Goal: Navigation & Orientation: Understand site structure

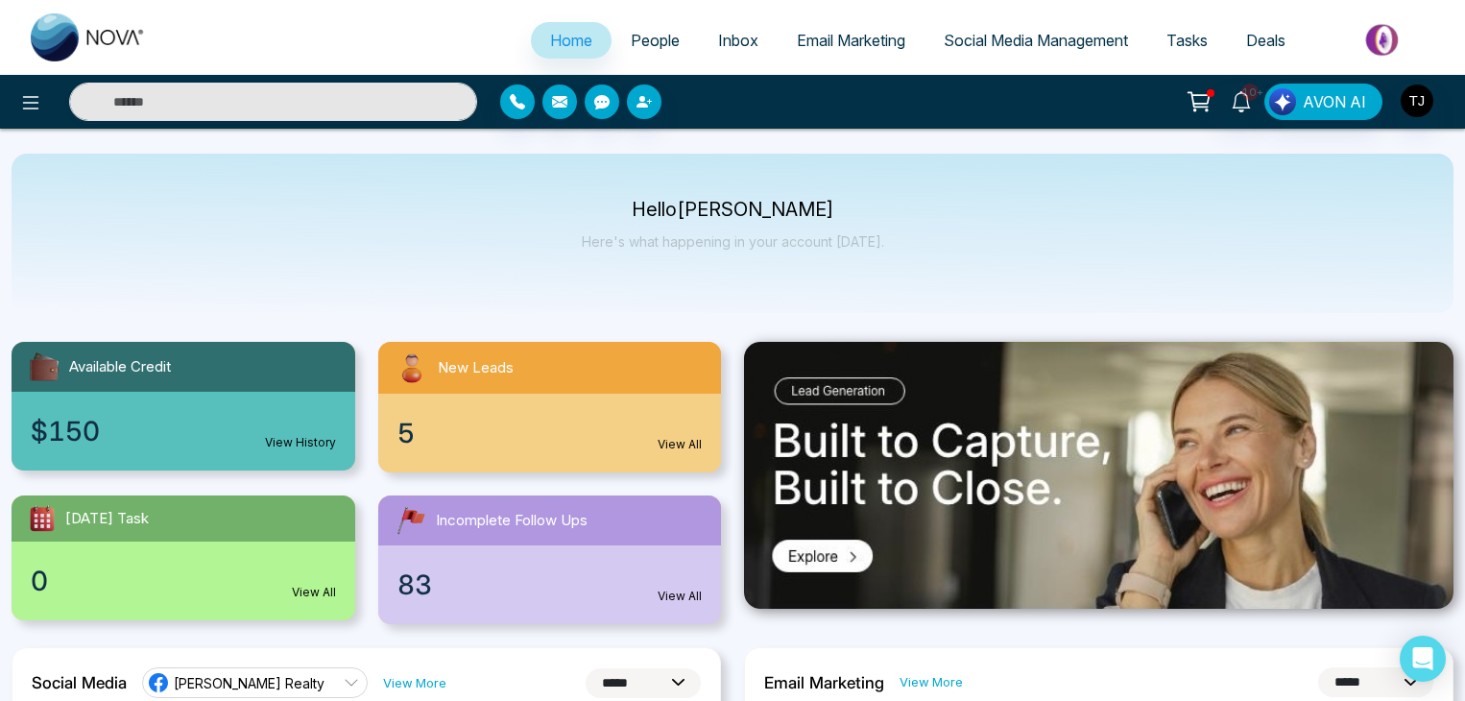
select select "*"
click at [33, 88] on button at bounding box center [31, 102] width 38 height 38
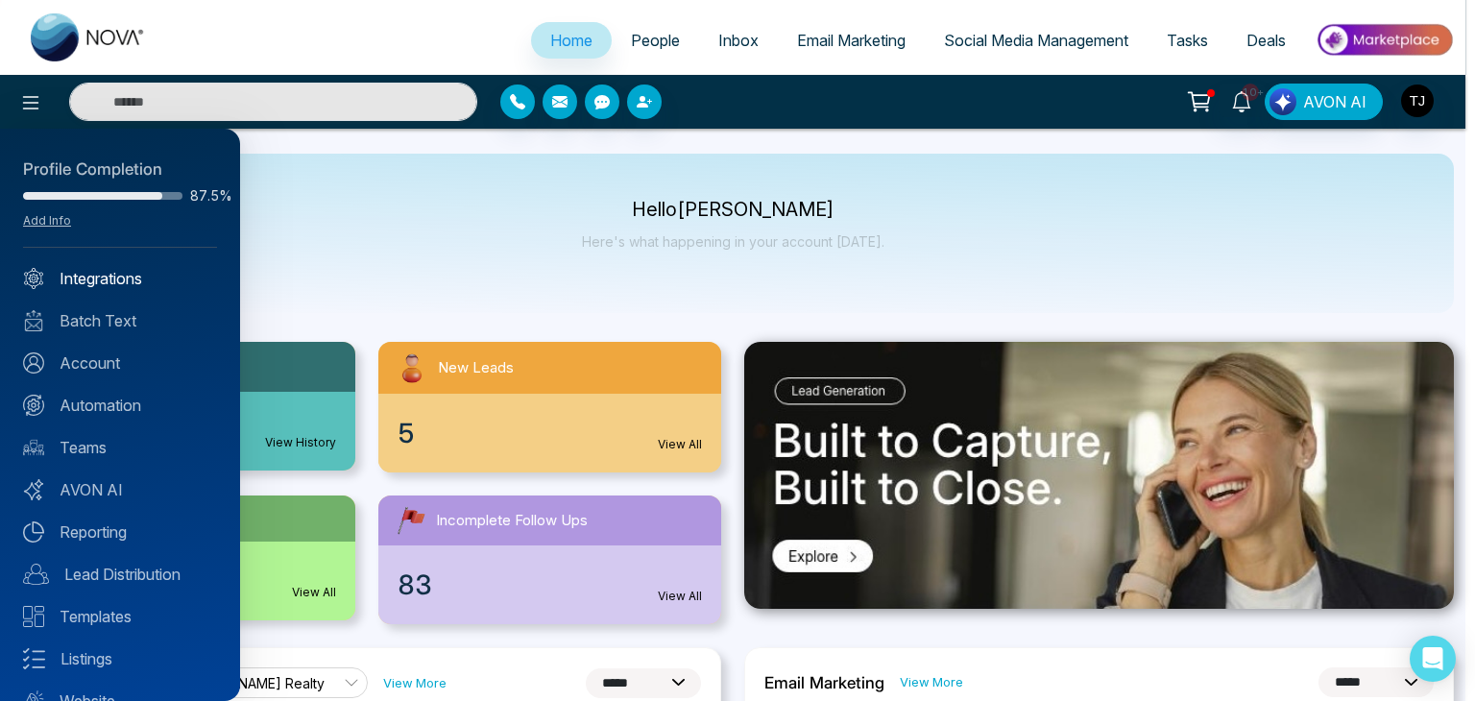
click at [161, 280] on link "Integrations" at bounding box center [120, 278] width 194 height 23
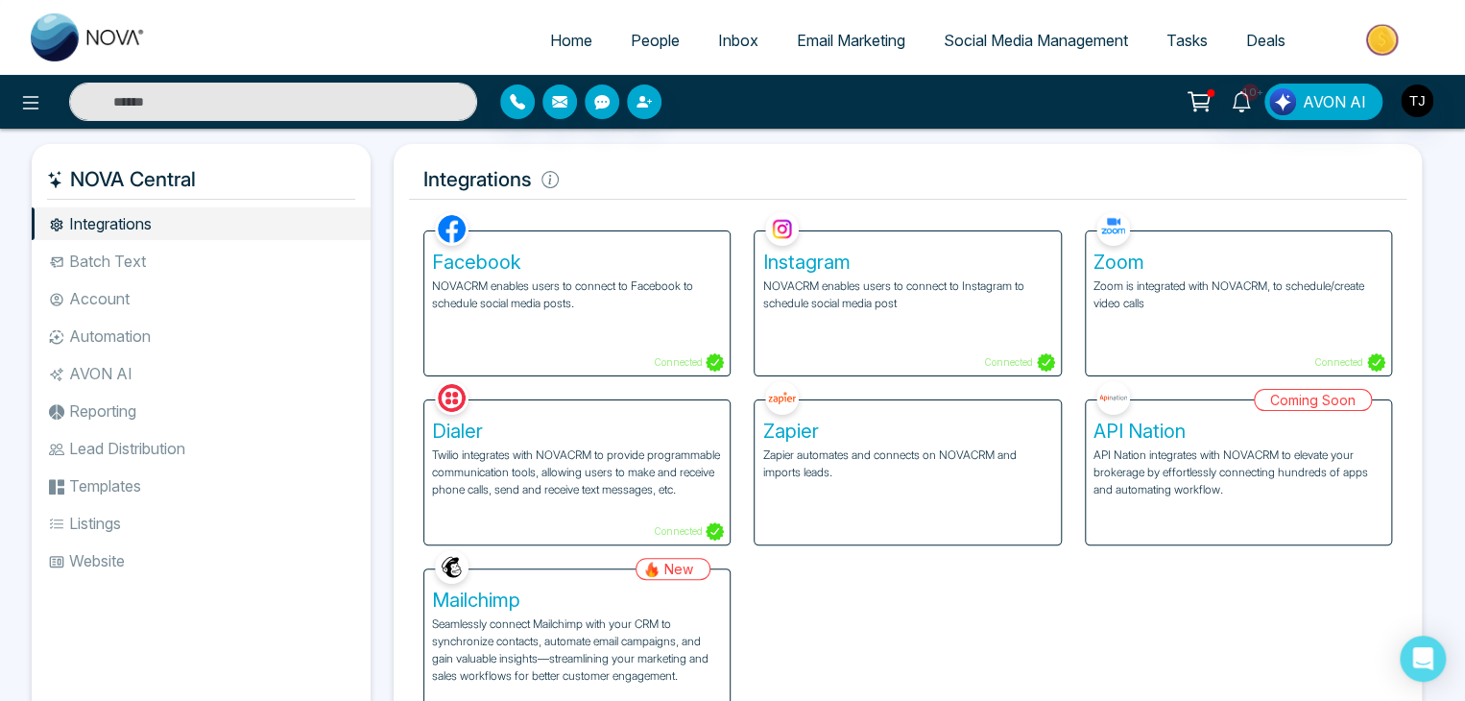
click at [166, 254] on li "Batch Text" at bounding box center [201, 261] width 339 height 33
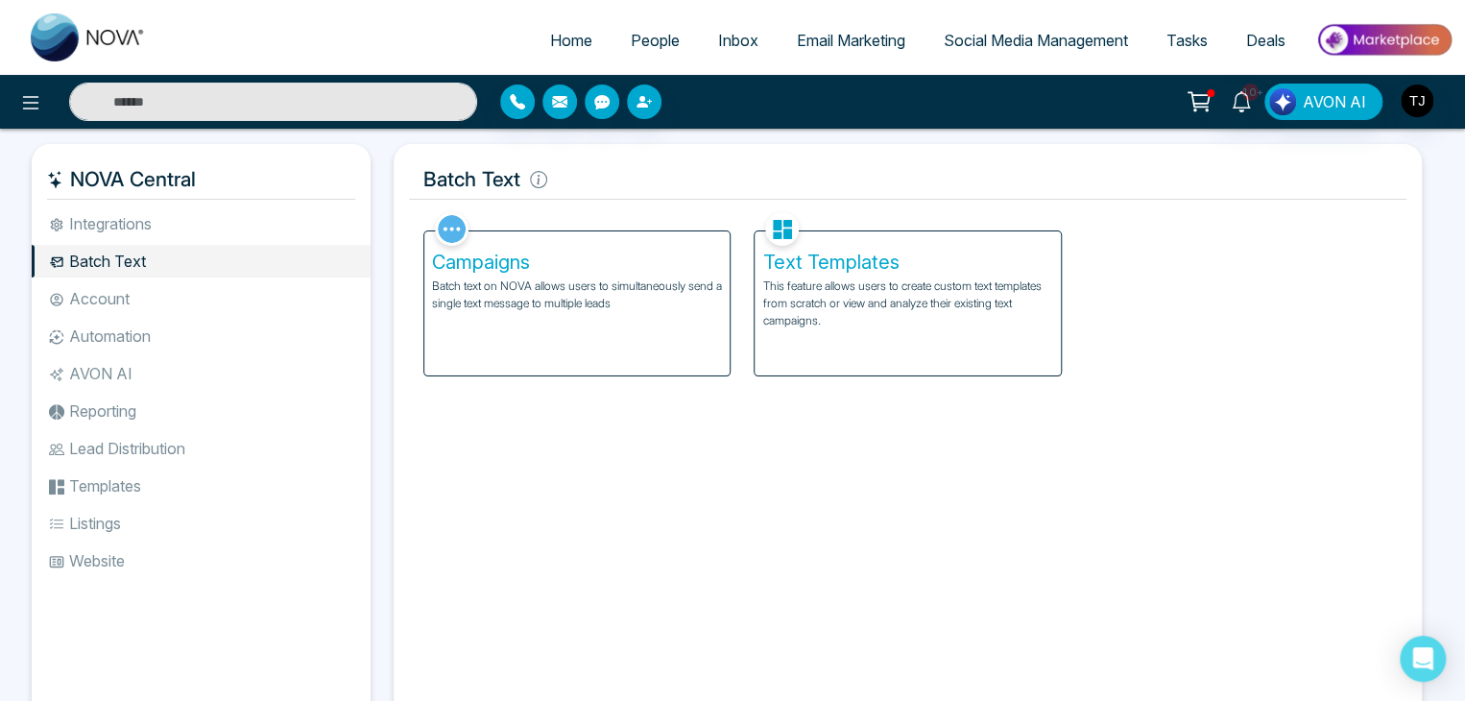
click at [171, 305] on li "Account" at bounding box center [201, 298] width 339 height 33
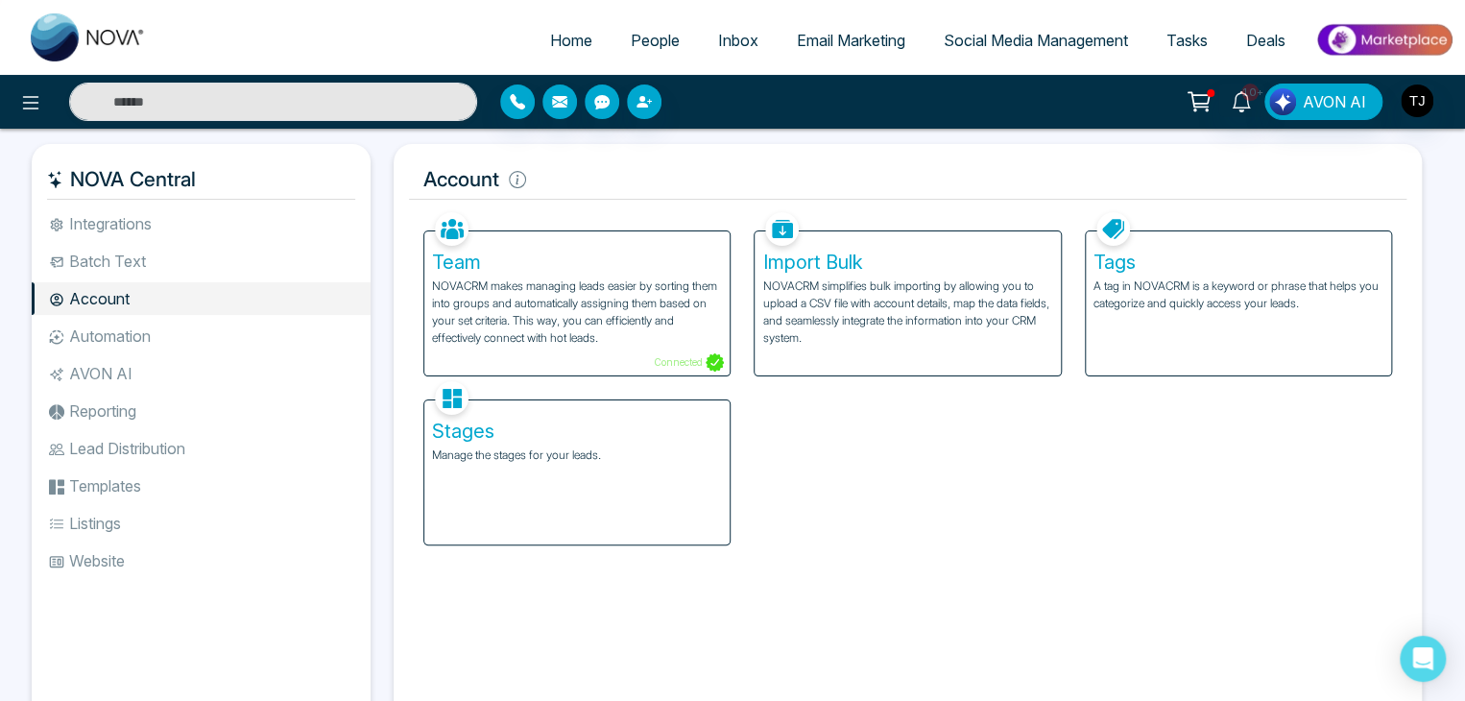
click at [177, 354] on ul "Integrations Batch Text Account Automation AVON AI Reporting Lead Distribution …" at bounding box center [201, 452] width 339 height 491
click at [185, 396] on li "Reporting" at bounding box center [201, 411] width 339 height 33
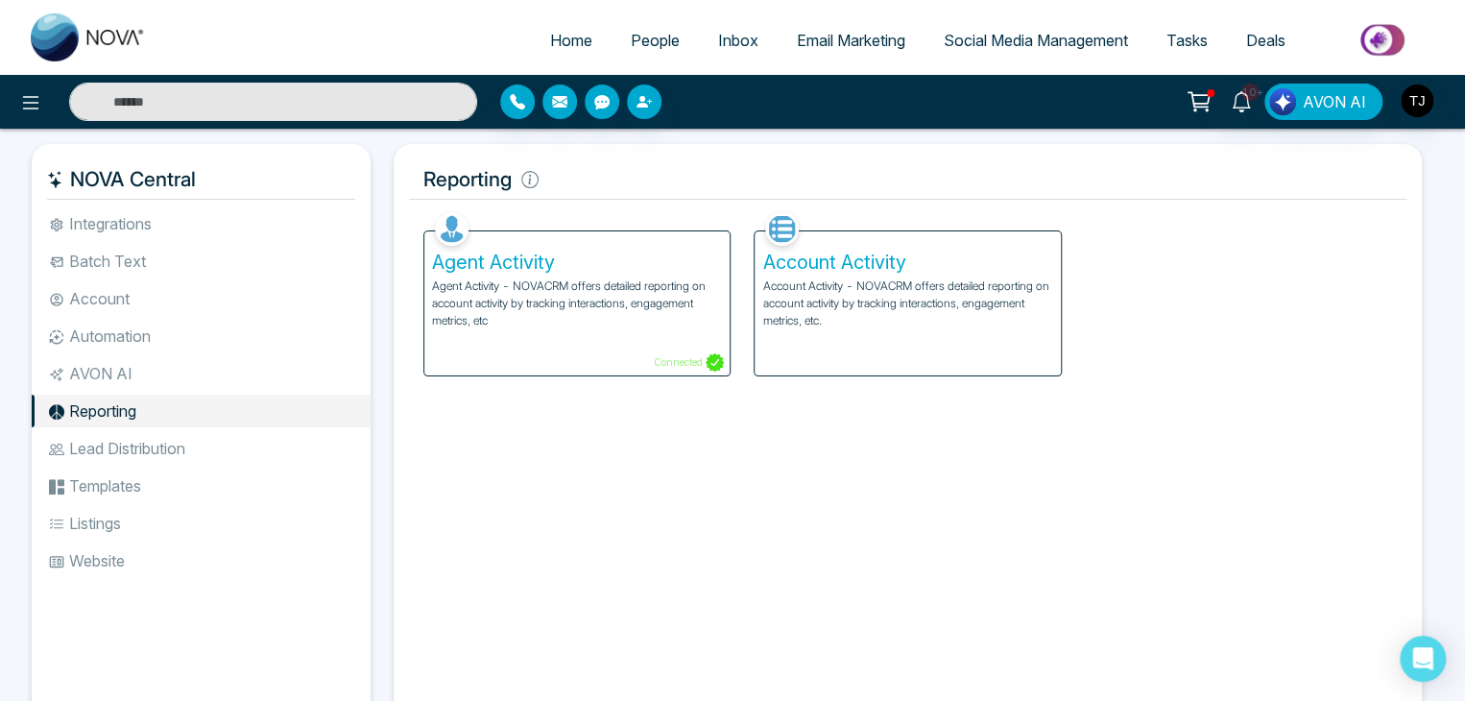
click at [185, 466] on ul "Integrations Batch Text Account Automation AVON AI Reporting Lead Distribution …" at bounding box center [201, 452] width 339 height 491
click at [185, 516] on li "Listings" at bounding box center [201, 523] width 339 height 33
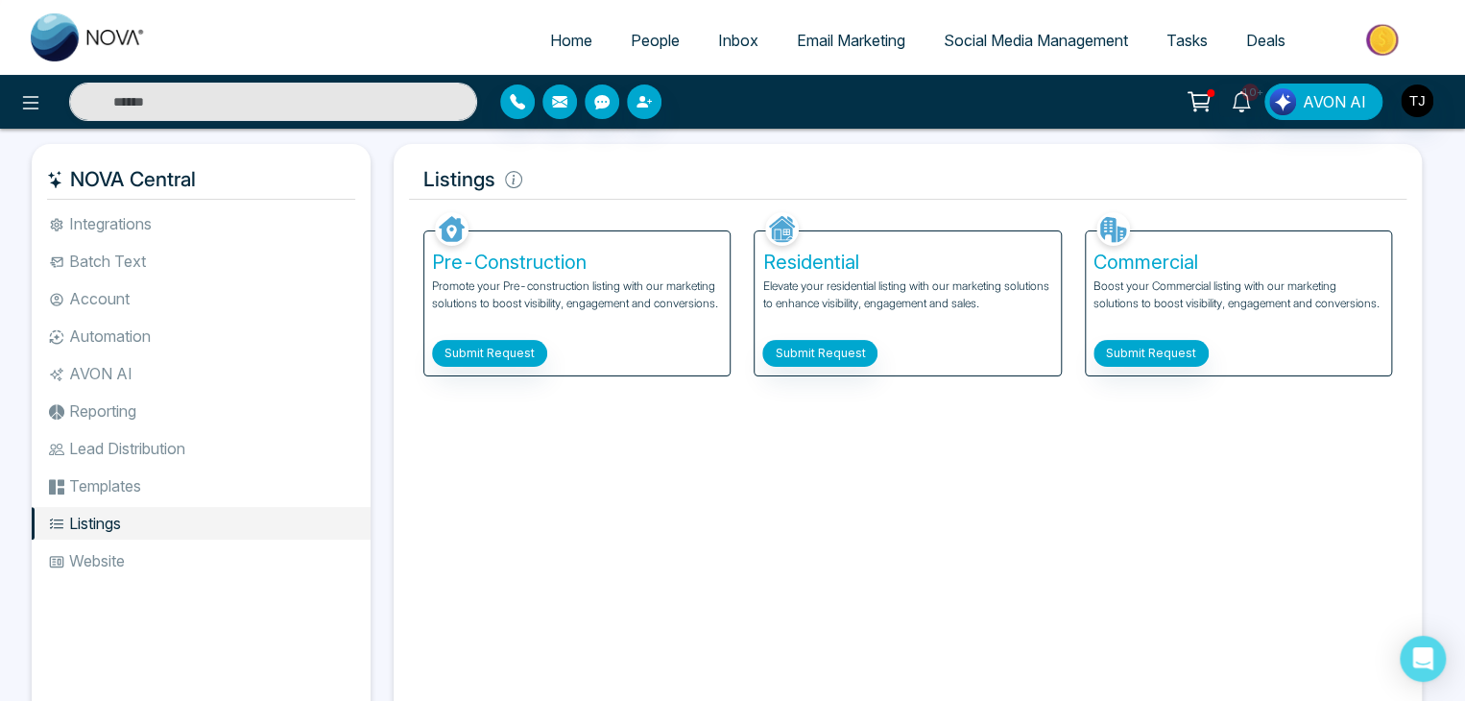
click at [192, 550] on li "Website" at bounding box center [201, 560] width 339 height 33
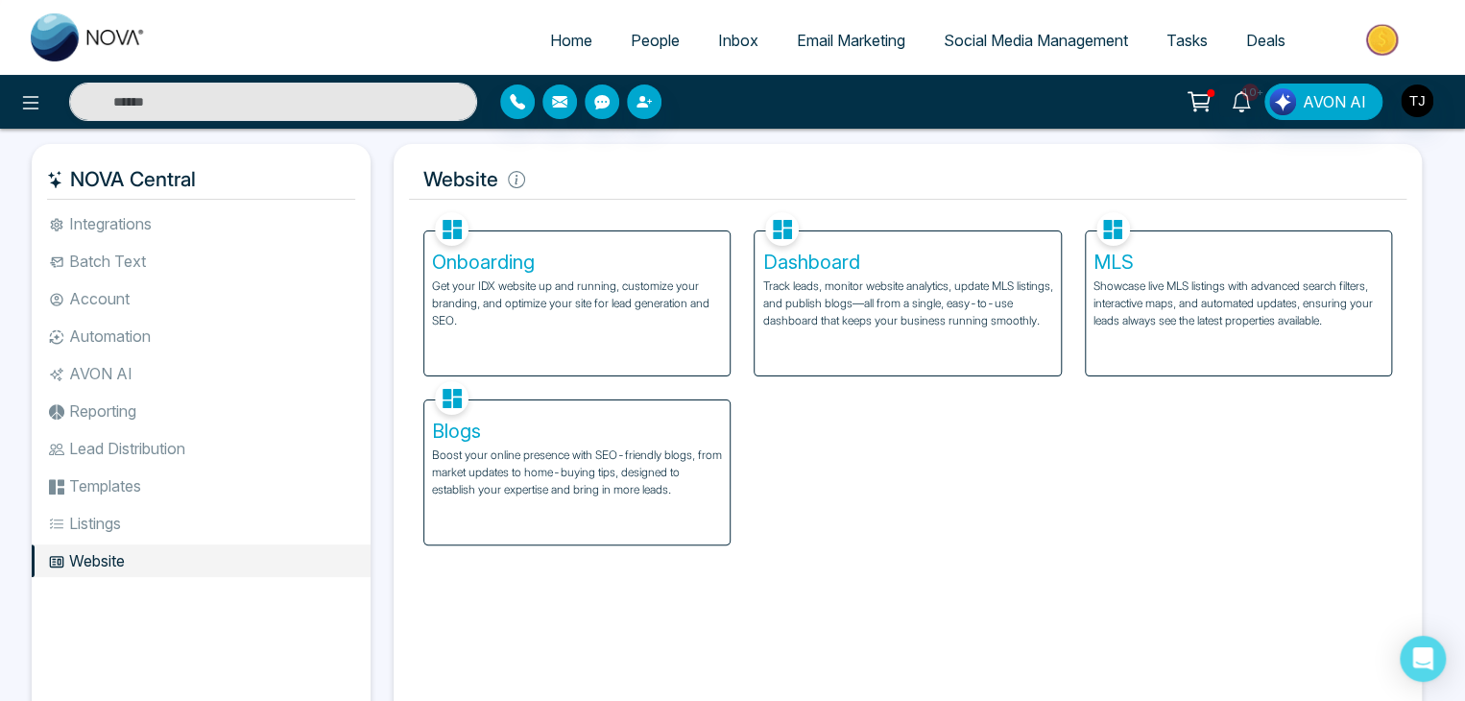
click at [223, 221] on li "Integrations" at bounding box center [201, 223] width 339 height 33
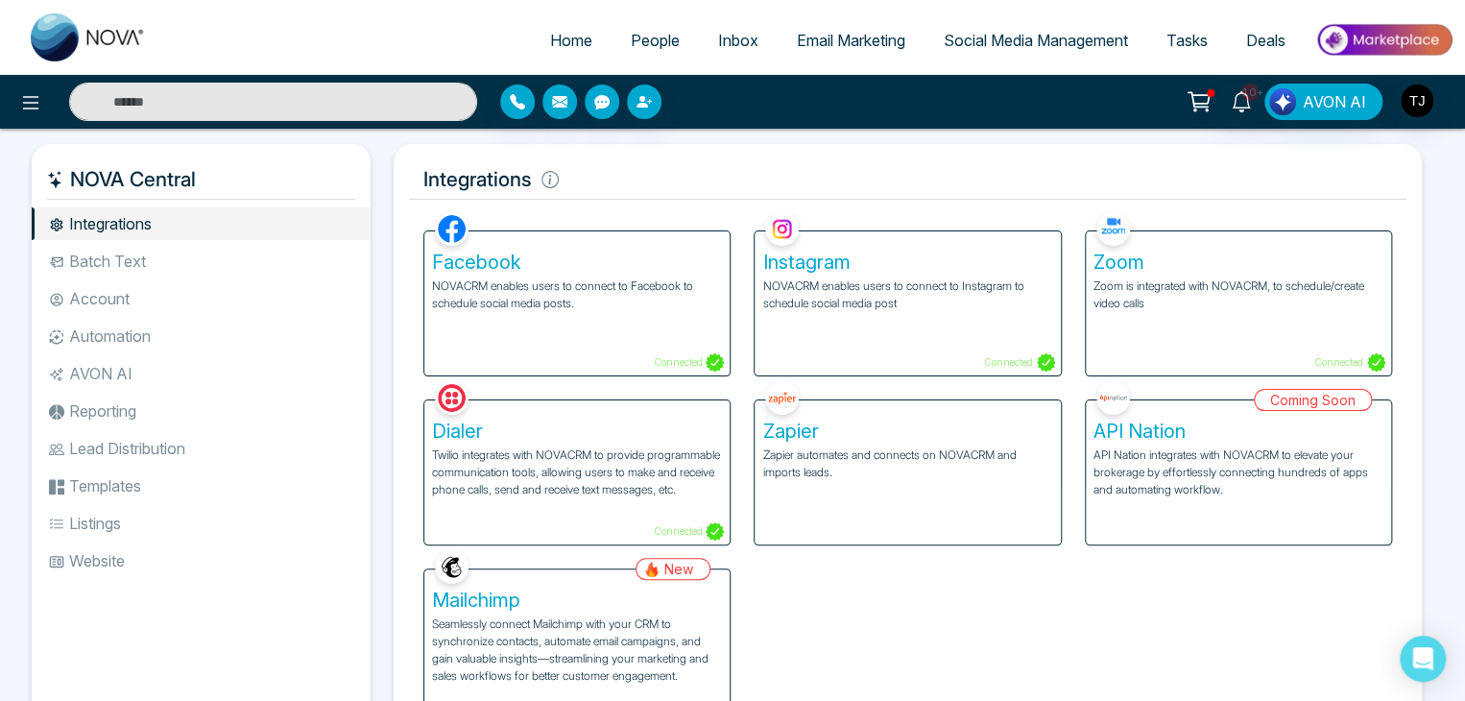
click at [580, 42] on link "Home" at bounding box center [571, 40] width 81 height 36
select select "*"
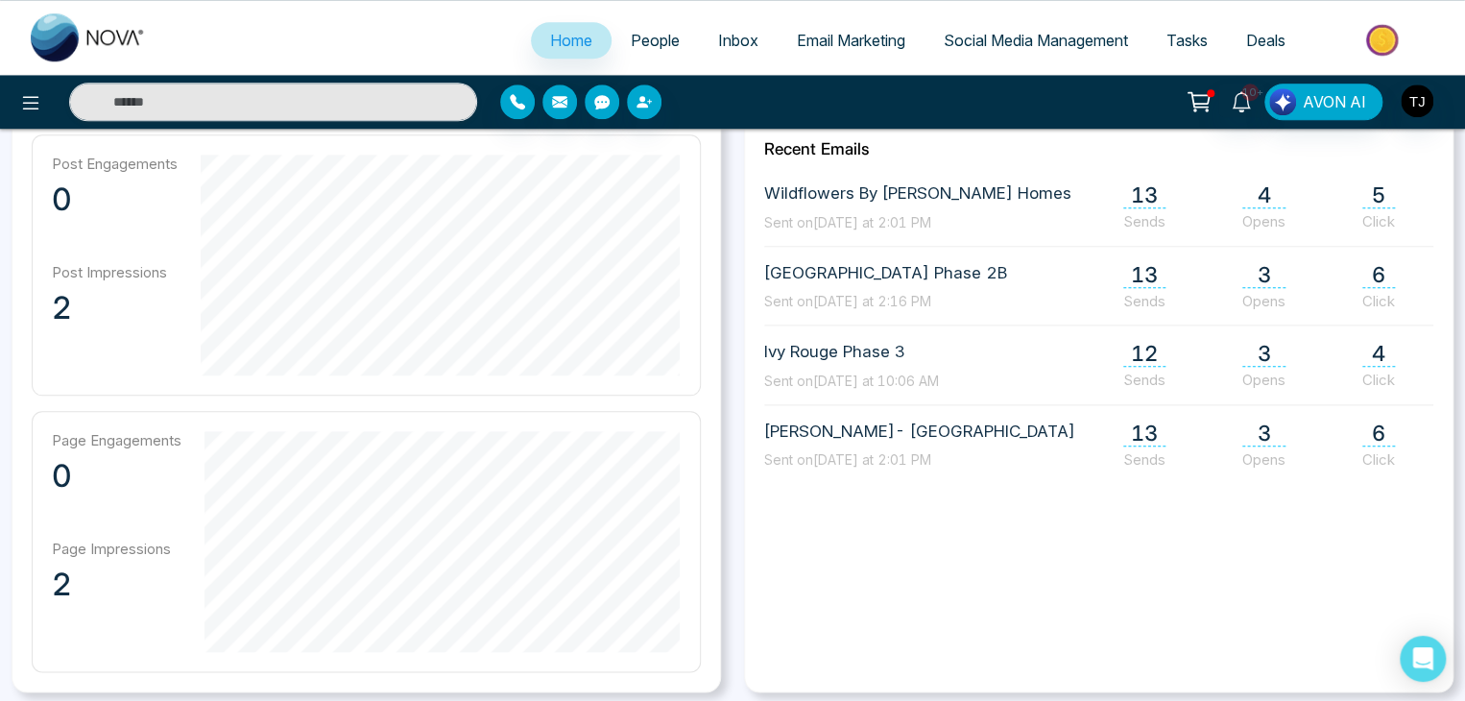
scroll to position [857, 0]
click at [1264, 189] on span "4" at bounding box center [1264, 194] width 43 height 26
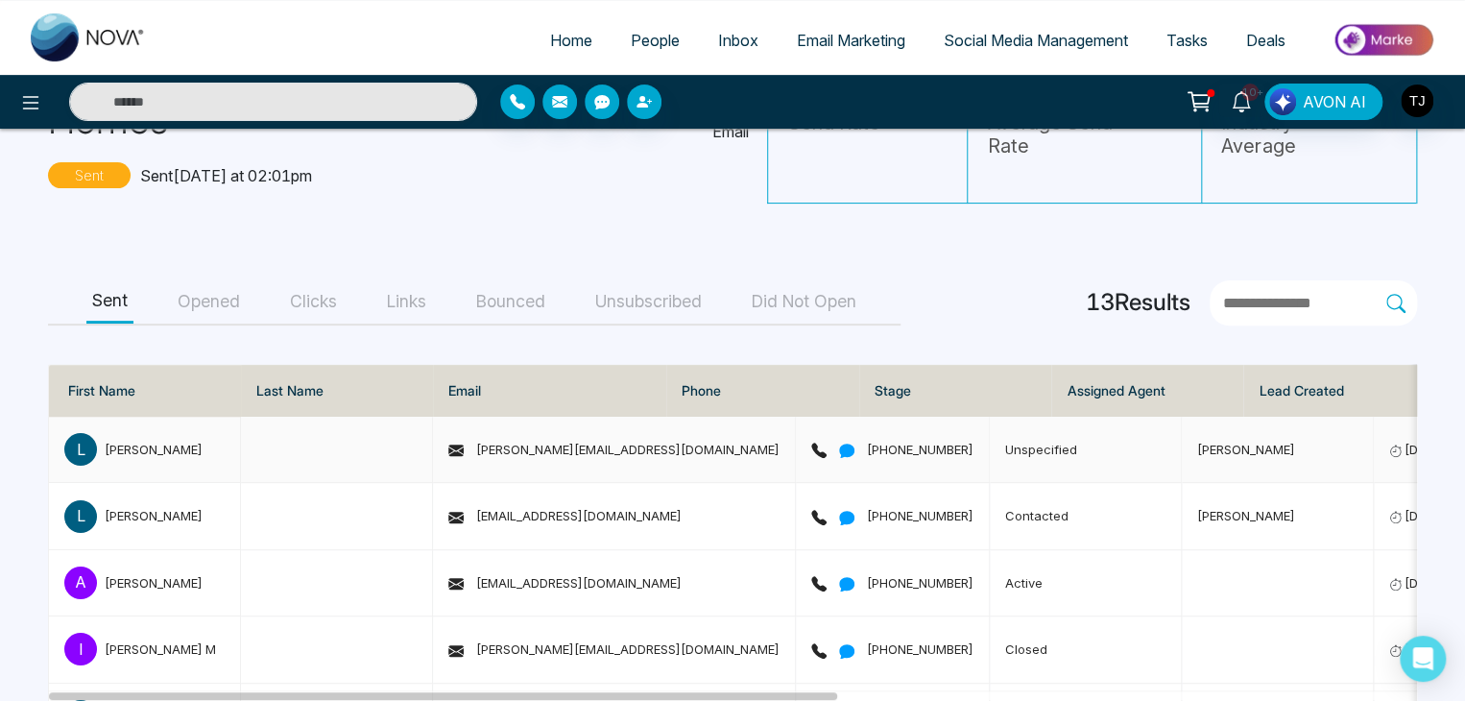
scroll to position [138, 0]
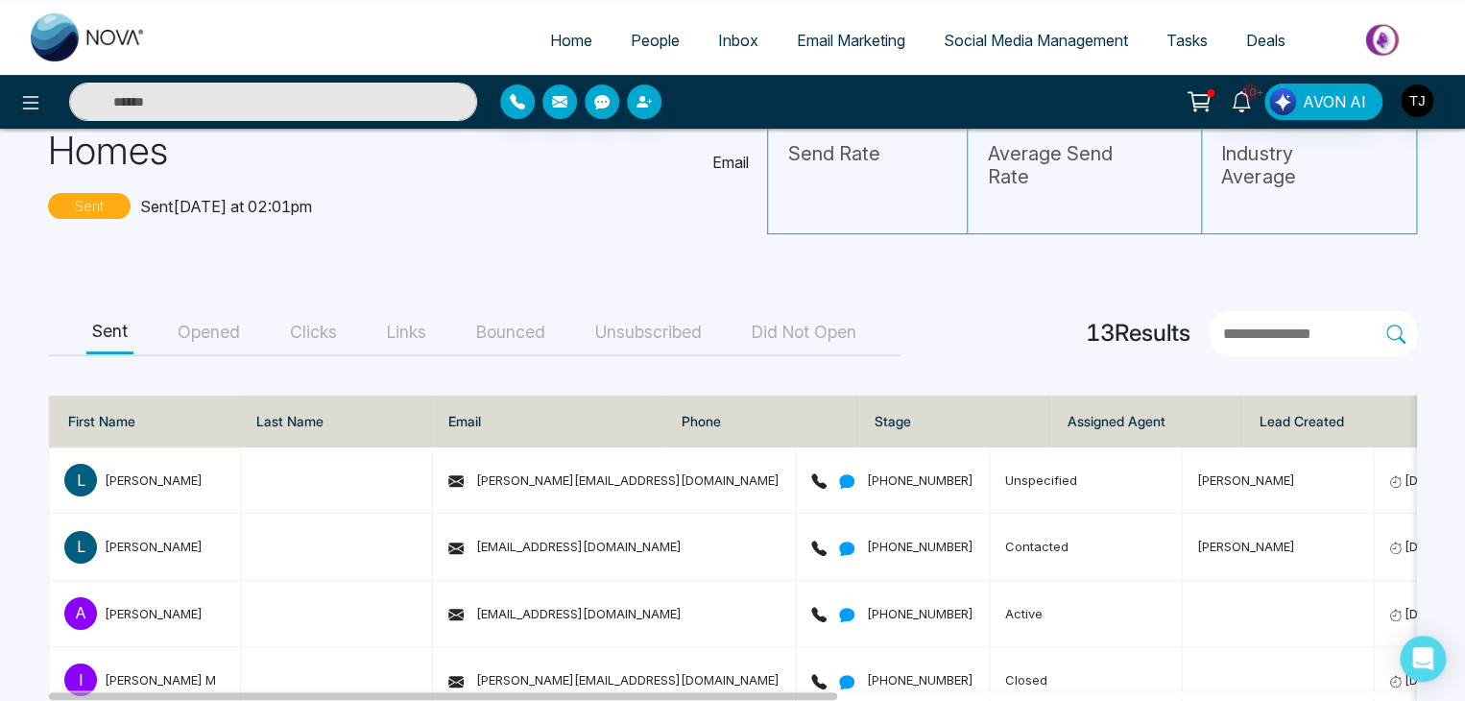
click at [219, 311] on button "Opened" at bounding box center [209, 332] width 74 height 43
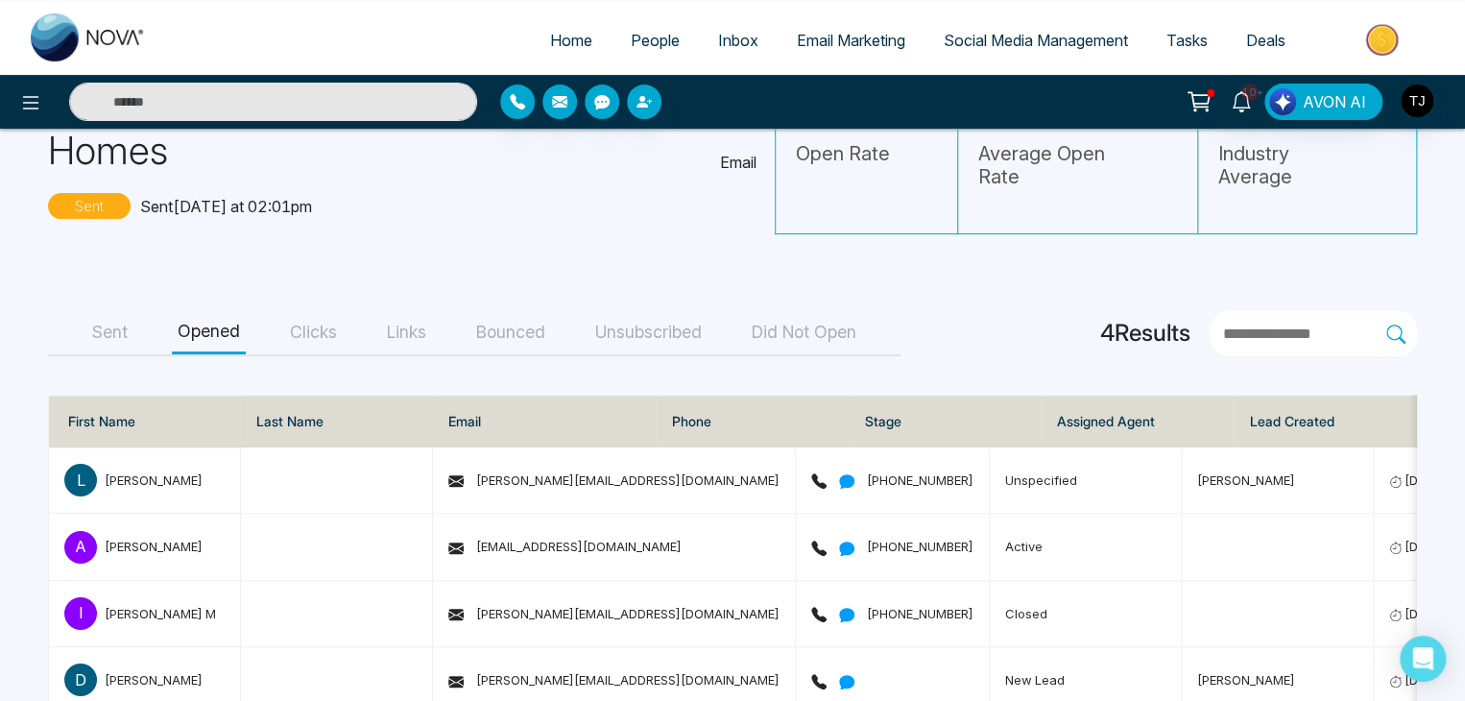
click at [322, 311] on button "Clicks" at bounding box center [313, 332] width 59 height 43
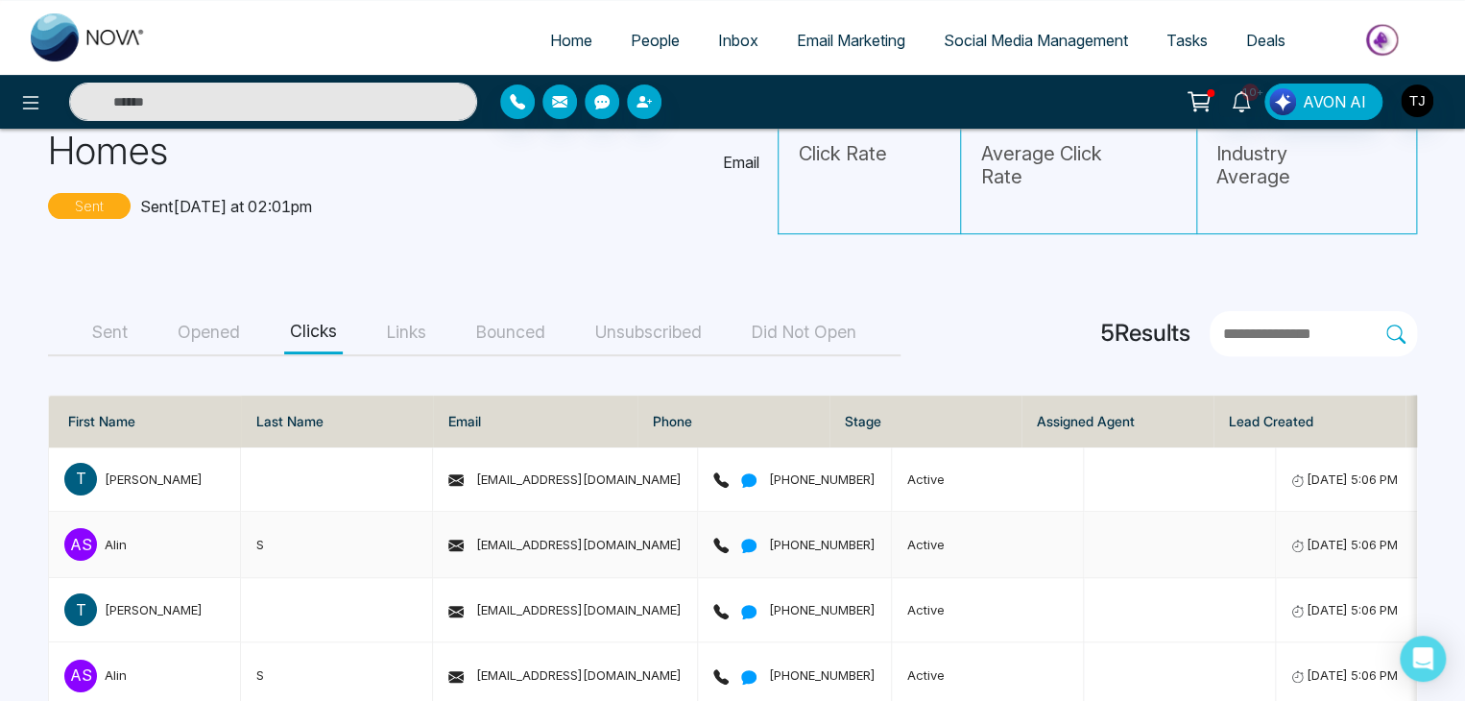
scroll to position [213, 0]
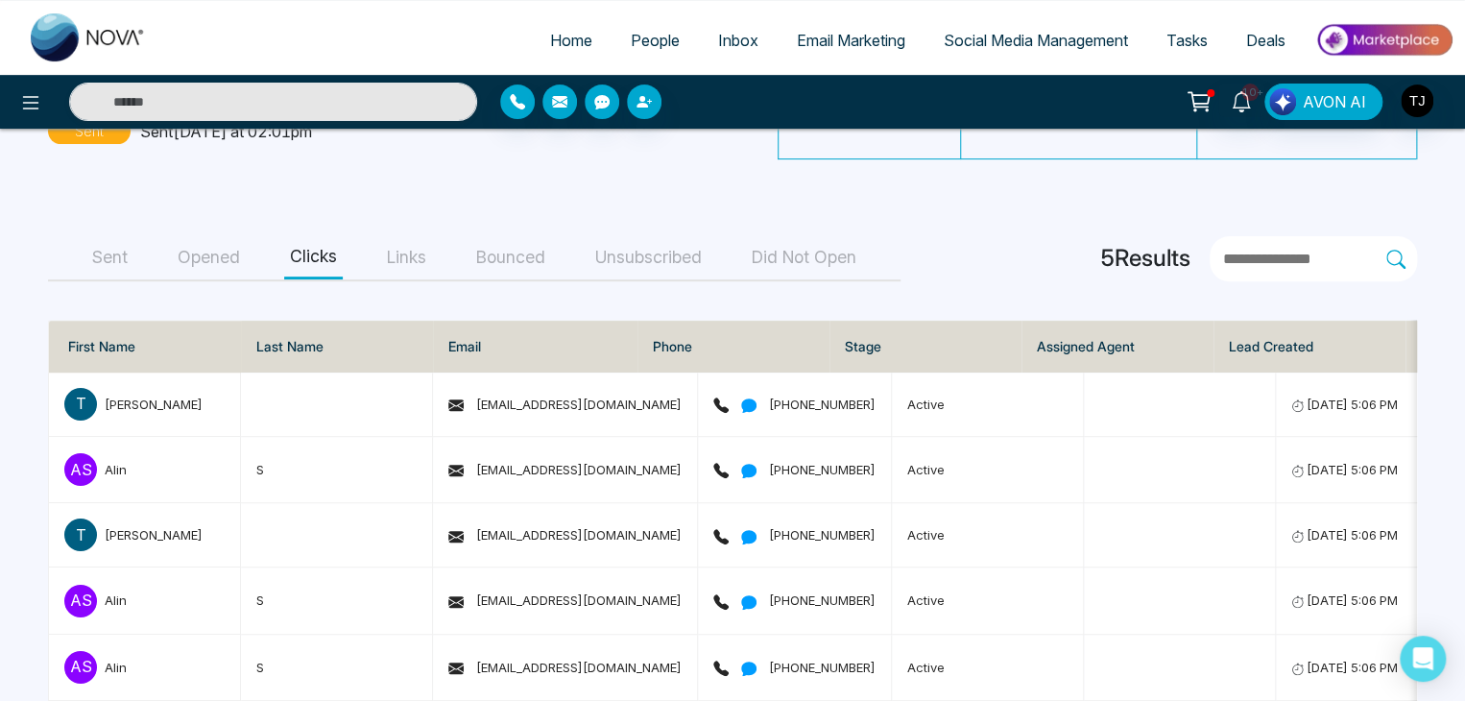
click at [431, 236] on button "Links" at bounding box center [406, 257] width 51 height 43
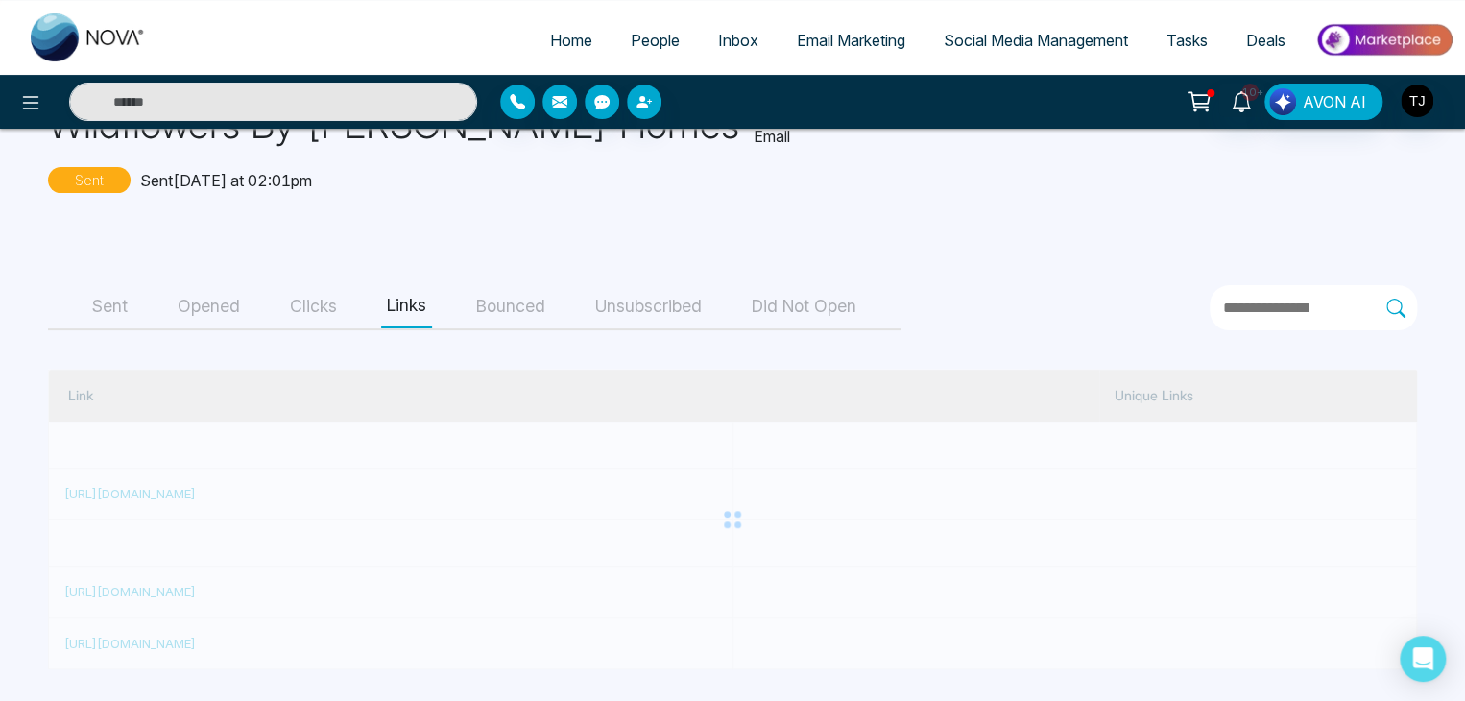
scroll to position [70, 0]
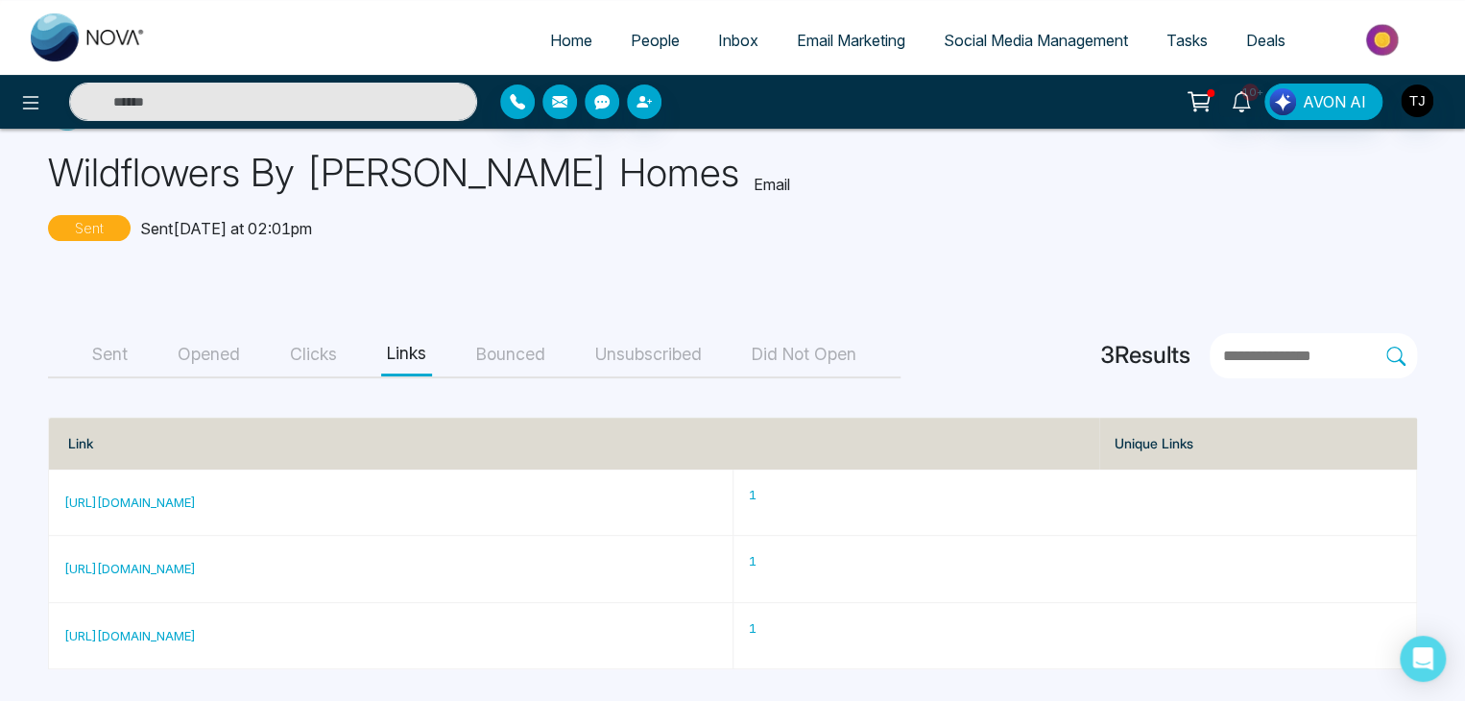
click at [524, 347] on button "Bounced" at bounding box center [511, 354] width 81 height 43
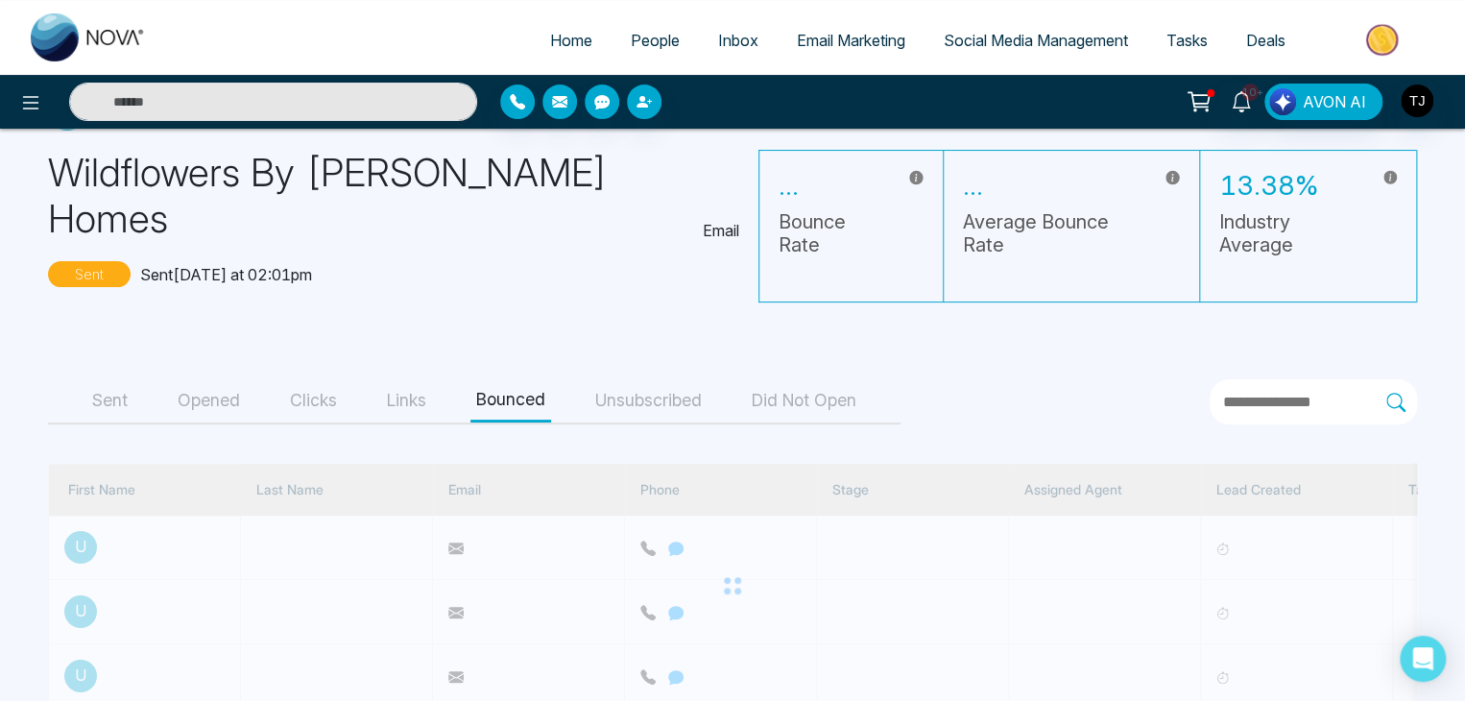
scroll to position [46, 0]
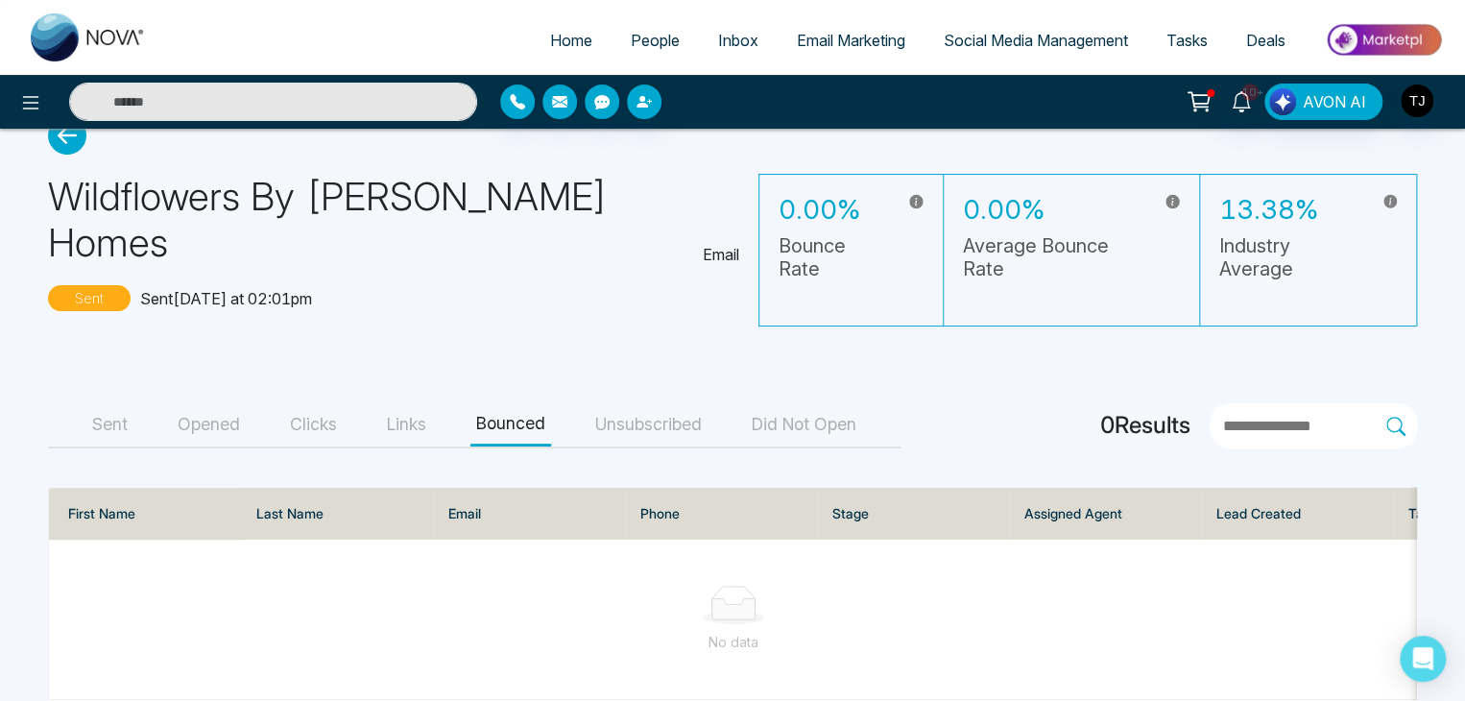
click at [671, 403] on button "Unsubscribed" at bounding box center [649, 424] width 118 height 43
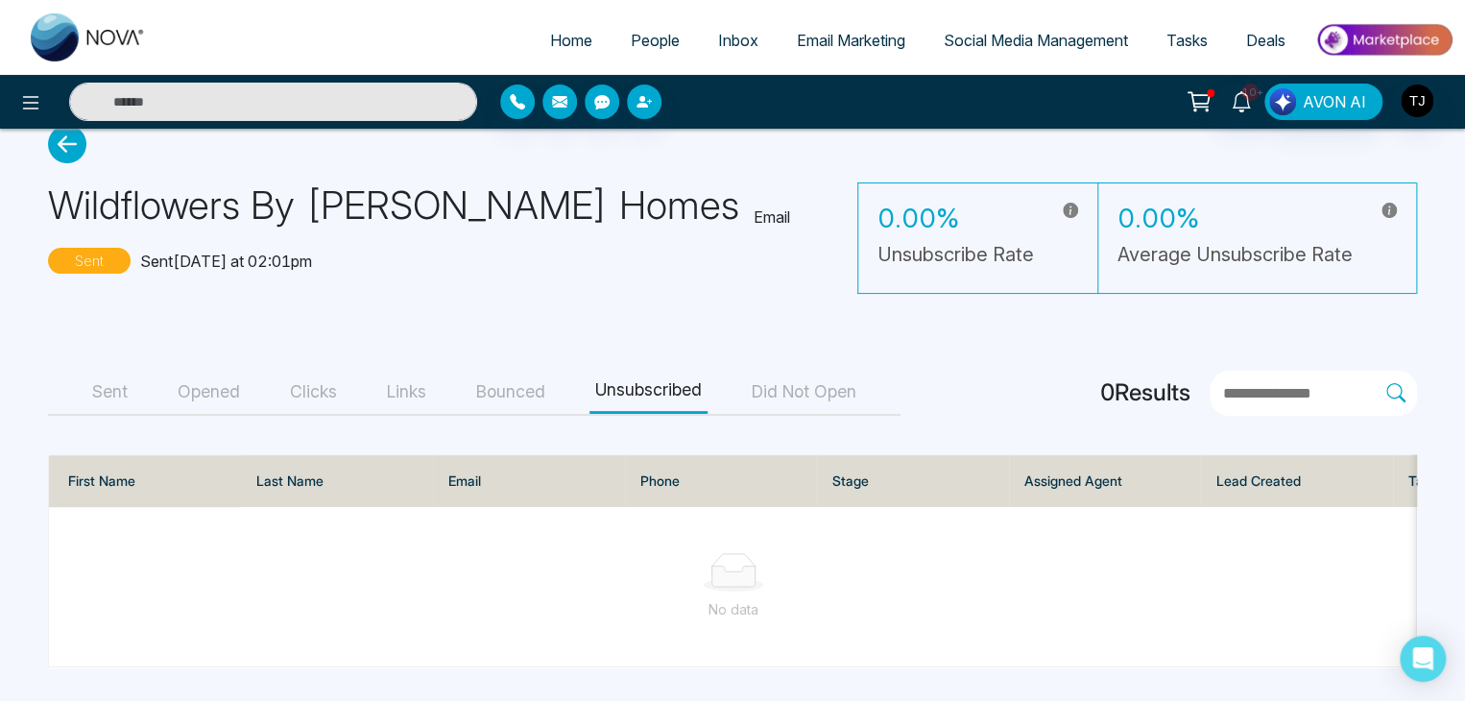
click at [799, 383] on button "Did Not Open" at bounding box center [804, 392] width 116 height 43
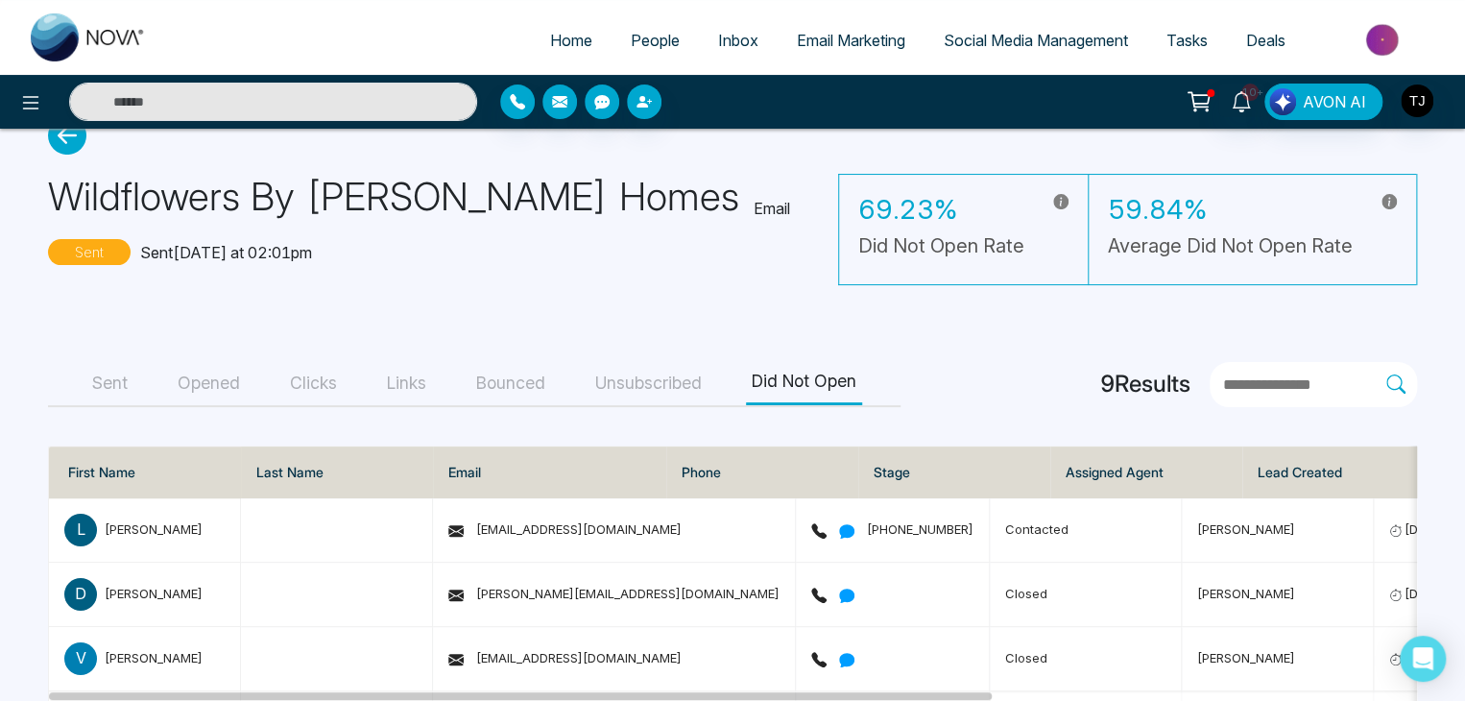
click at [77, 146] on icon at bounding box center [67, 135] width 38 height 38
select select "*"
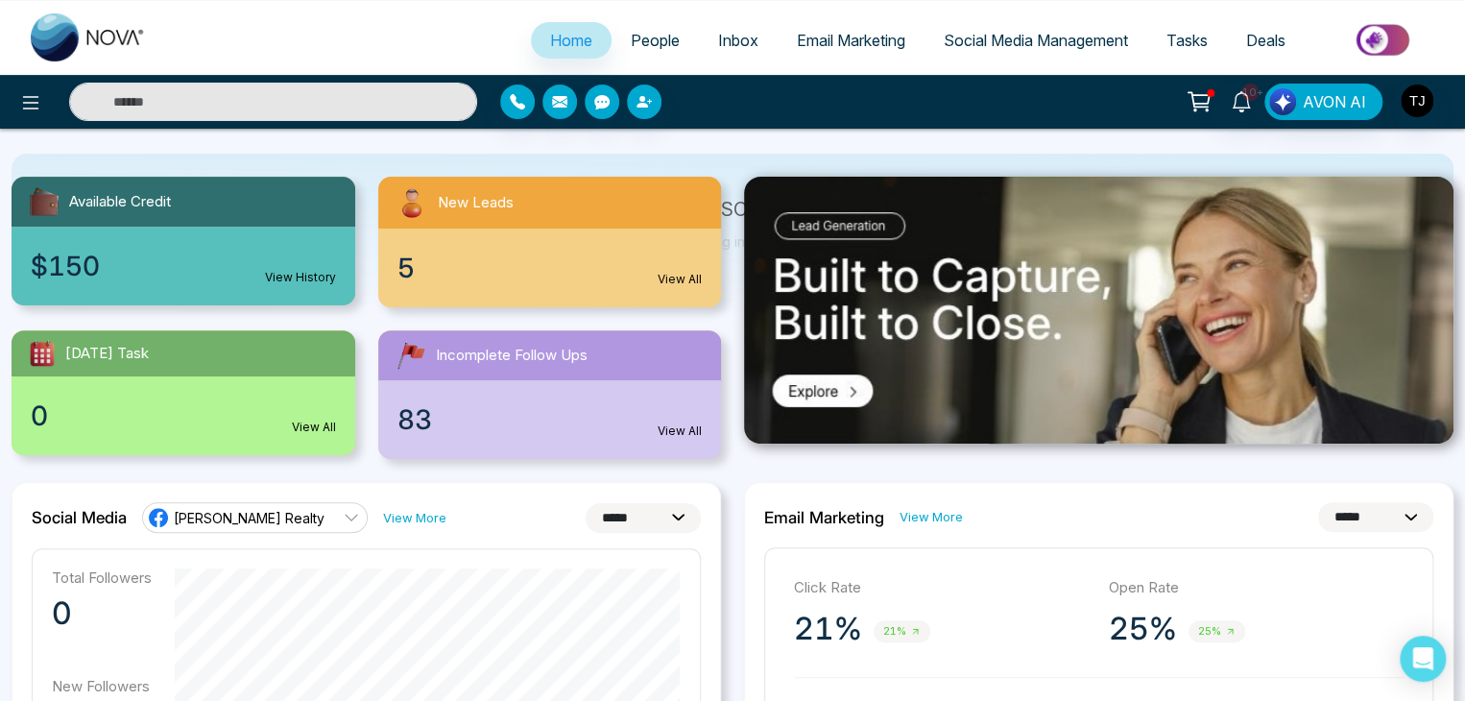
scroll to position [27, 0]
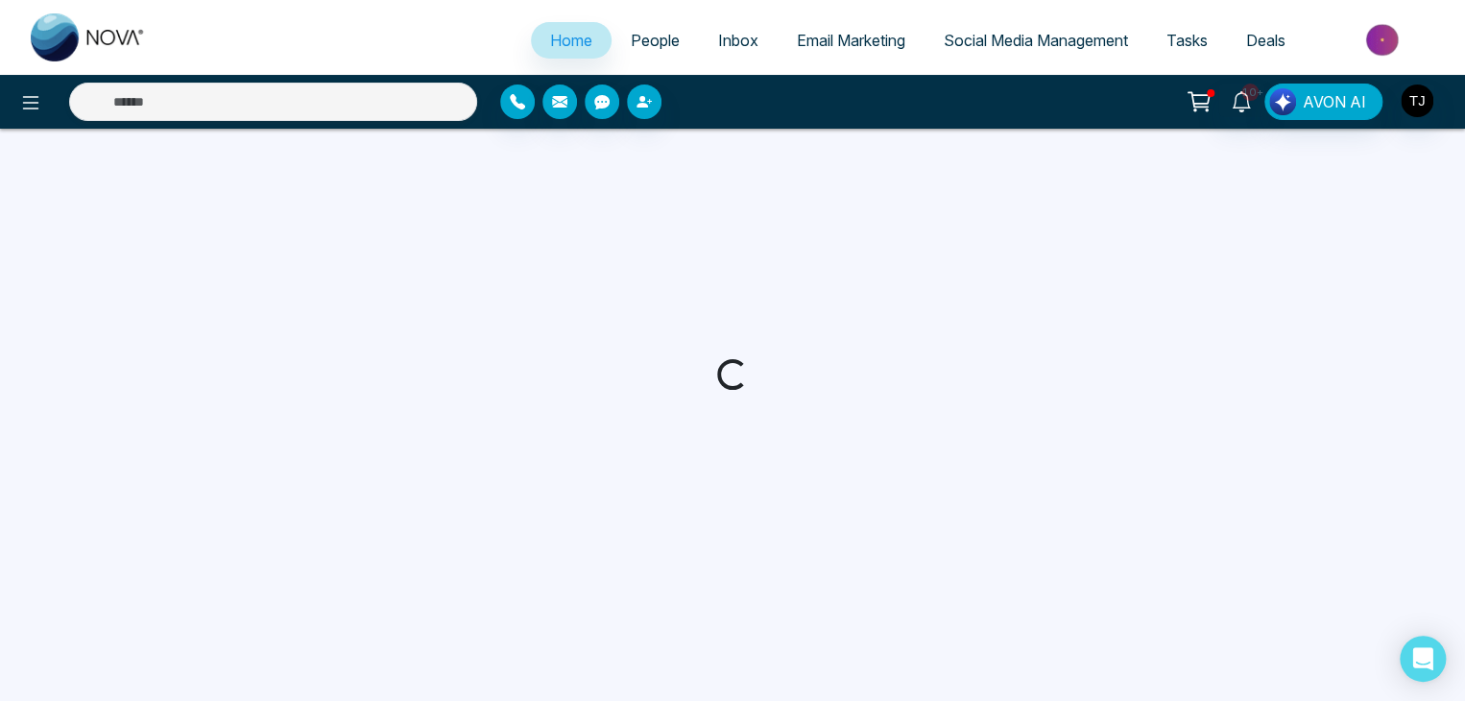
select select "*"
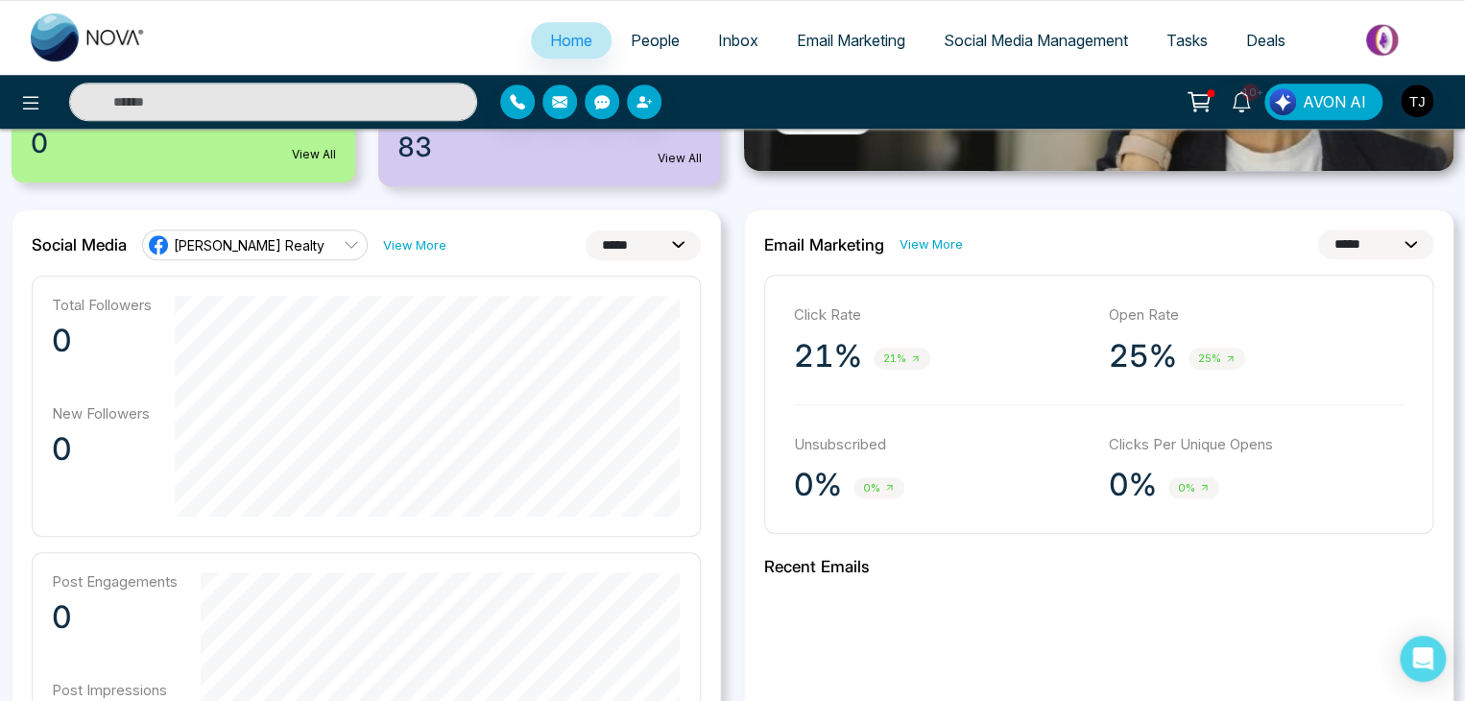
scroll to position [461, 0]
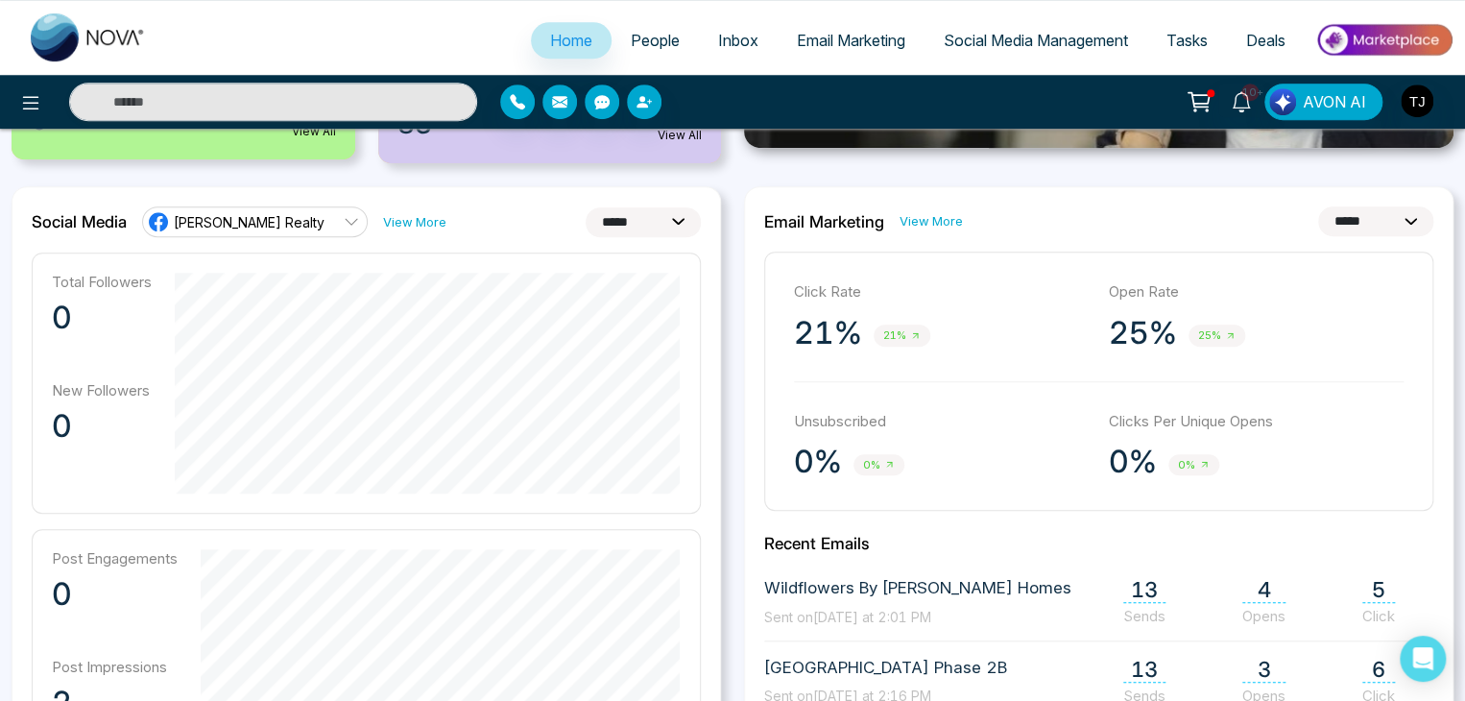
drag, startPoint x: 1339, startPoint y: 229, endPoint x: 1347, endPoint y: 248, distance: 21.1
click at [1347, 248] on div "**********" at bounding box center [1099, 636] width 710 height 901
select select "*"
click at [1318, 206] on select "**********" at bounding box center [1375, 221] width 115 height 30
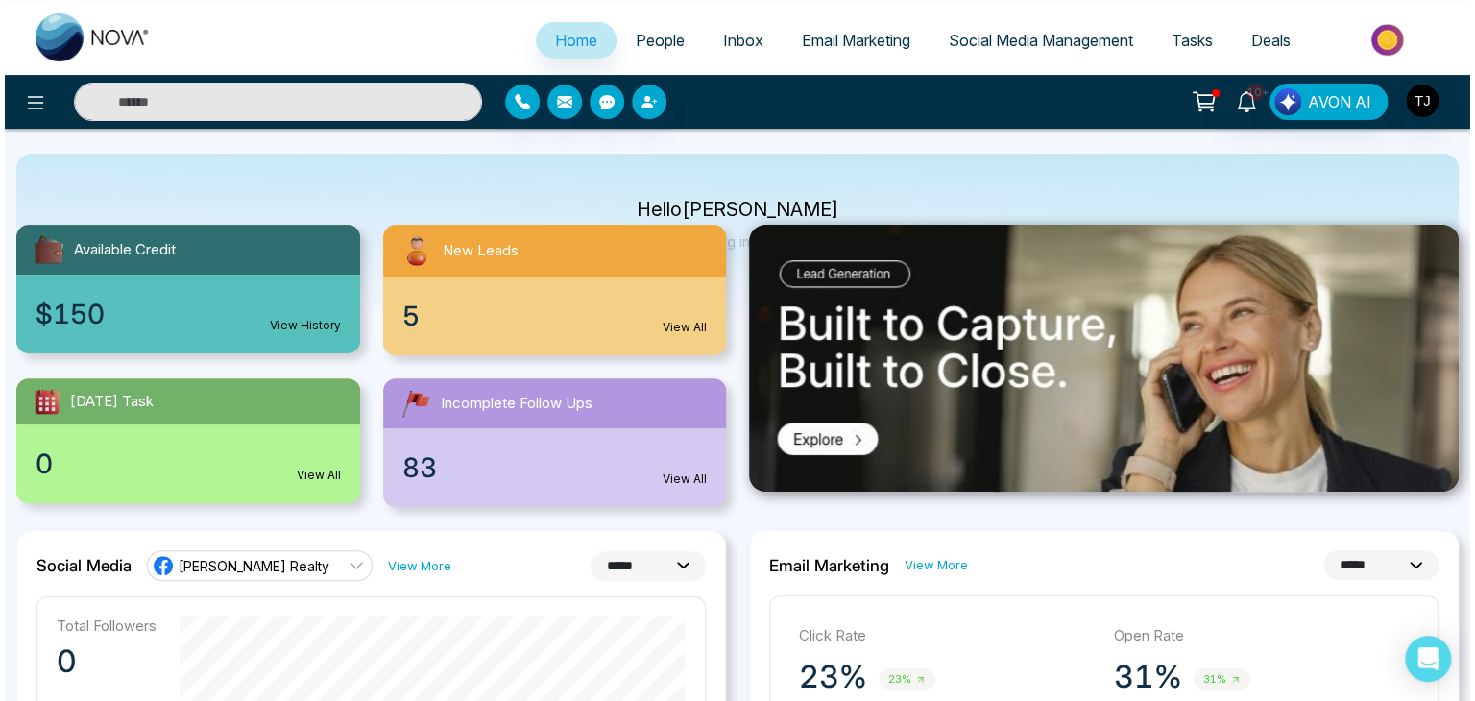
scroll to position [0, 0]
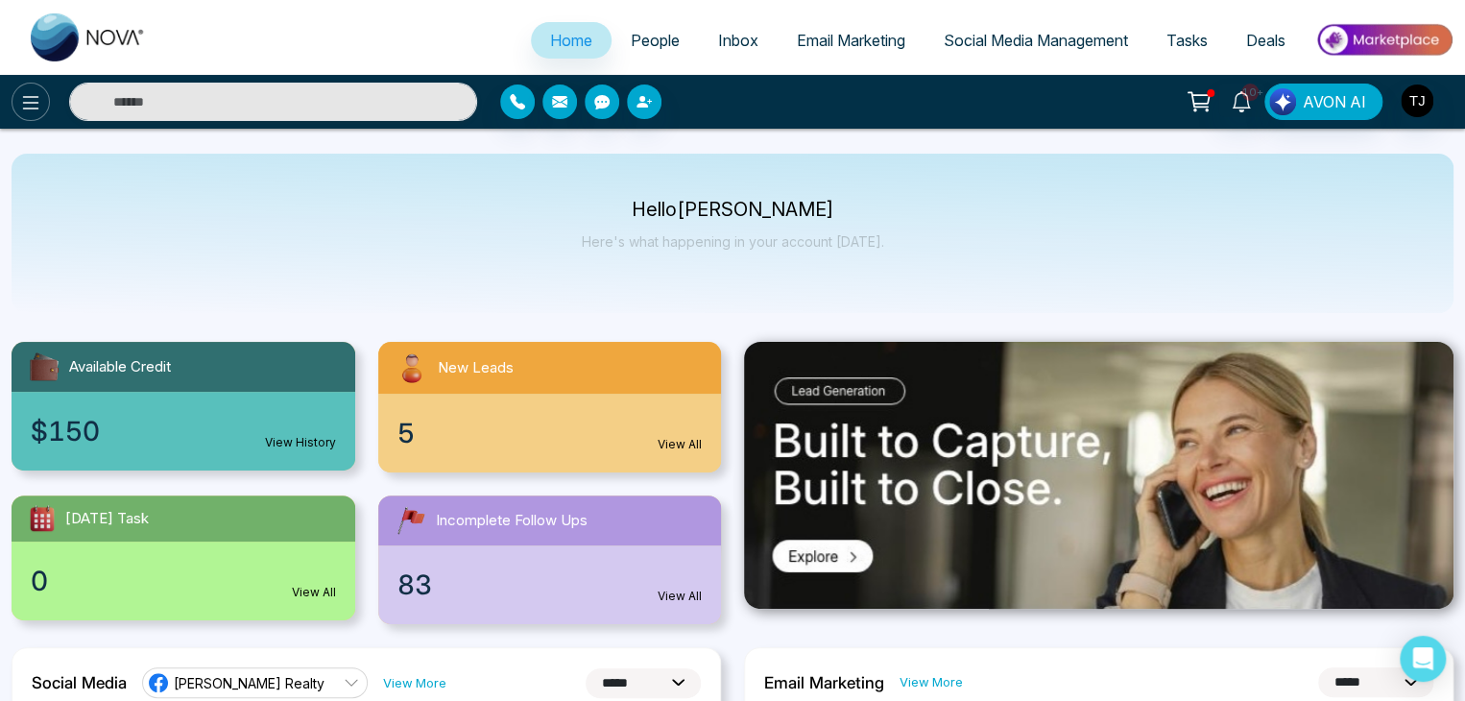
click at [41, 100] on icon at bounding box center [30, 102] width 23 height 23
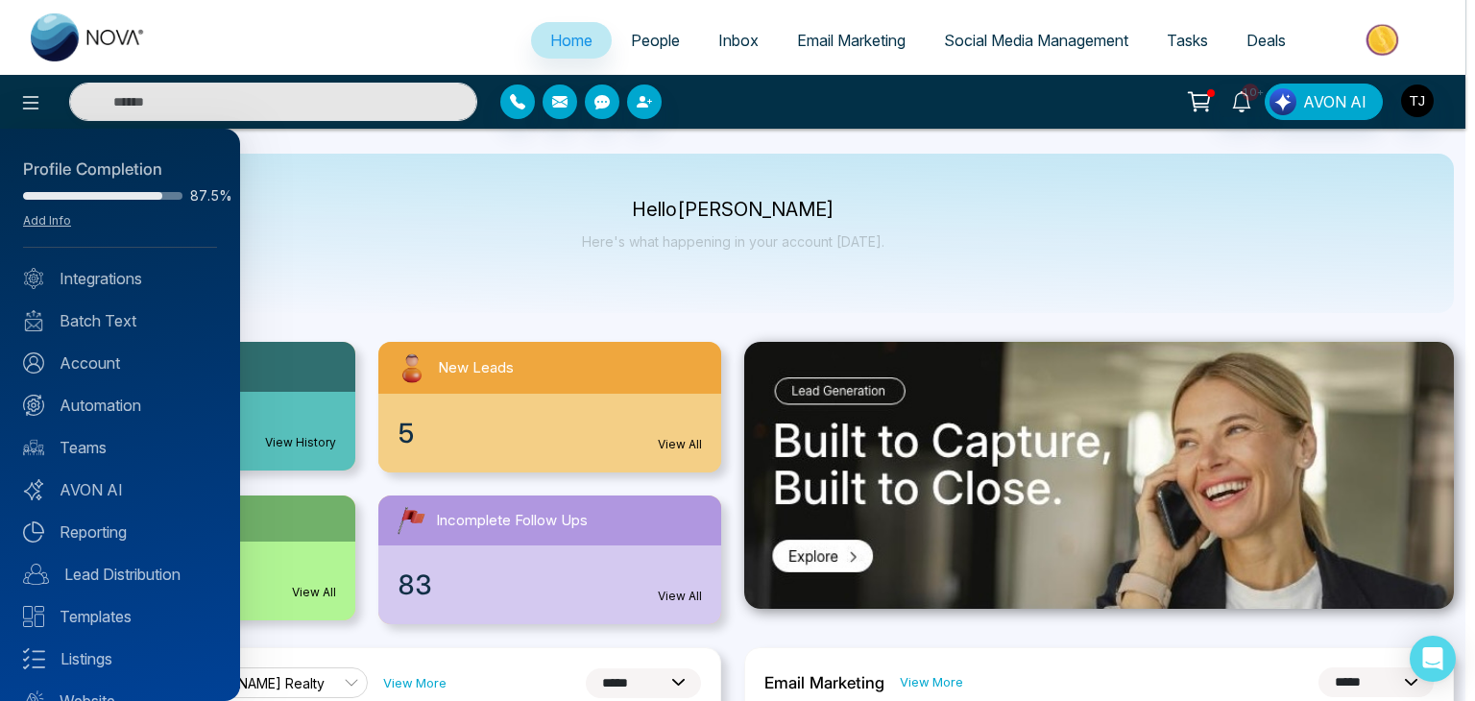
click at [423, 247] on div at bounding box center [737, 350] width 1475 height 701
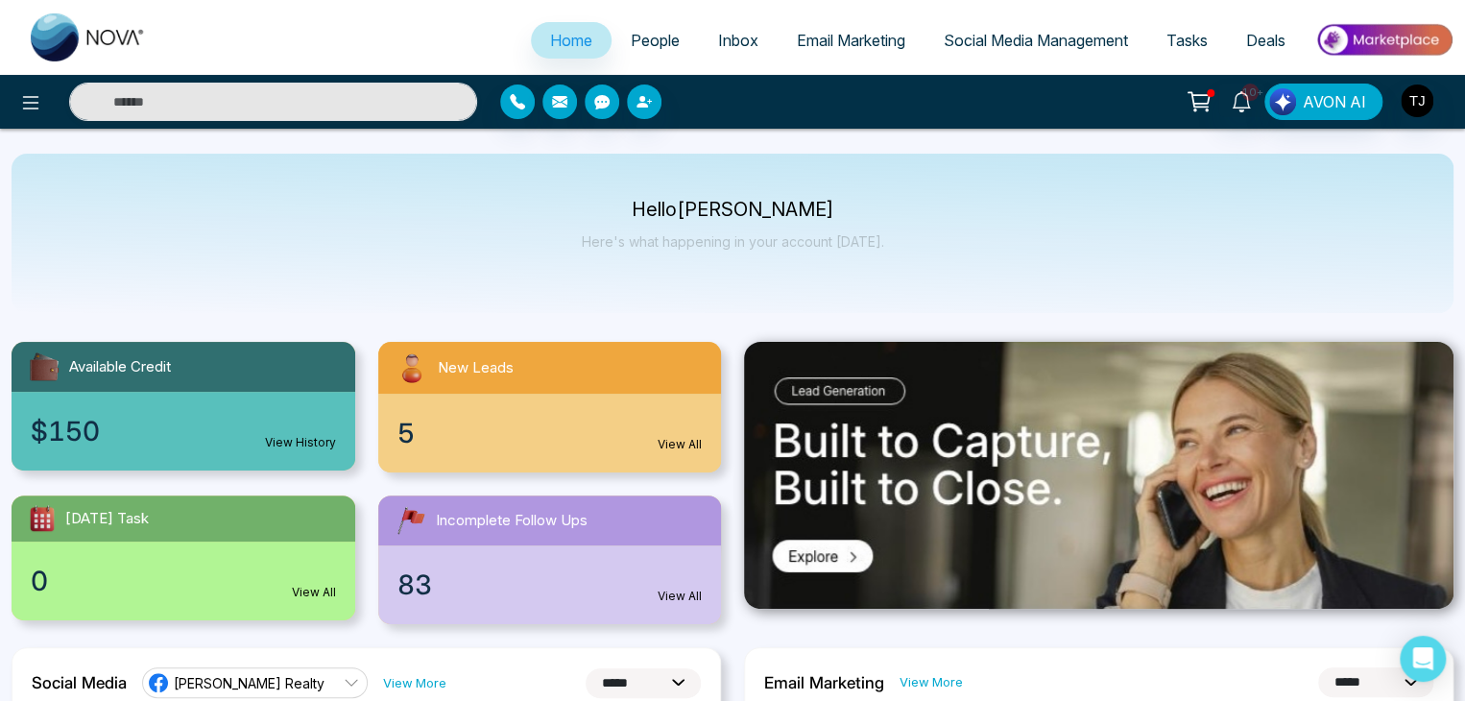
click at [643, 208] on p "Hello [PERSON_NAME]" at bounding box center [733, 210] width 302 height 16
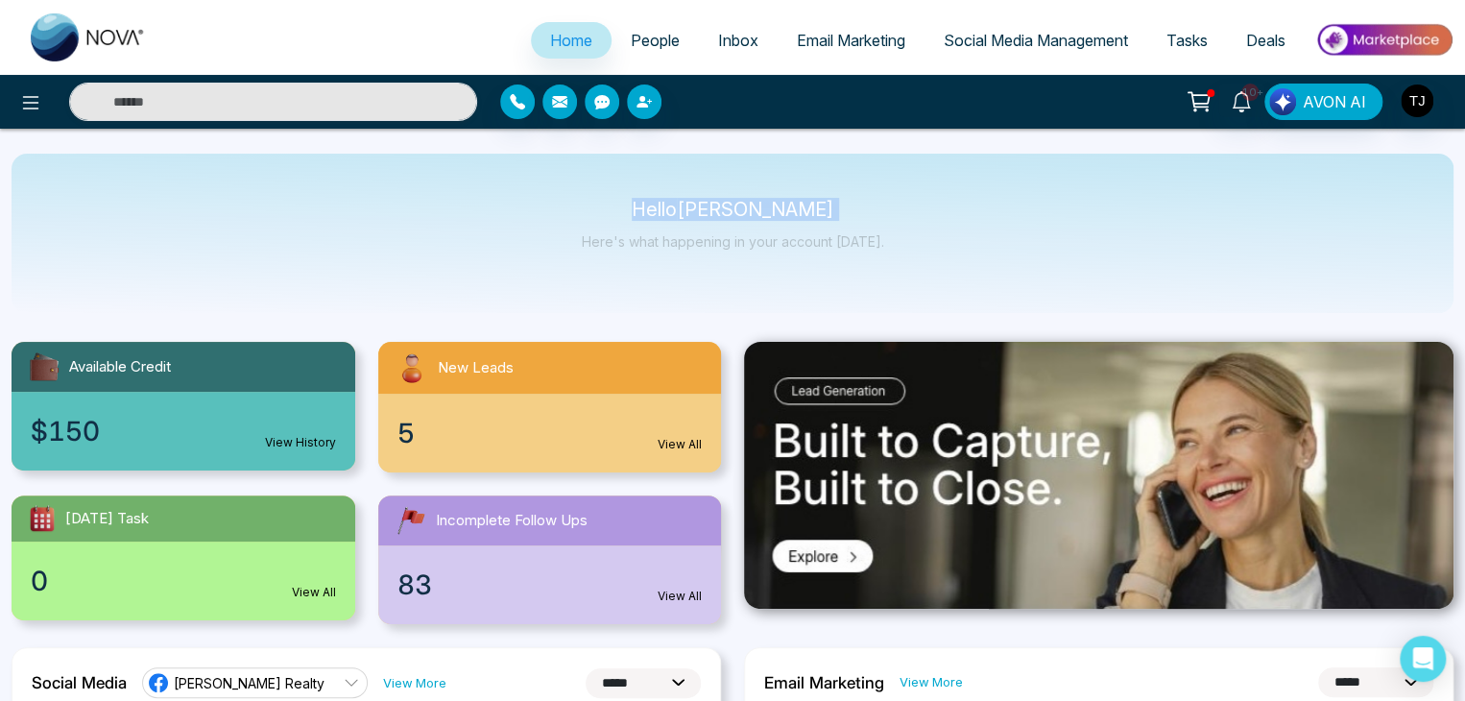
click at [643, 208] on p "Hello [PERSON_NAME]" at bounding box center [733, 210] width 302 height 16
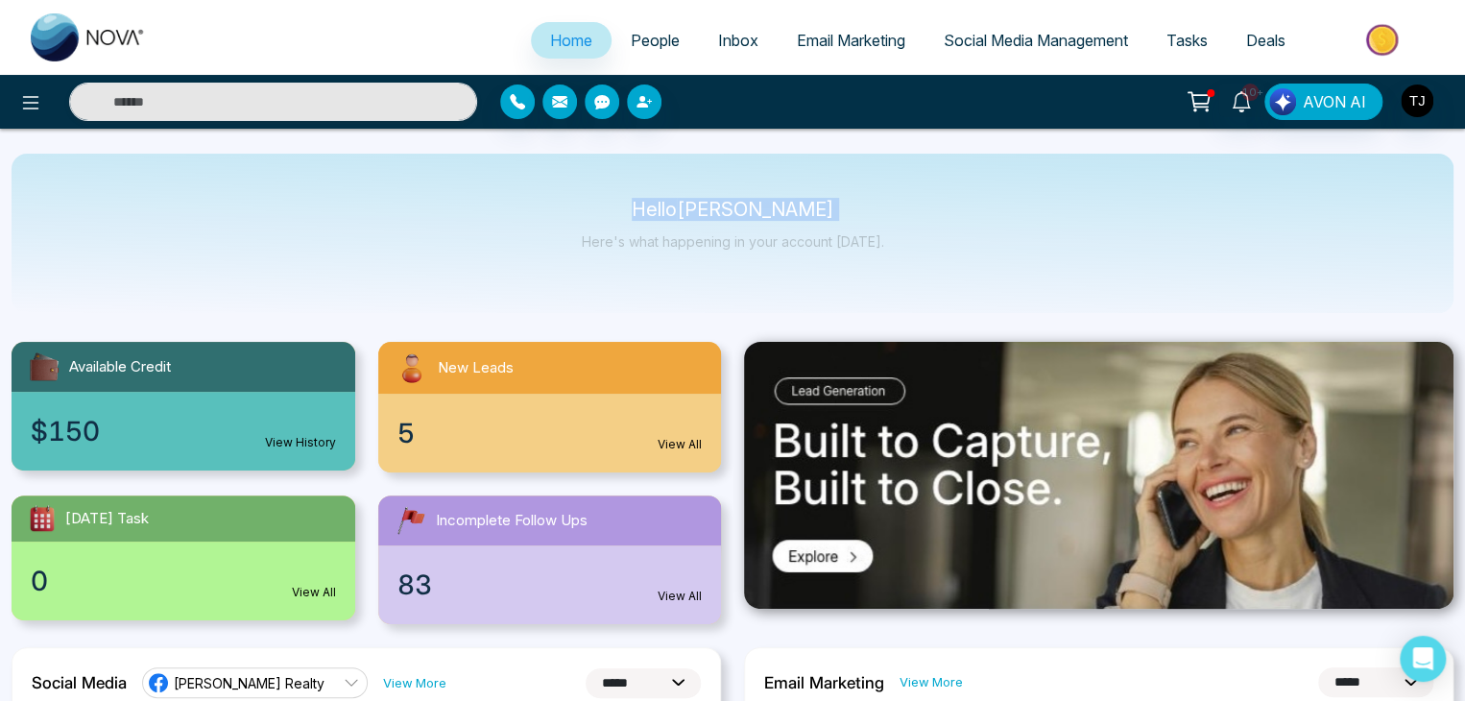
click at [643, 208] on p "Hello [PERSON_NAME]" at bounding box center [733, 210] width 302 height 16
click at [638, 208] on p "Hello [PERSON_NAME]" at bounding box center [733, 210] width 302 height 16
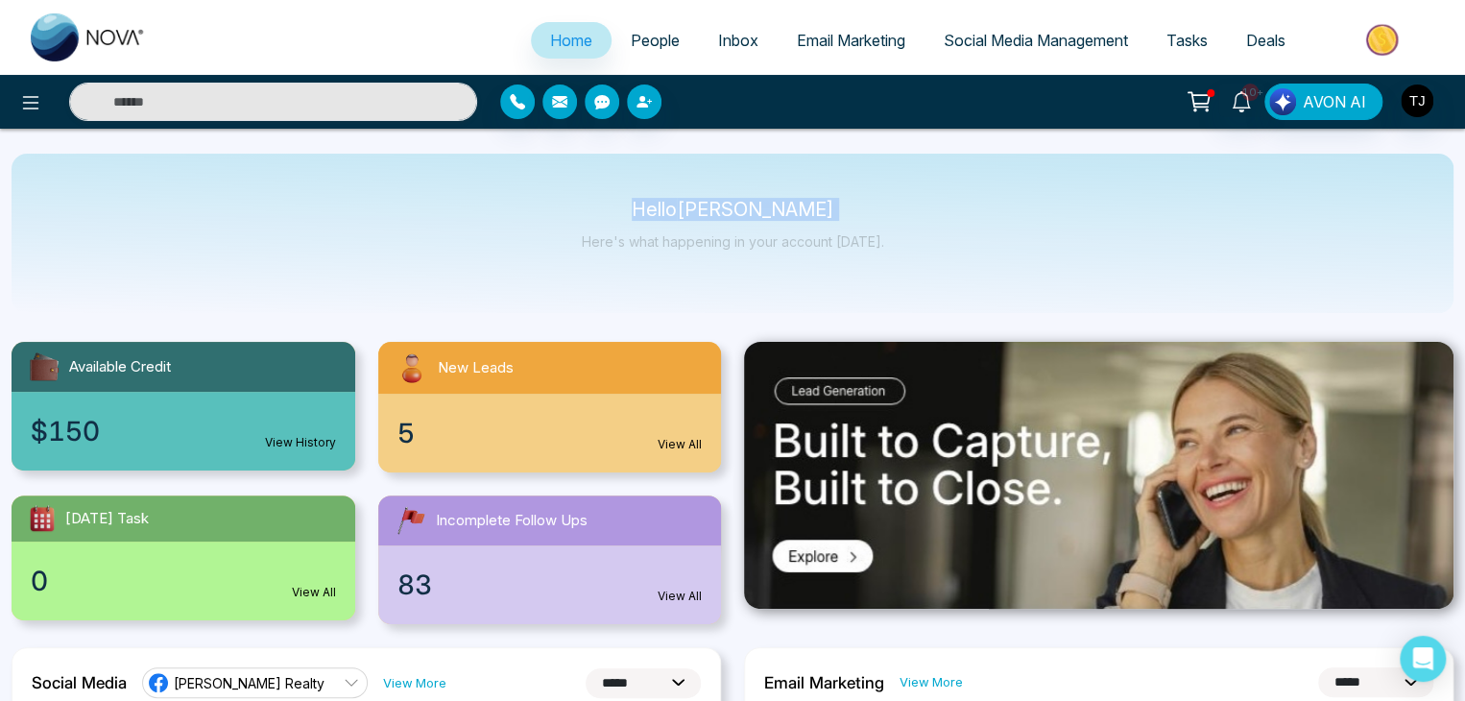
click at [638, 208] on p "Hello [PERSON_NAME]" at bounding box center [733, 210] width 302 height 16
click at [649, 215] on p "Hello [PERSON_NAME]" at bounding box center [733, 210] width 302 height 16
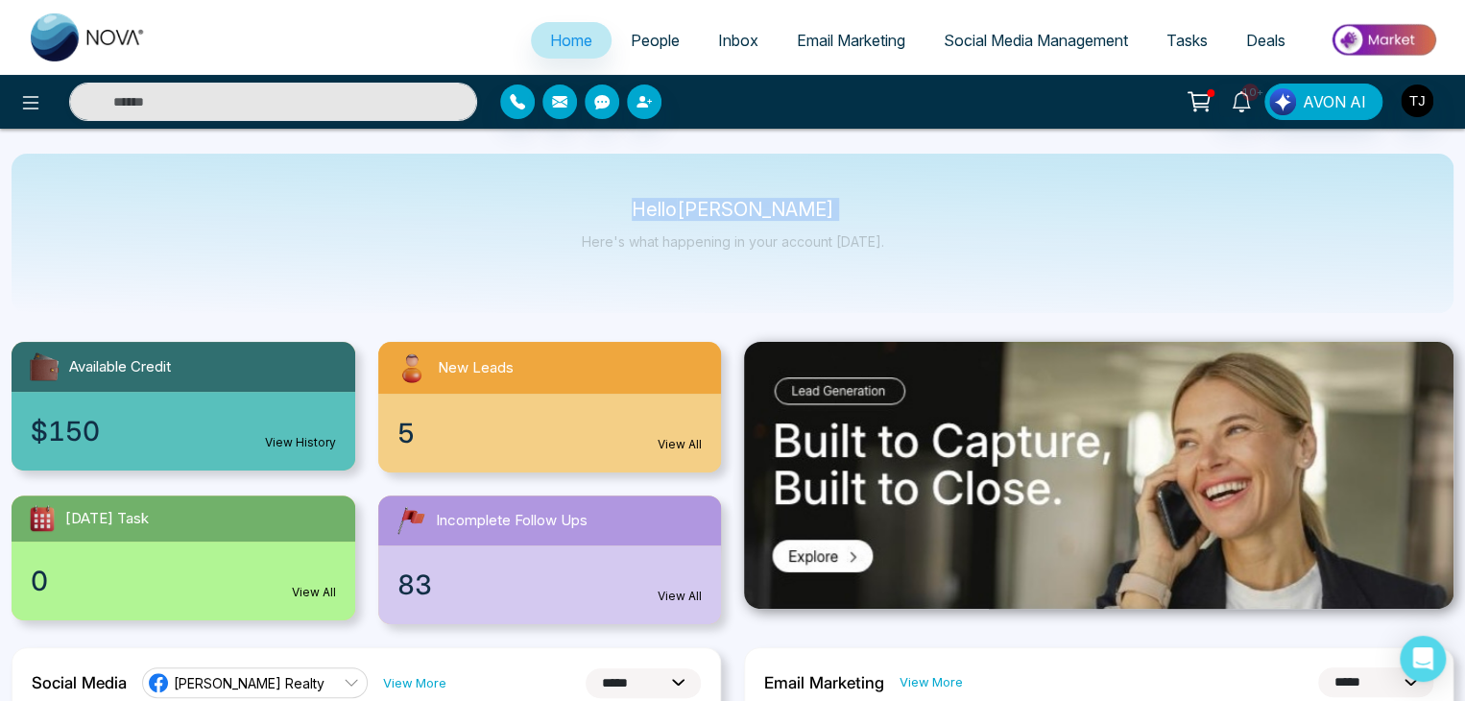
click at [649, 215] on p "Hello [PERSON_NAME]" at bounding box center [733, 210] width 302 height 16
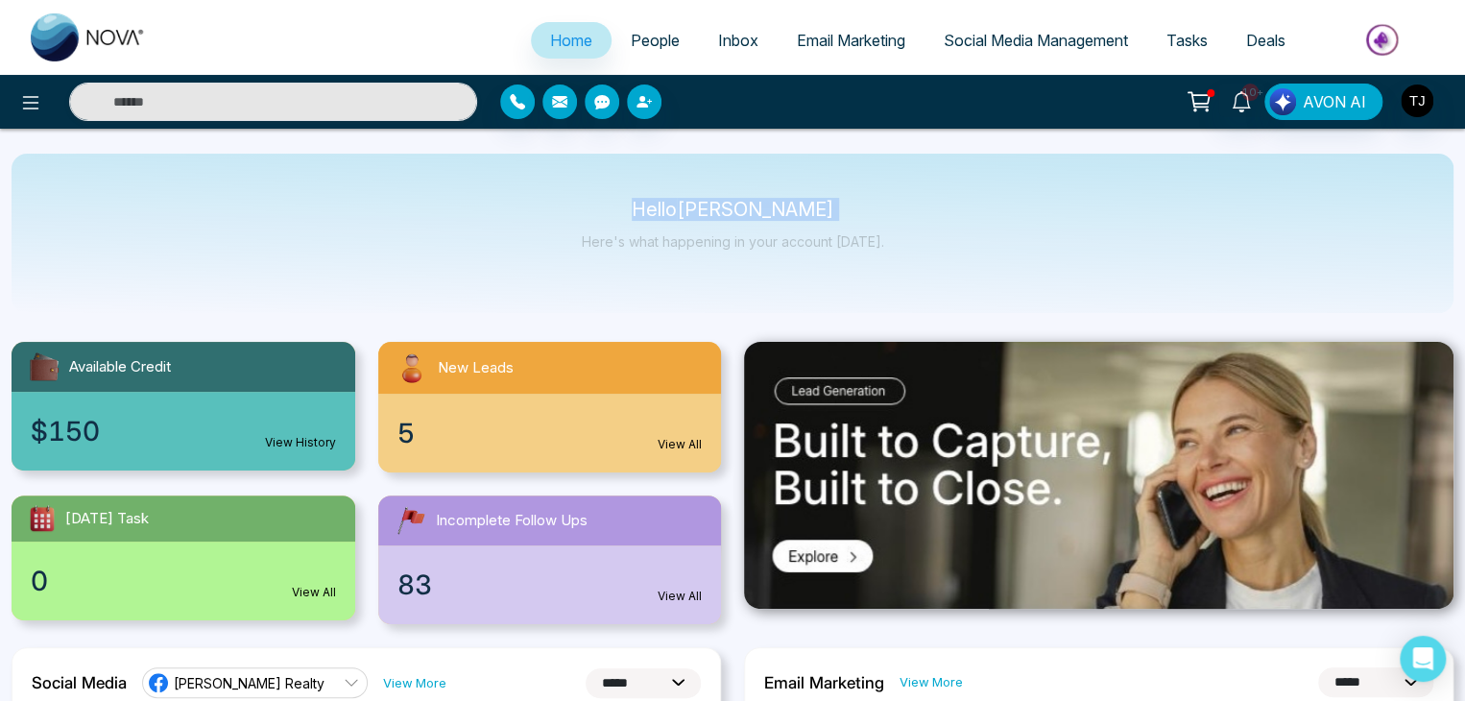
click at [649, 215] on p "Hello [PERSON_NAME]" at bounding box center [733, 210] width 302 height 16
click at [630, 215] on p "Hello [PERSON_NAME]" at bounding box center [733, 210] width 302 height 16
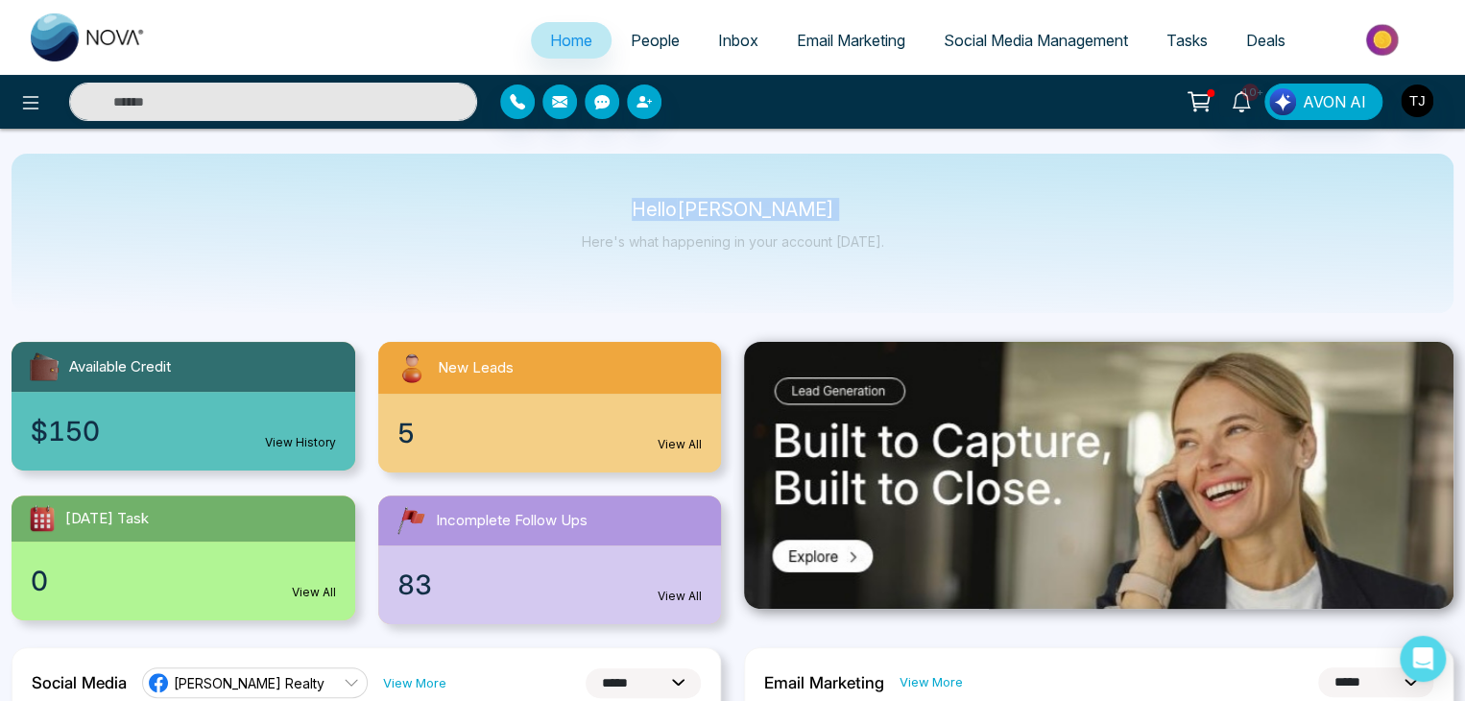
click at [630, 215] on p "Hello [PERSON_NAME]" at bounding box center [733, 210] width 302 height 16
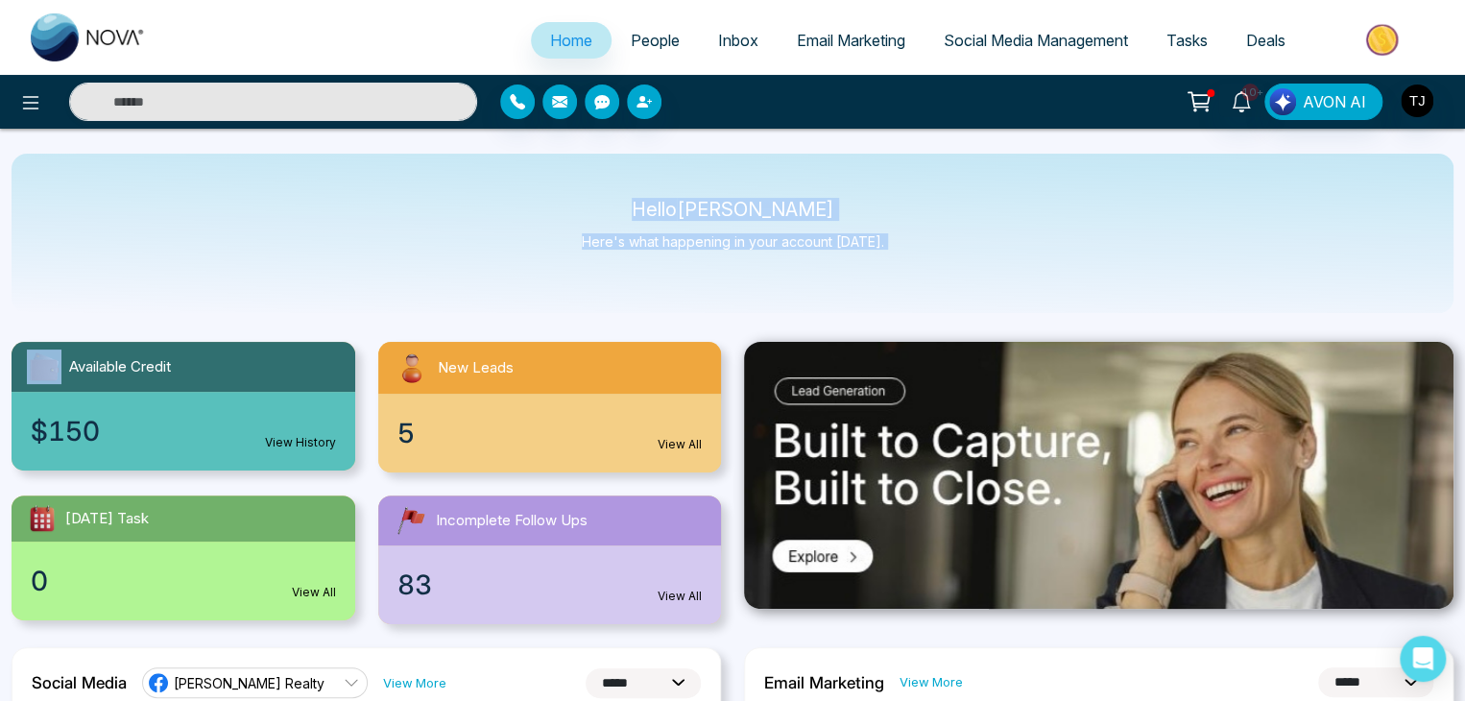
drag, startPoint x: 630, startPoint y: 215, endPoint x: 681, endPoint y: 230, distance: 53.2
click at [681, 230] on div "Hello [PERSON_NAME] Here's what happening in your account [DATE]." at bounding box center [733, 233] width 302 height 63
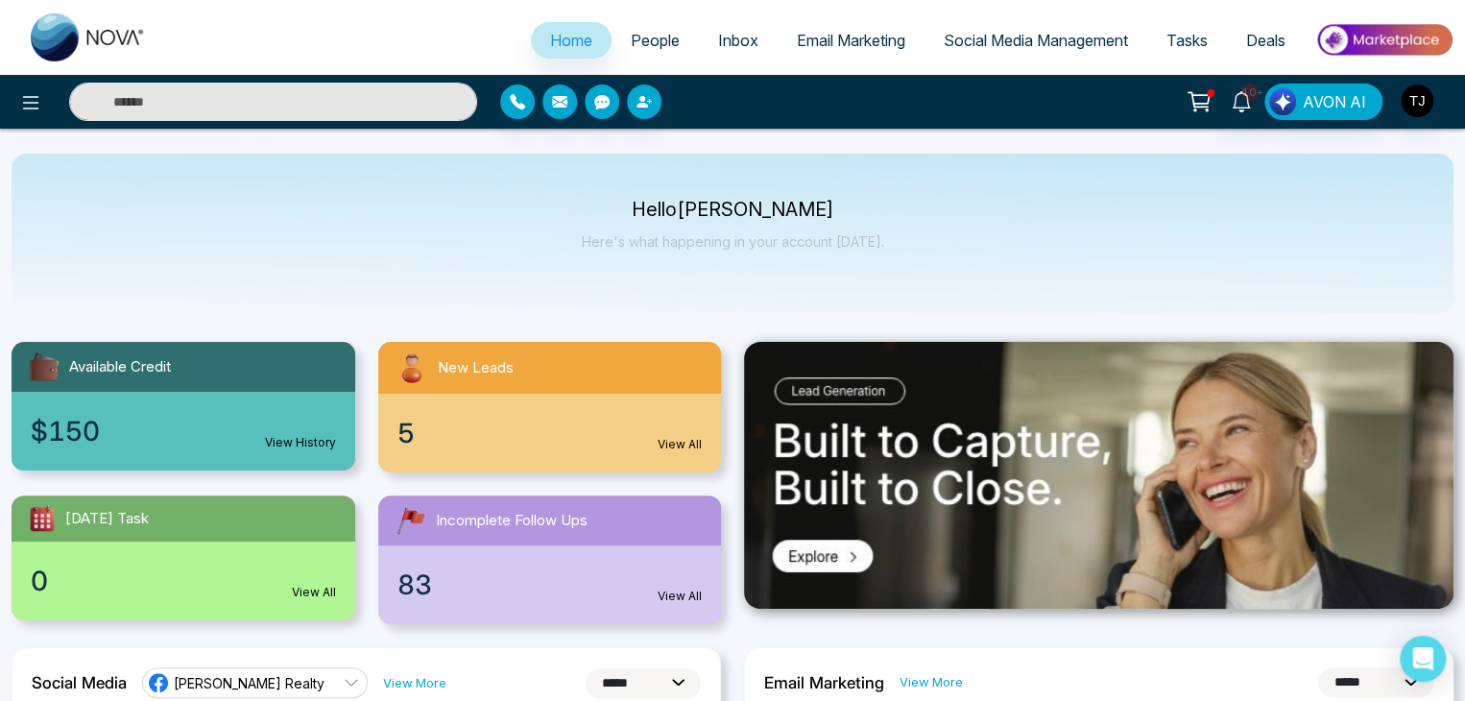
click at [651, 218] on p "Hello [PERSON_NAME]" at bounding box center [733, 210] width 302 height 16
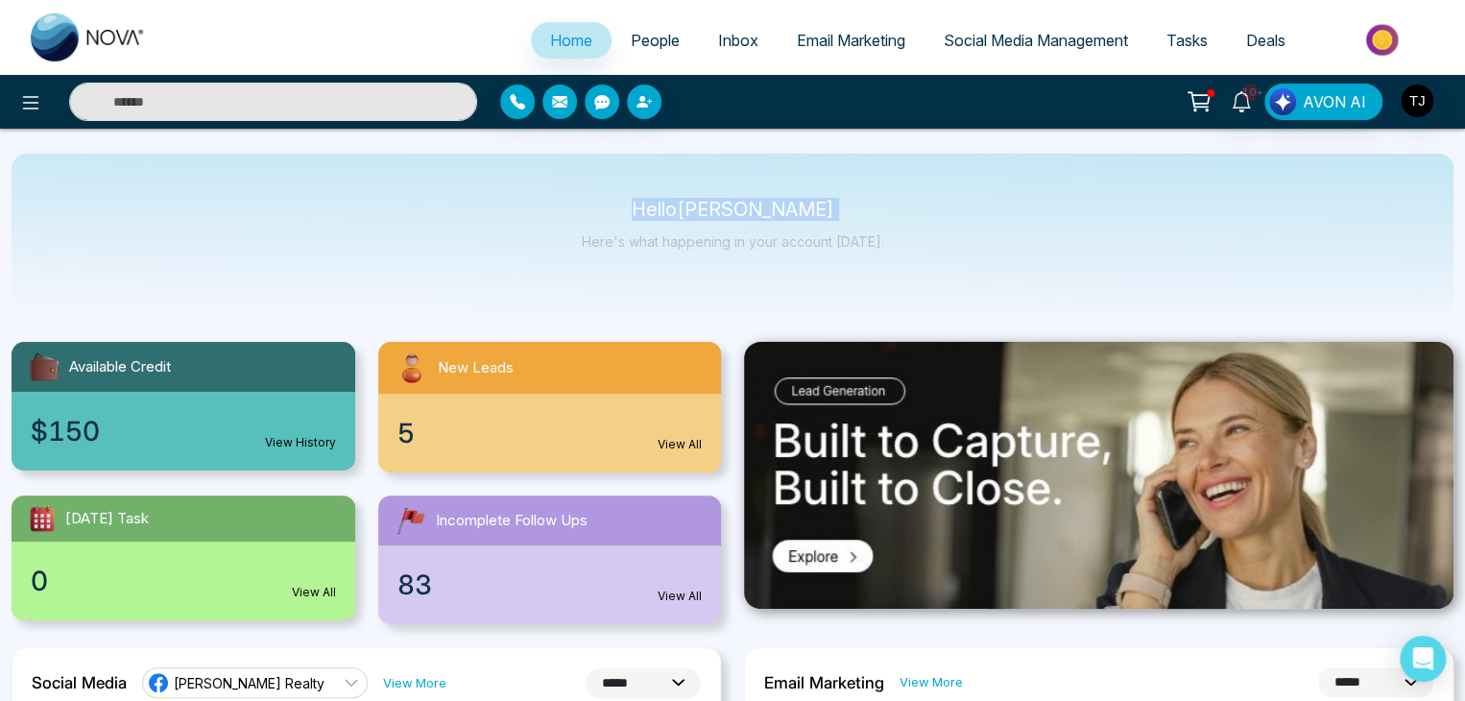
click at [651, 218] on p "Hello [PERSON_NAME]" at bounding box center [733, 210] width 302 height 16
drag, startPoint x: 651, startPoint y: 220, endPoint x: 665, endPoint y: 228, distance: 15.5
click at [665, 228] on div "Hello [PERSON_NAME] Here's what happening in your account [DATE]." at bounding box center [733, 233] width 302 height 63
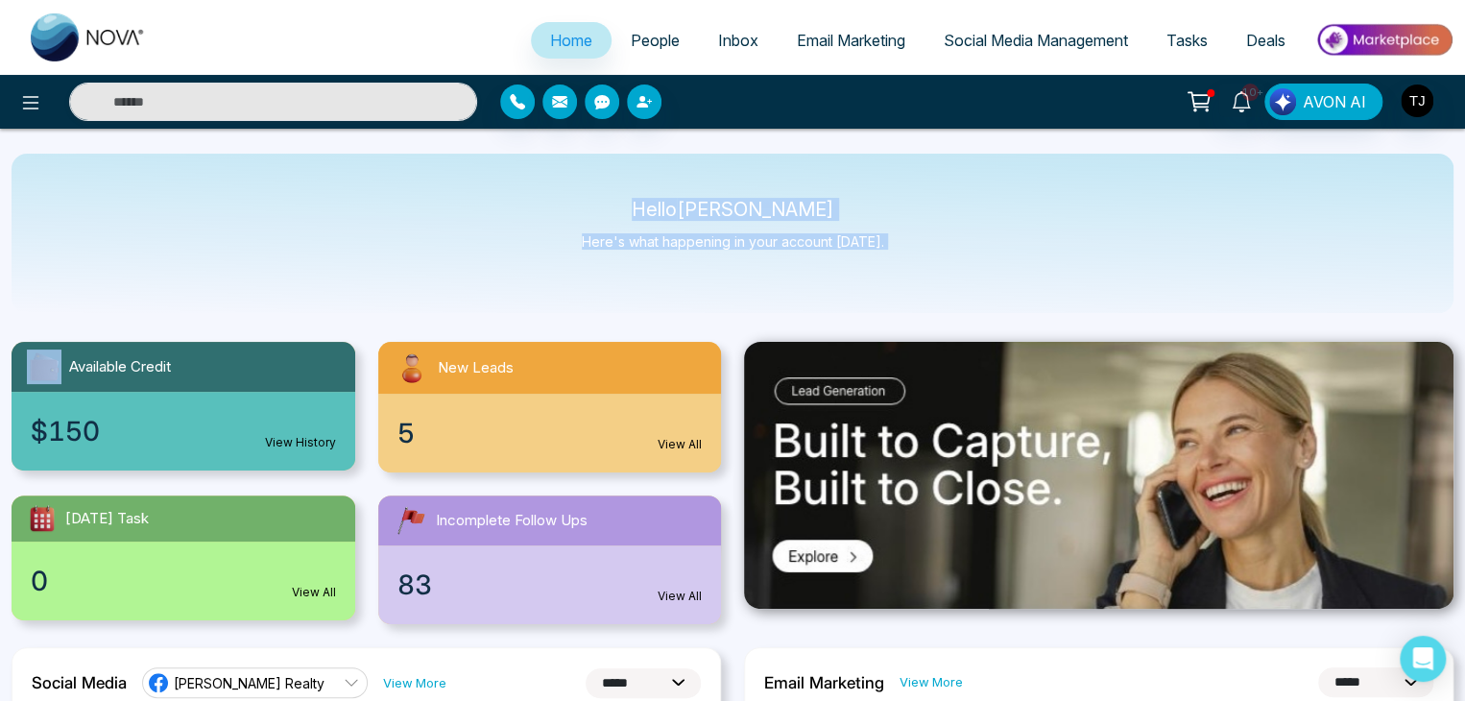
click at [665, 228] on div "Hello [PERSON_NAME] Here's what happening in your account [DATE]." at bounding box center [733, 233] width 302 height 63
drag, startPoint x: 665, startPoint y: 228, endPoint x: 646, endPoint y: 216, distance: 21.6
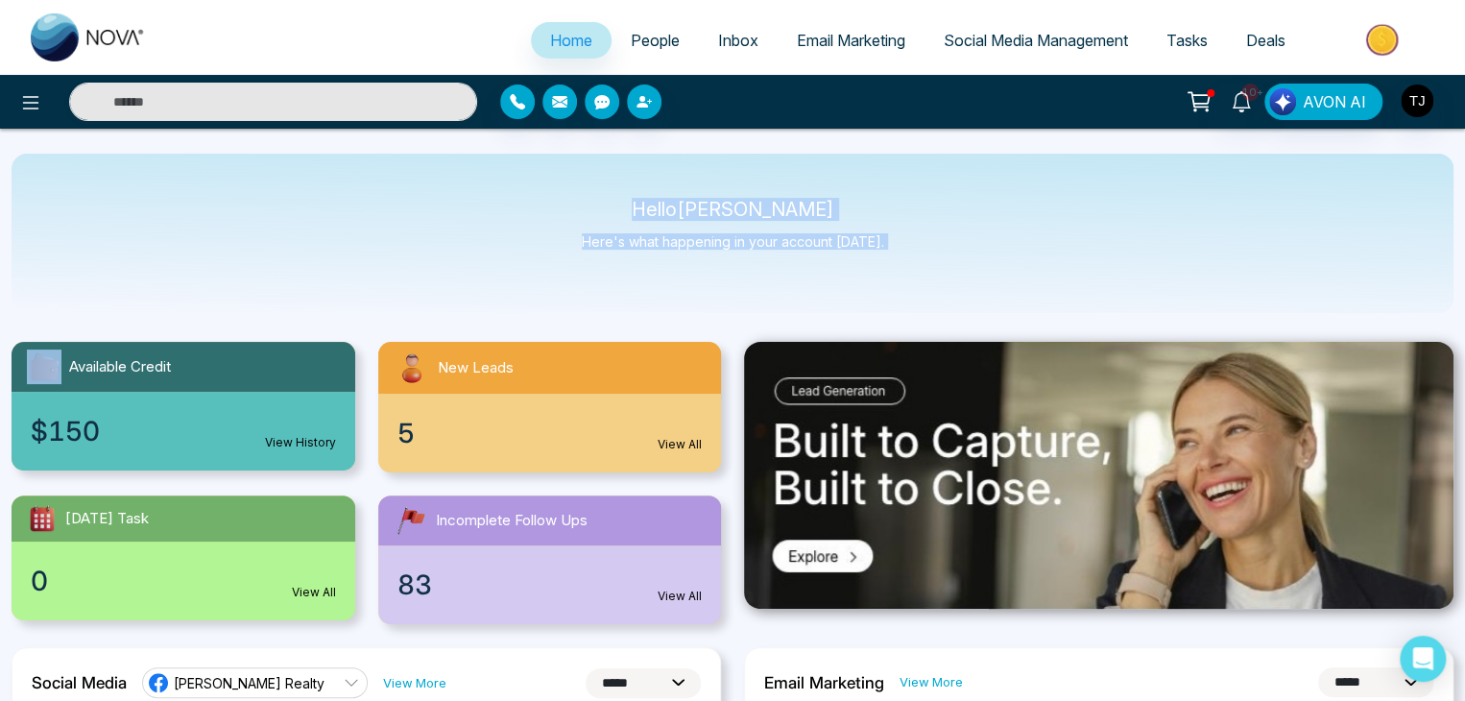
click at [646, 216] on div "Hello [PERSON_NAME] Here's what happening in your account [DATE]." at bounding box center [733, 233] width 302 height 63
click at [646, 216] on p "Hello [PERSON_NAME]" at bounding box center [733, 210] width 302 height 16
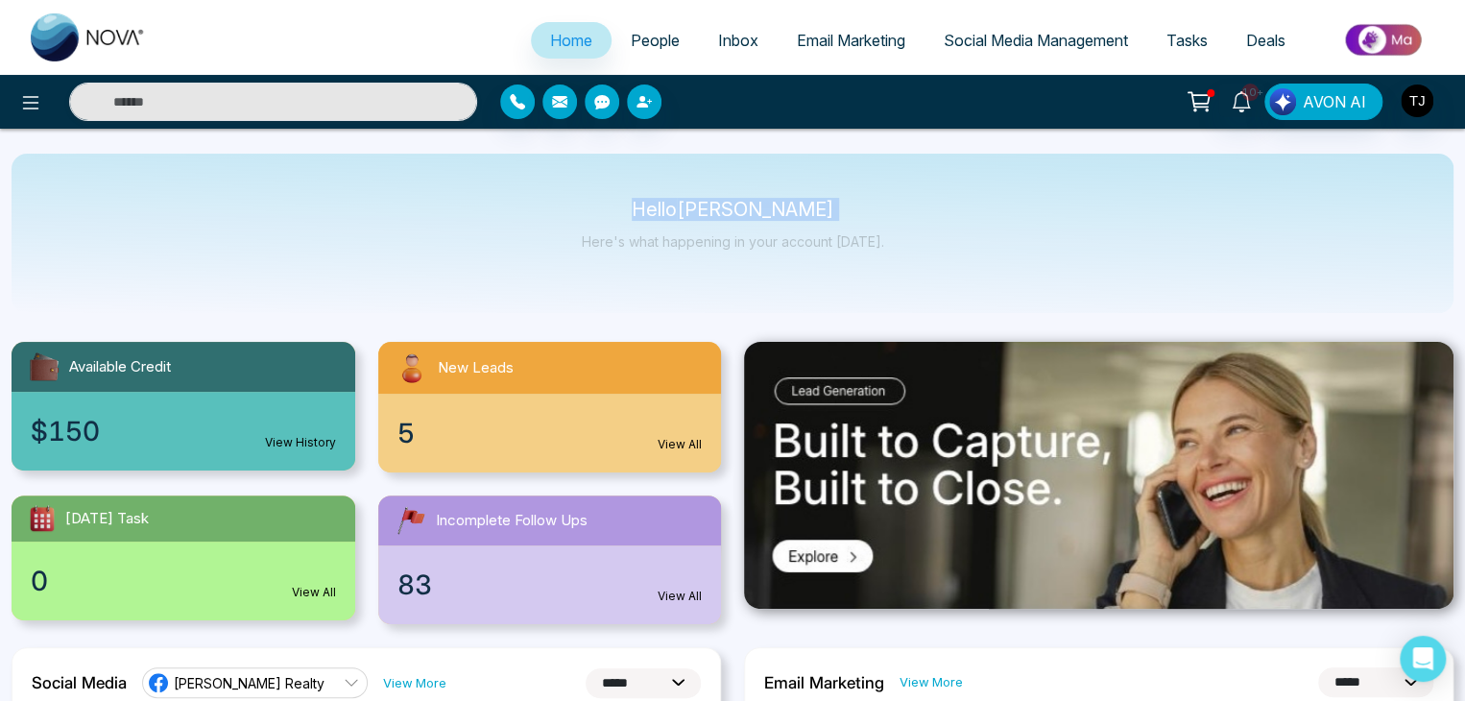
click at [646, 216] on p "Hello [PERSON_NAME]" at bounding box center [733, 210] width 302 height 16
click at [654, 218] on p "Hello [PERSON_NAME]" at bounding box center [733, 210] width 302 height 16
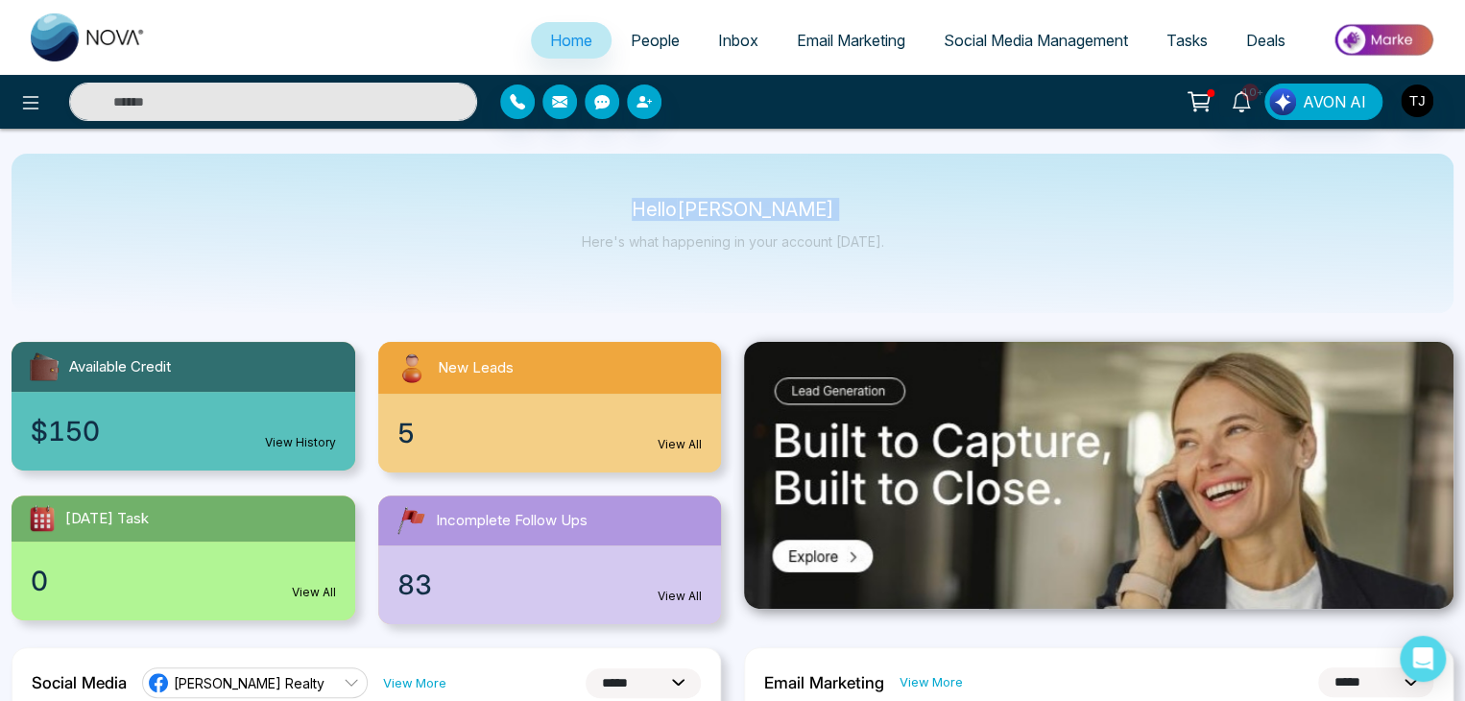
click at [654, 218] on p "Hello [PERSON_NAME]" at bounding box center [733, 210] width 302 height 16
drag, startPoint x: 654, startPoint y: 218, endPoint x: 680, endPoint y: 233, distance: 30.1
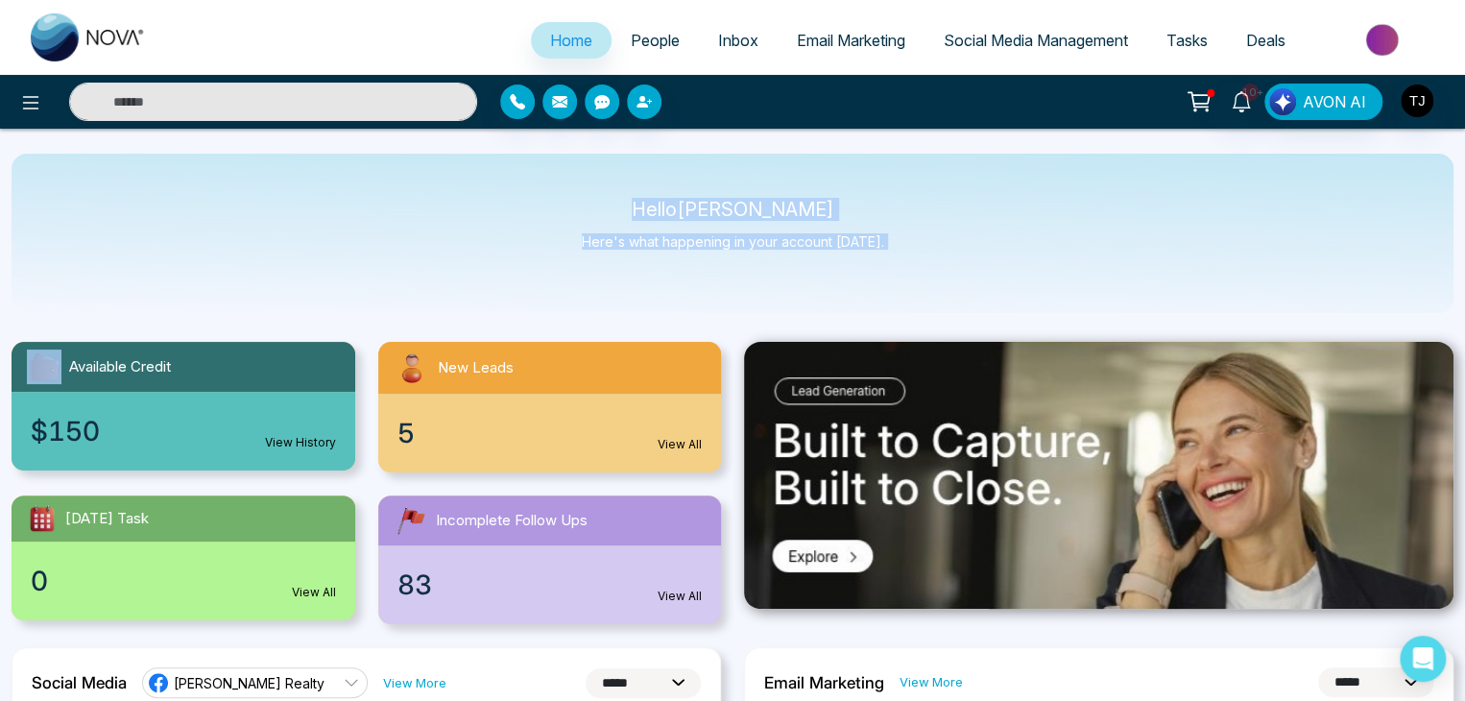
click at [680, 233] on div "Hello [PERSON_NAME] Here's what happening in your account [DATE]." at bounding box center [733, 233] width 302 height 63
click at [680, 233] on p "Here's what happening in your account [DATE]." at bounding box center [733, 241] width 302 height 16
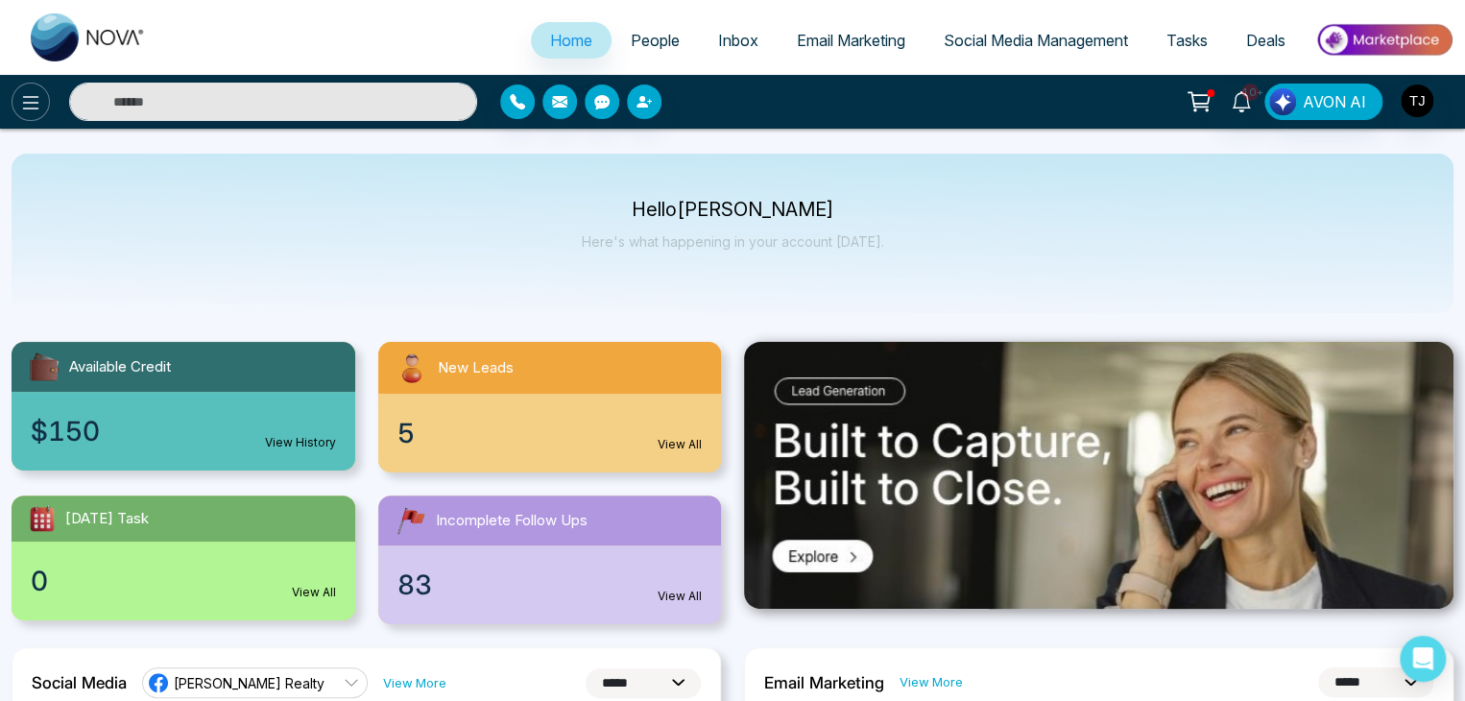
click at [23, 105] on icon at bounding box center [30, 102] width 23 height 23
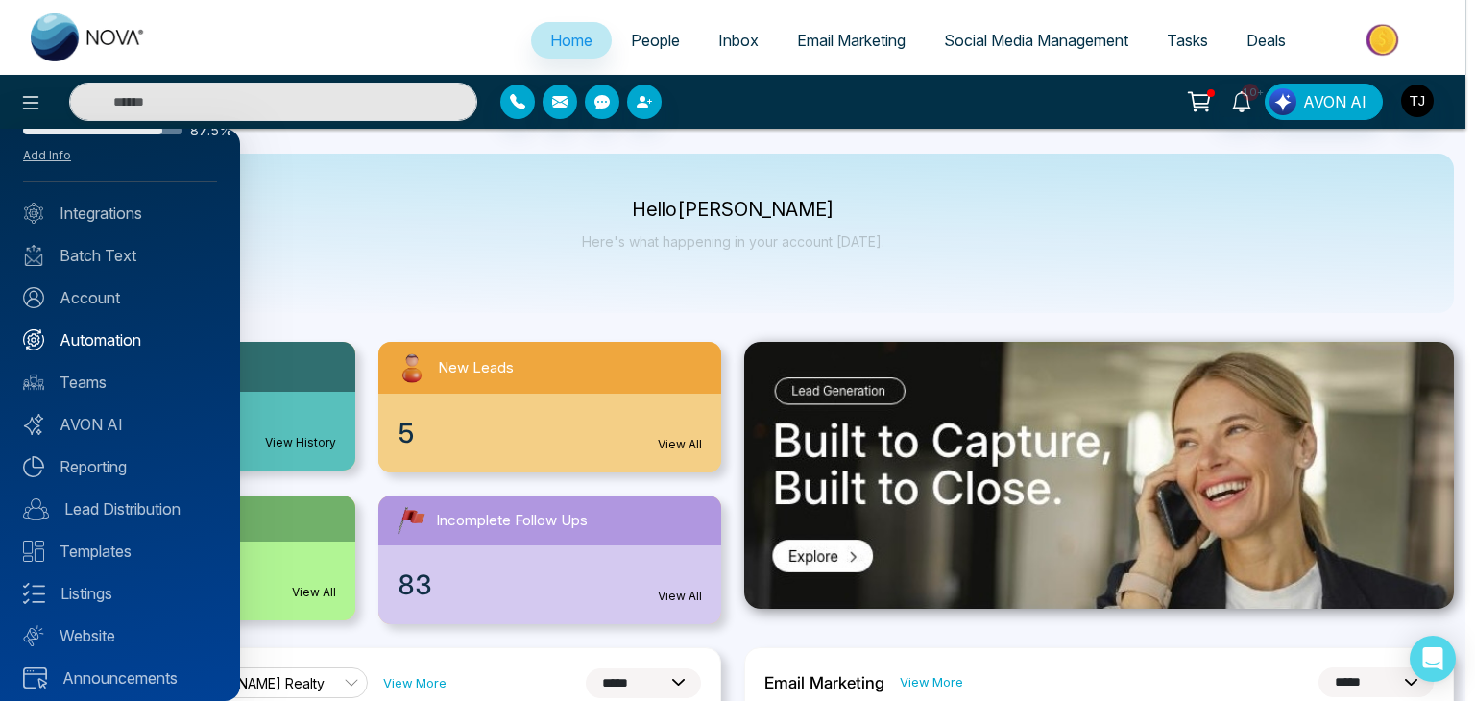
scroll to position [69, 0]
click at [134, 212] on link "Integrations" at bounding box center [120, 209] width 194 height 23
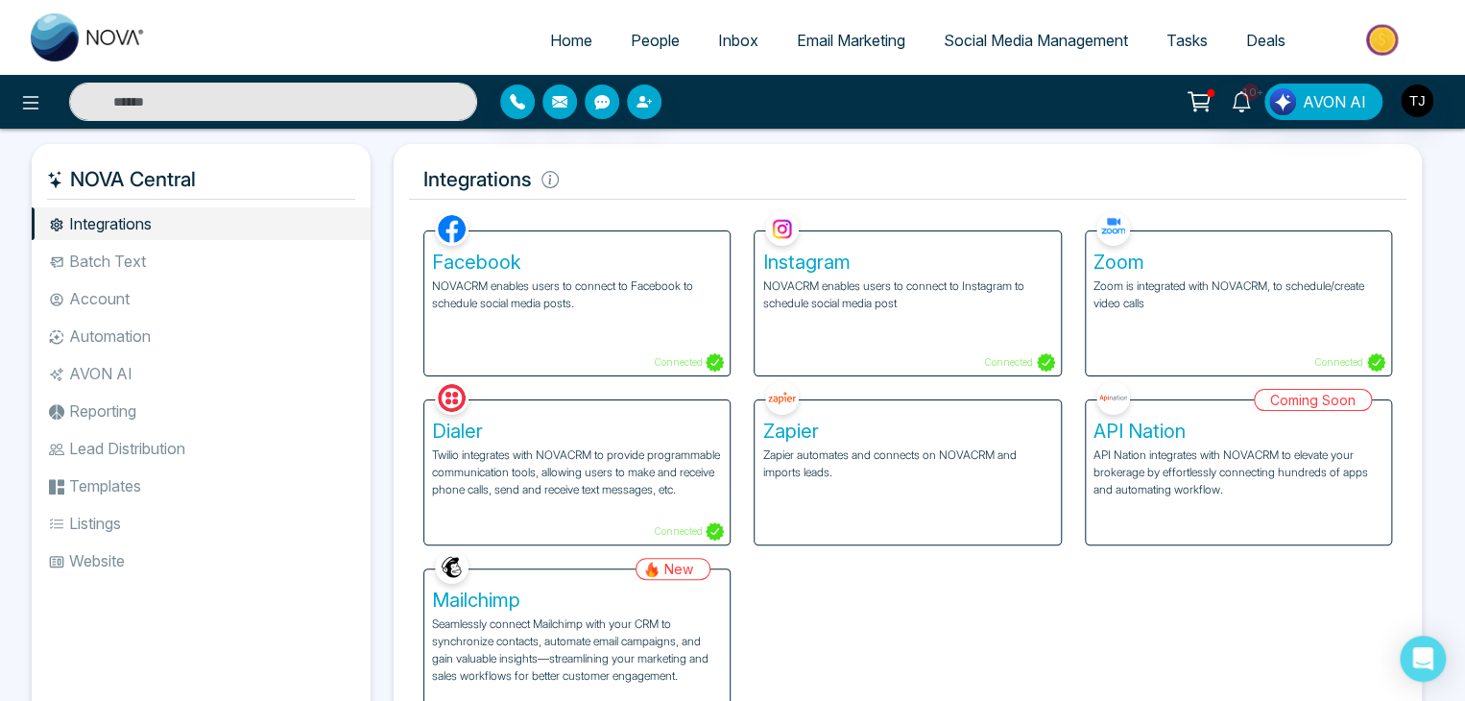
click at [134, 254] on li "Batch Text" at bounding box center [201, 261] width 339 height 33
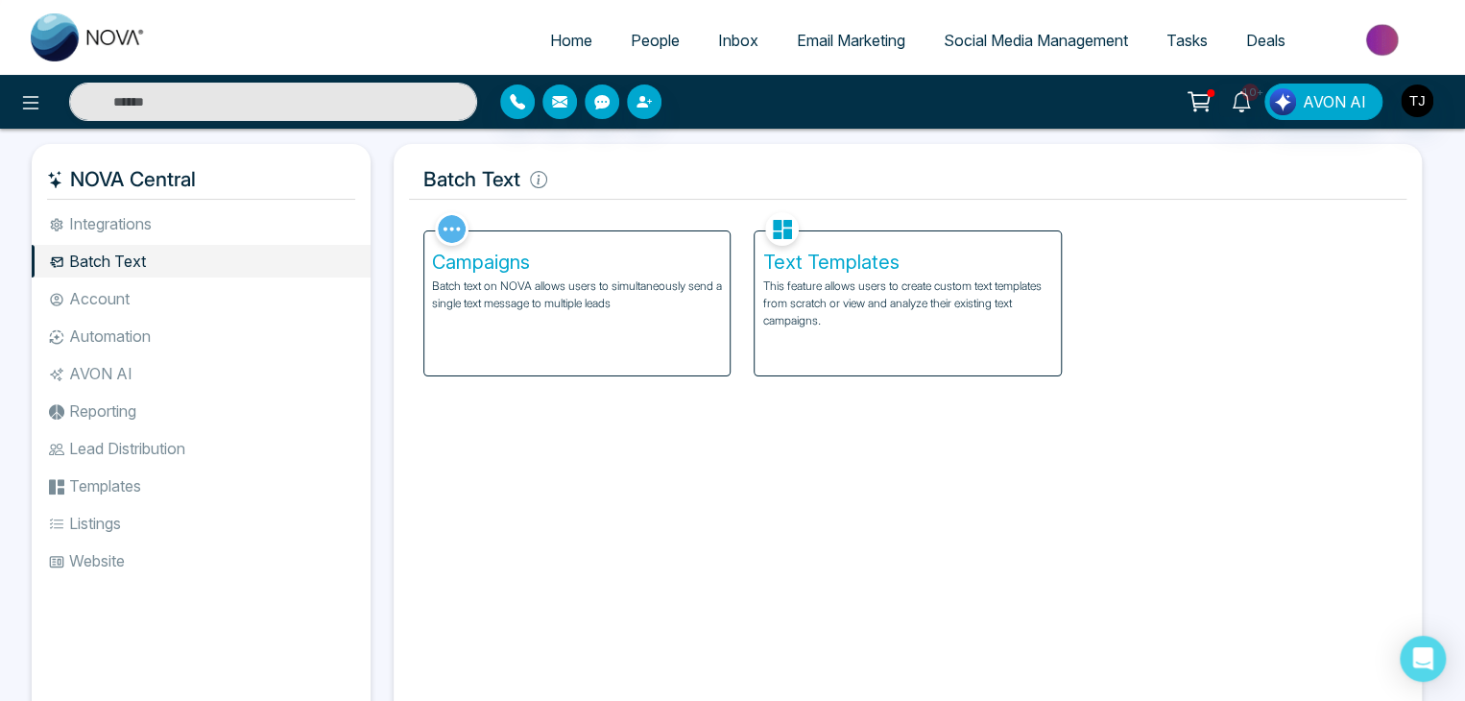
click at [155, 308] on li "Account" at bounding box center [201, 298] width 339 height 33
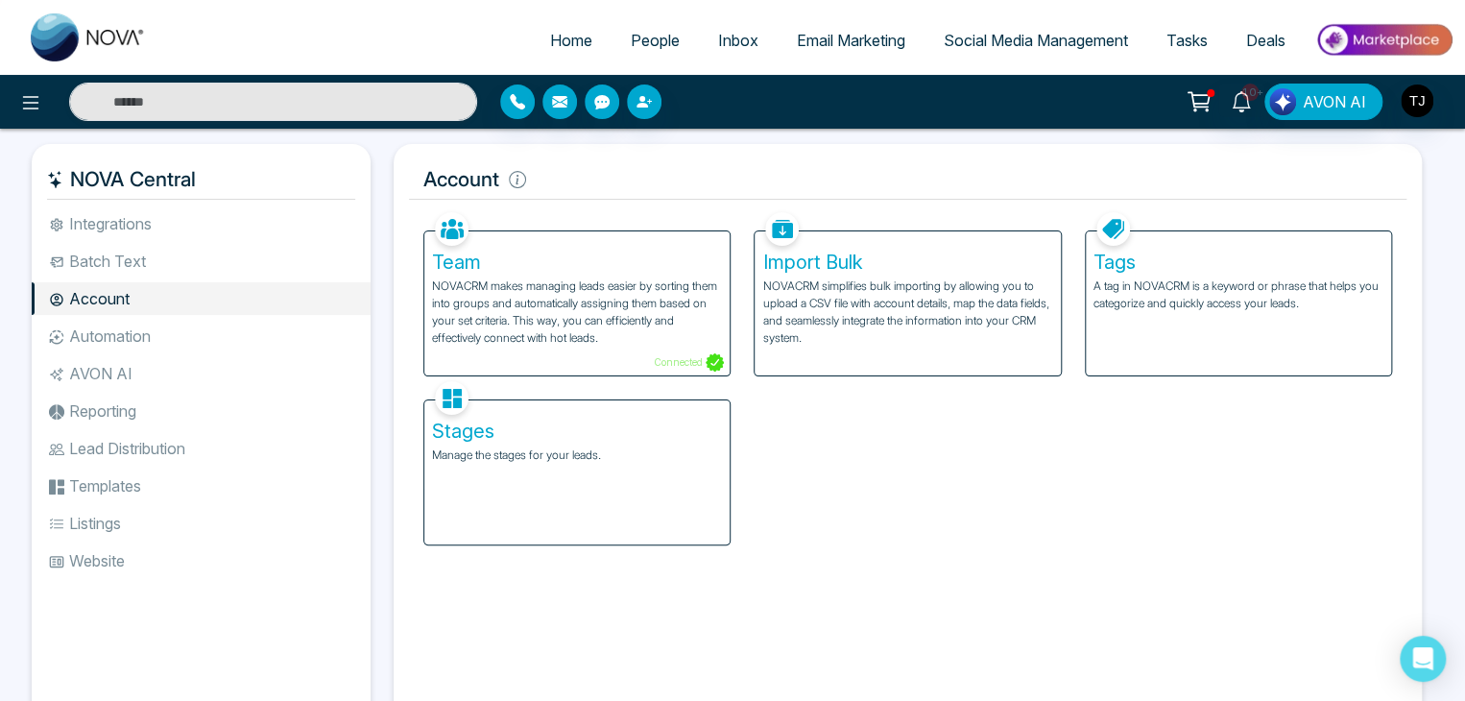
click at [161, 334] on li "Automation" at bounding box center [201, 336] width 339 height 33
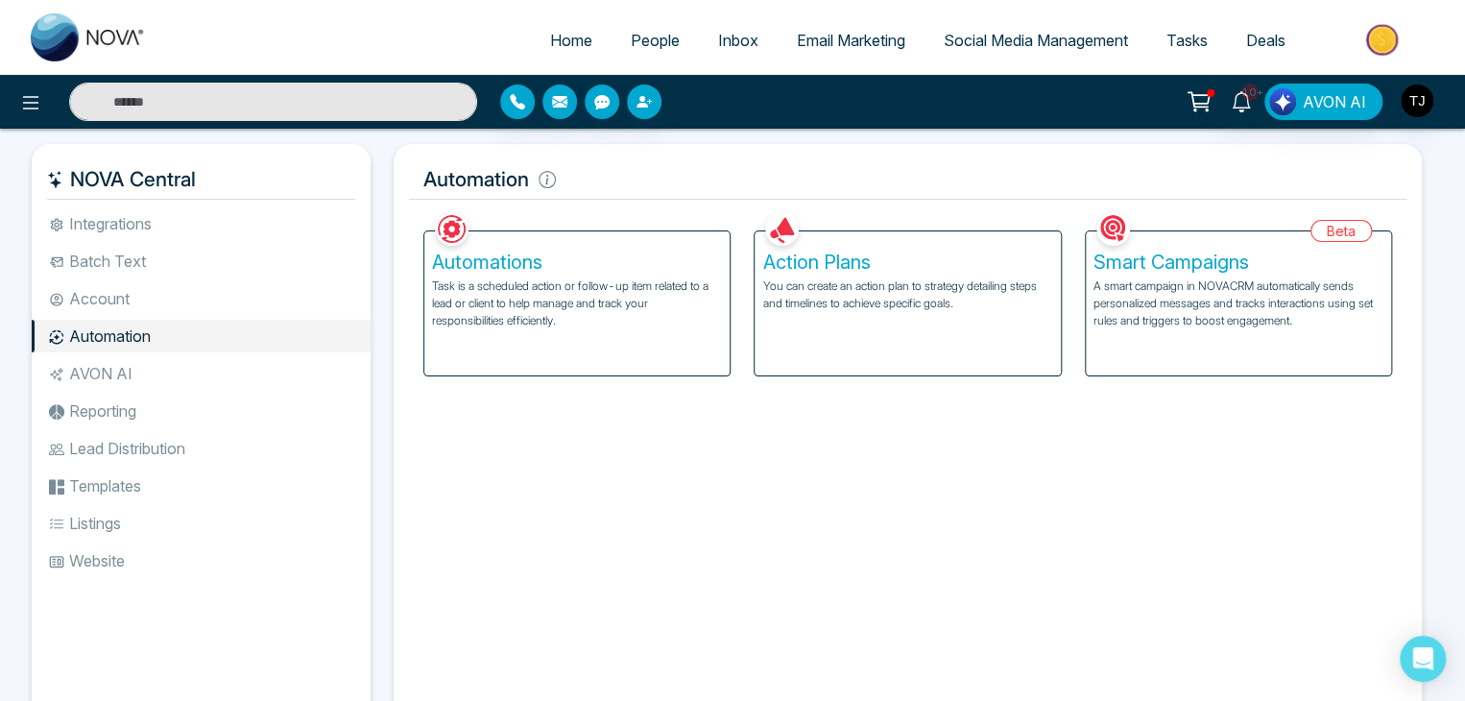
click at [172, 363] on li "AVON AI" at bounding box center [201, 373] width 339 height 33
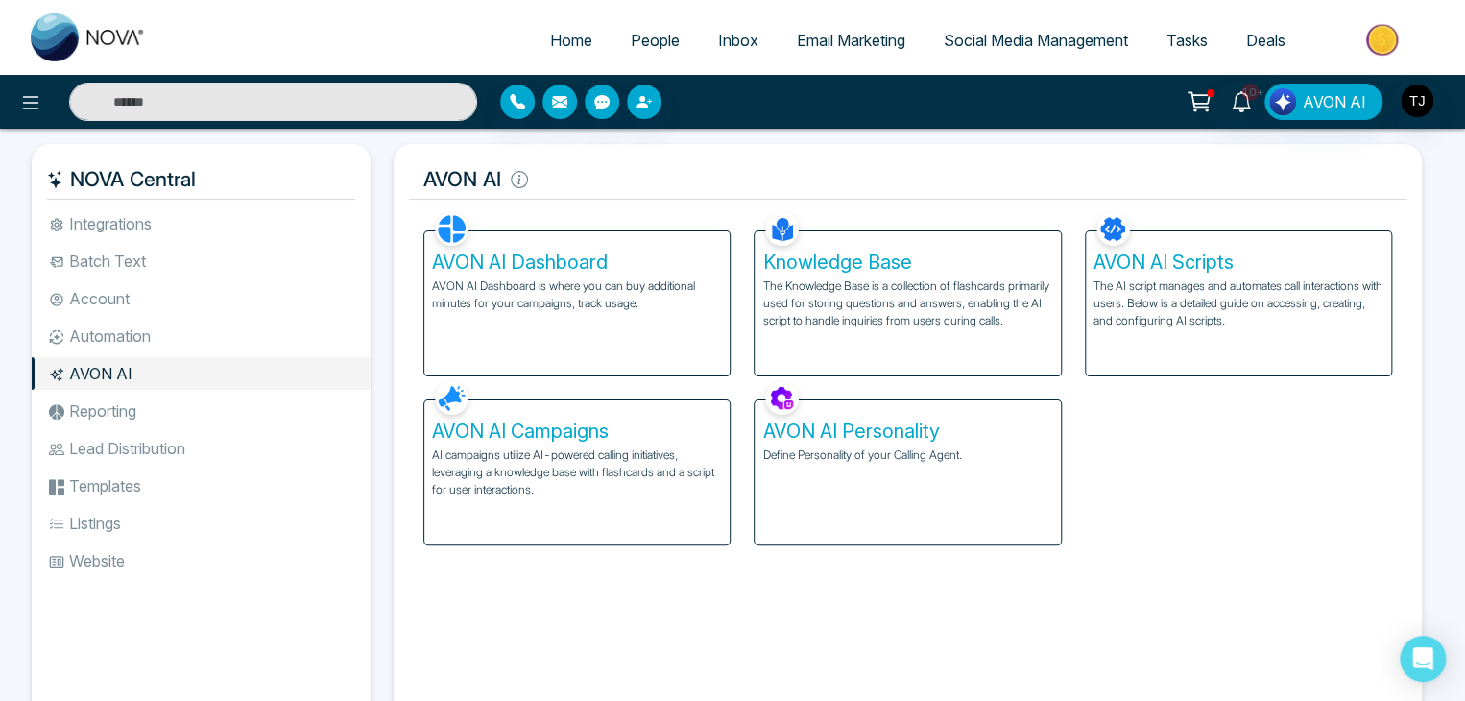
click at [183, 401] on li "Reporting" at bounding box center [201, 411] width 339 height 33
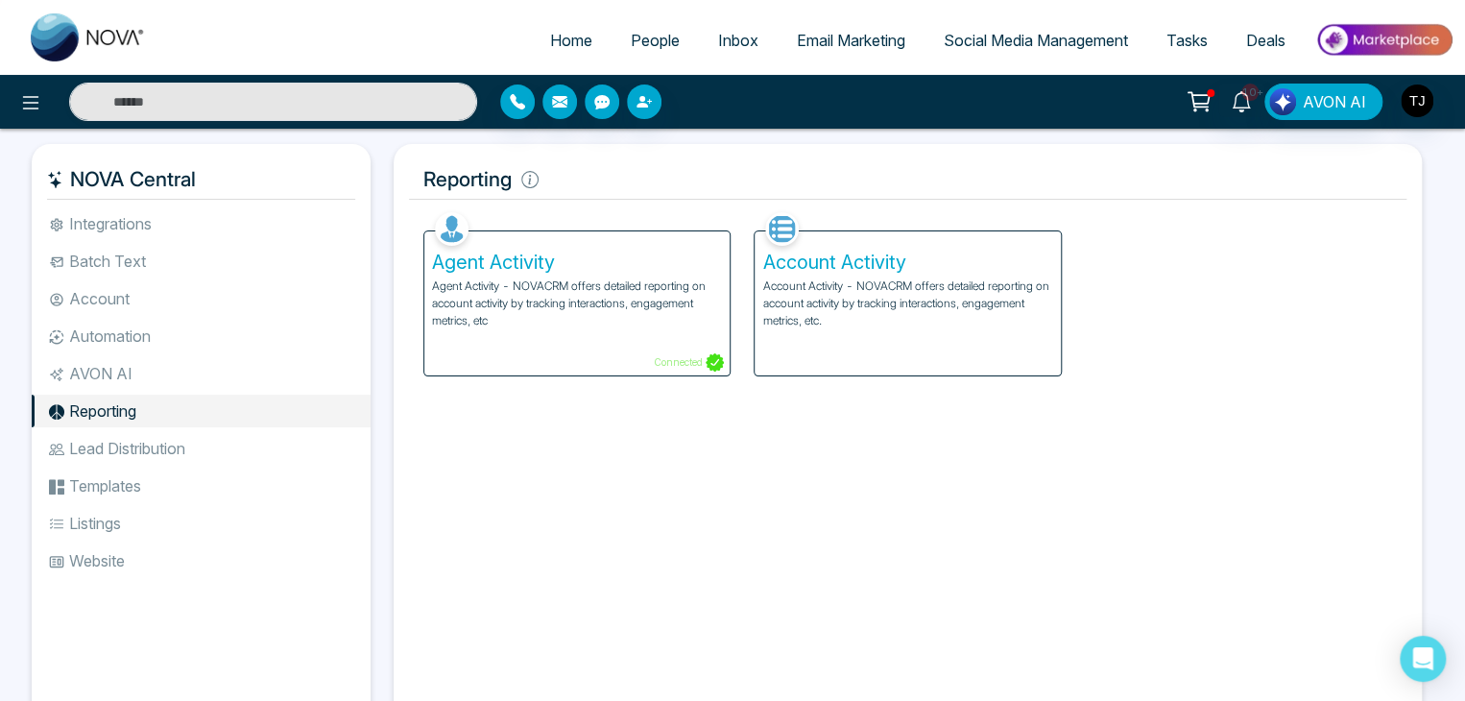
click at [200, 449] on li "Lead Distribution" at bounding box center [201, 448] width 339 height 33
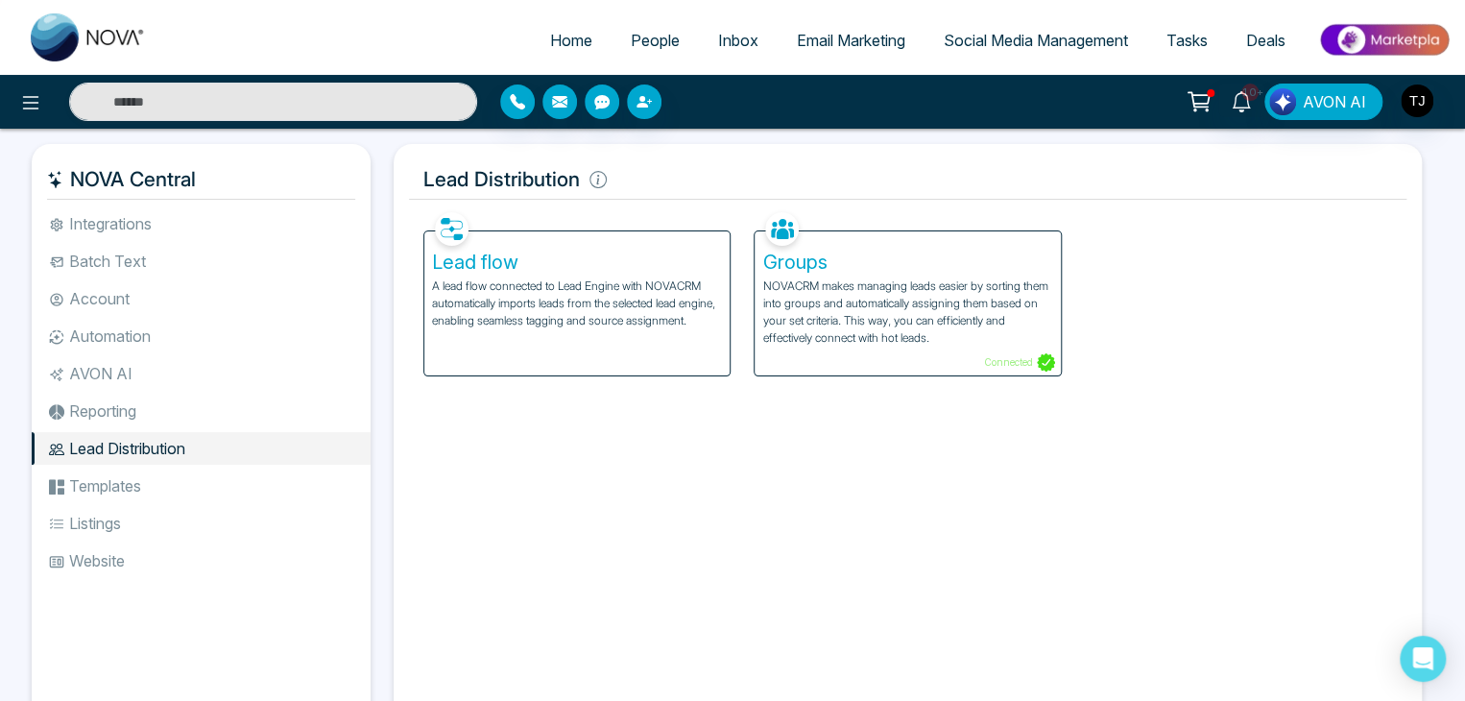
click at [207, 485] on li "Templates" at bounding box center [201, 486] width 339 height 33
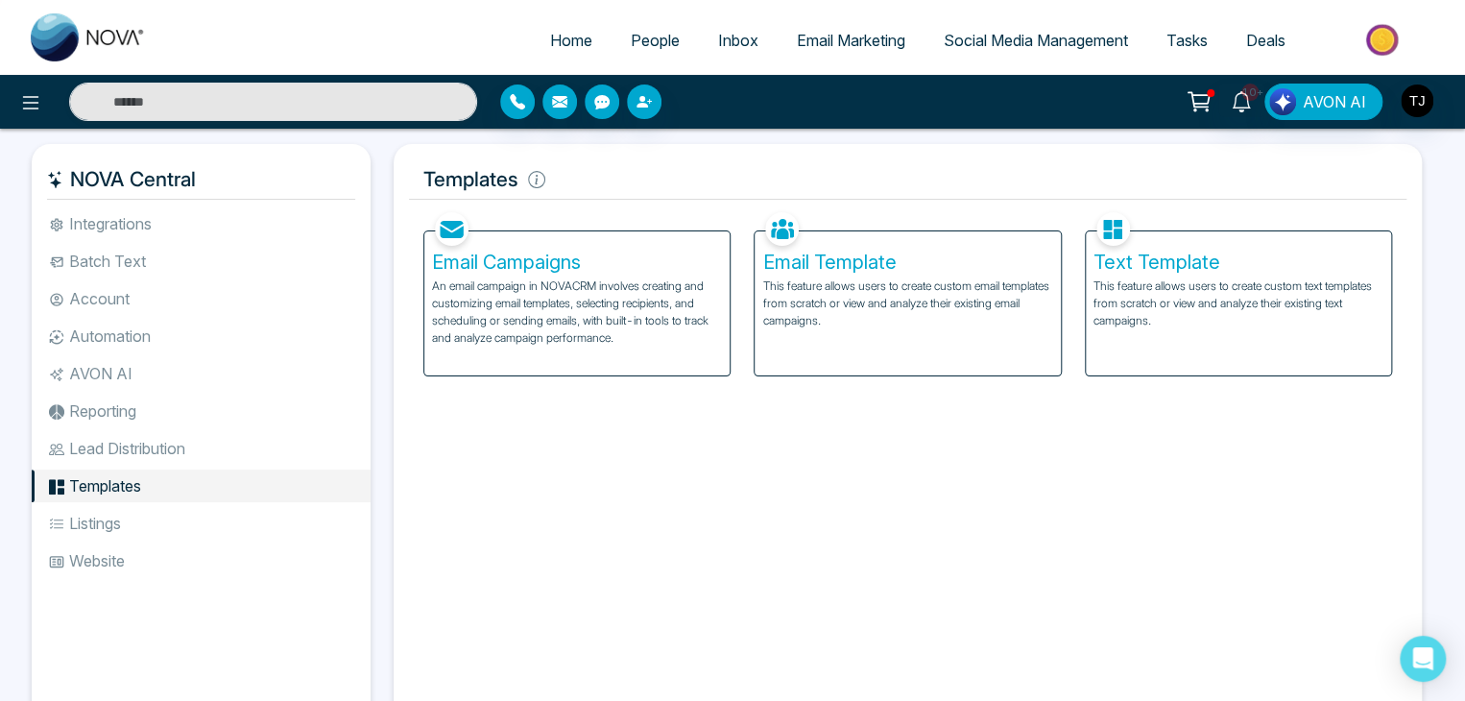
click at [212, 544] on li "Website" at bounding box center [201, 560] width 339 height 33
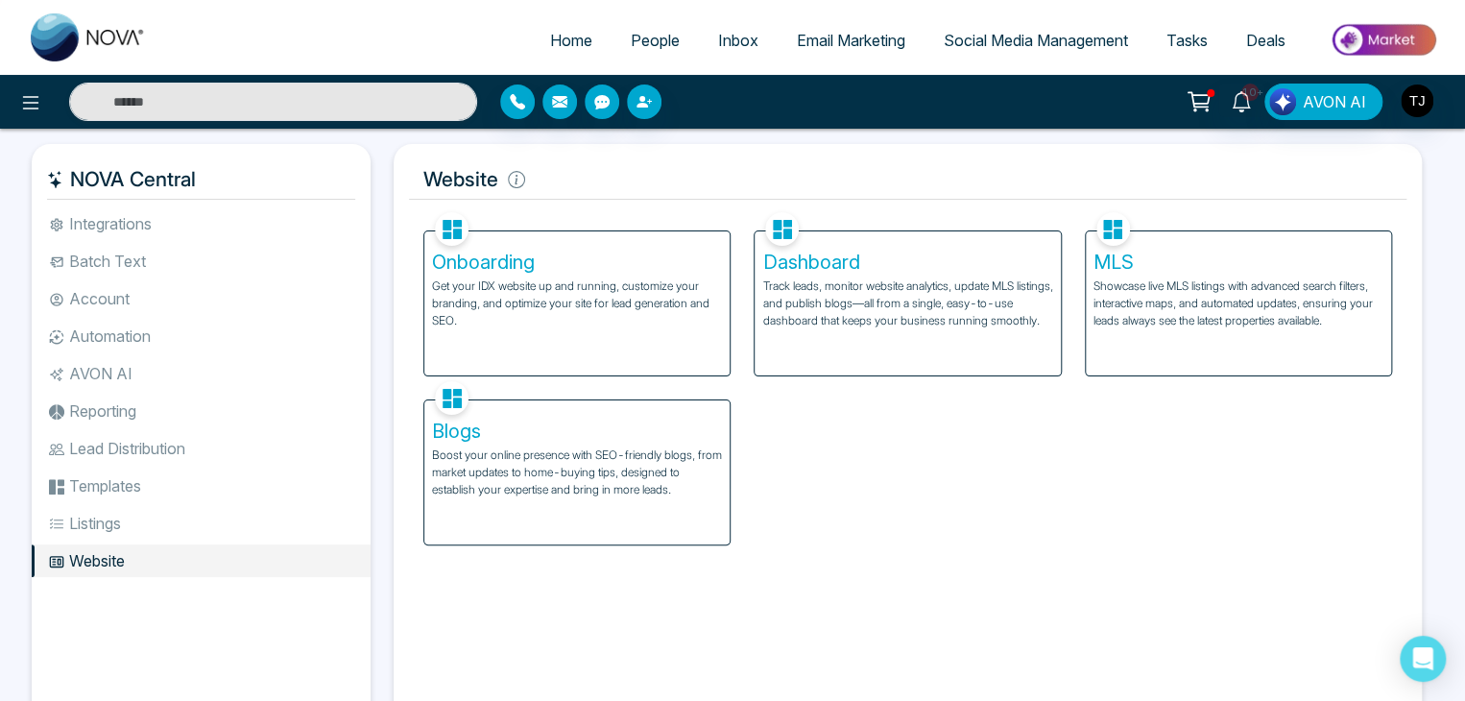
click at [217, 566] on li "Website" at bounding box center [201, 560] width 339 height 33
click at [232, 533] on li "Listings" at bounding box center [201, 523] width 339 height 33
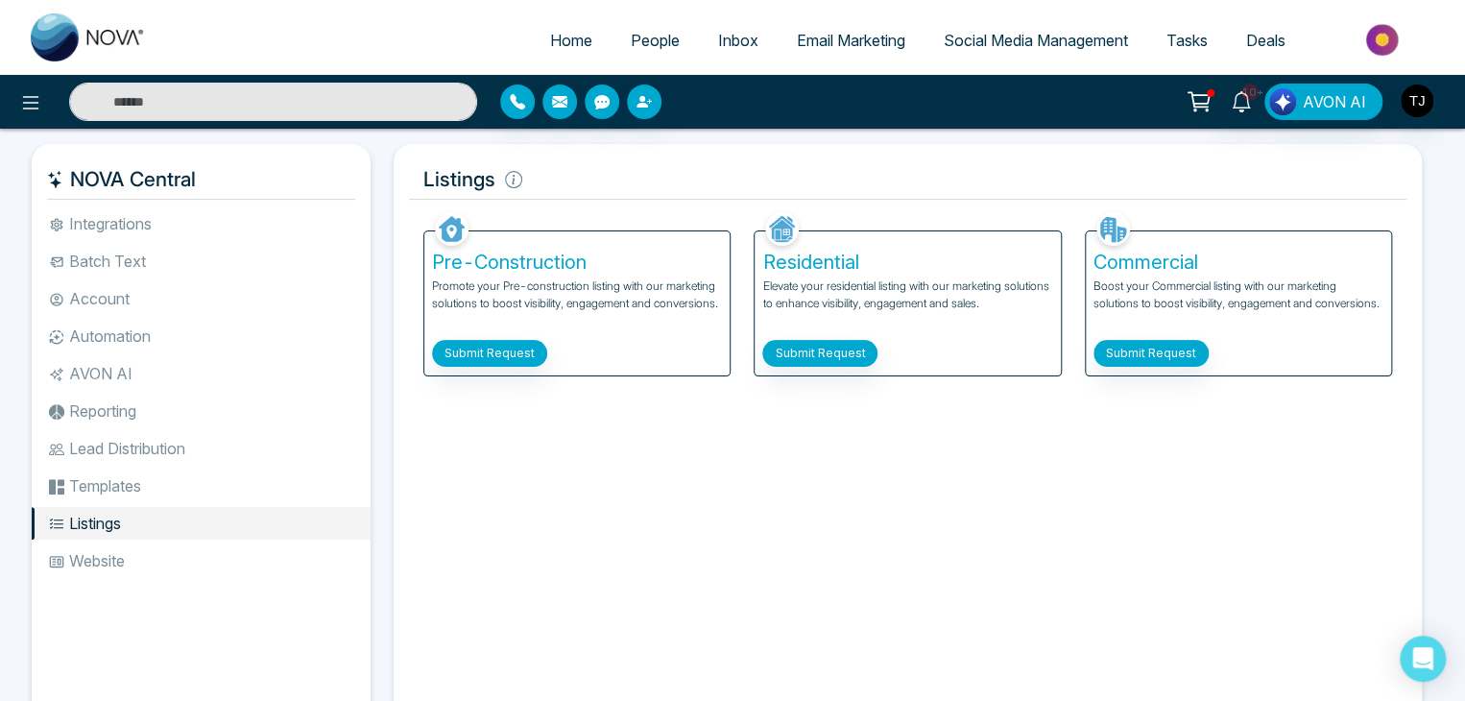
click at [626, 52] on link "People" at bounding box center [655, 40] width 87 height 36
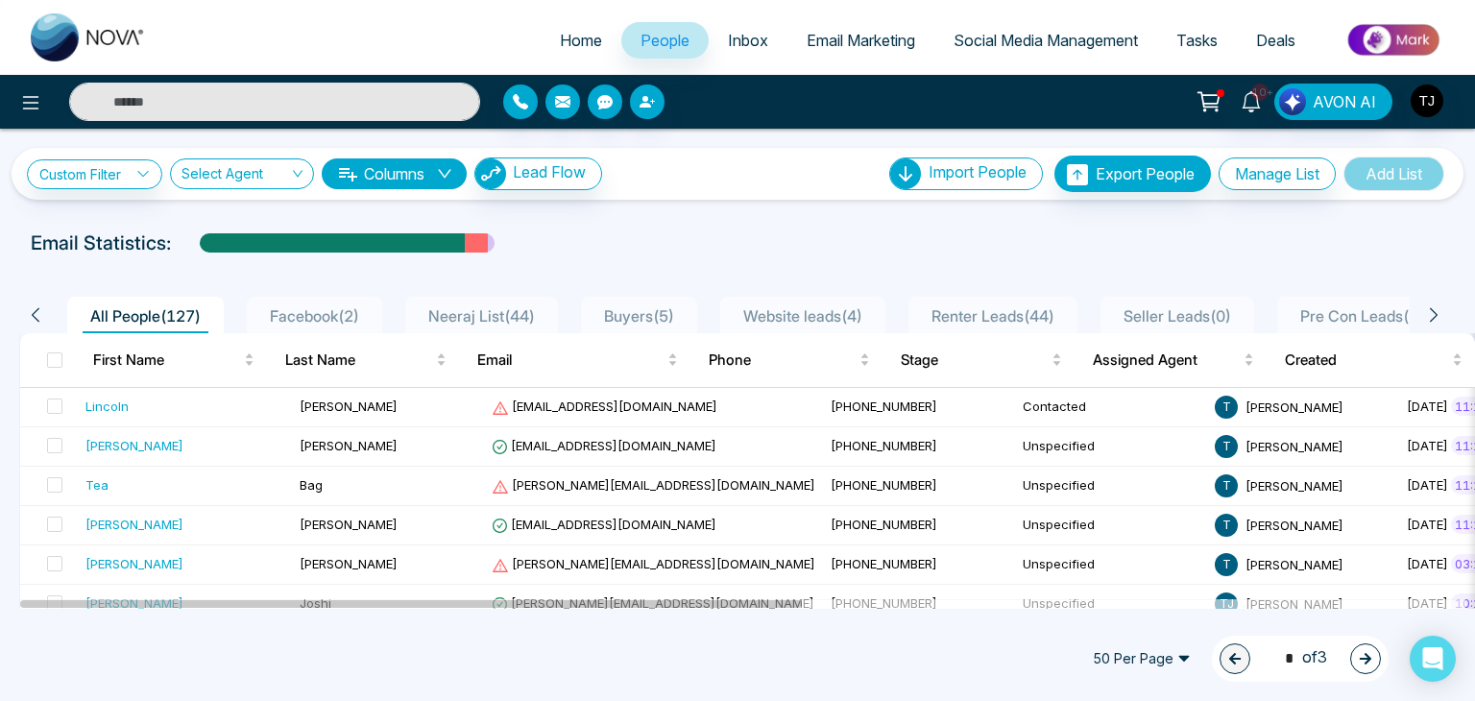
click at [575, 29] on link "Home" at bounding box center [581, 40] width 81 height 36
select select "*"
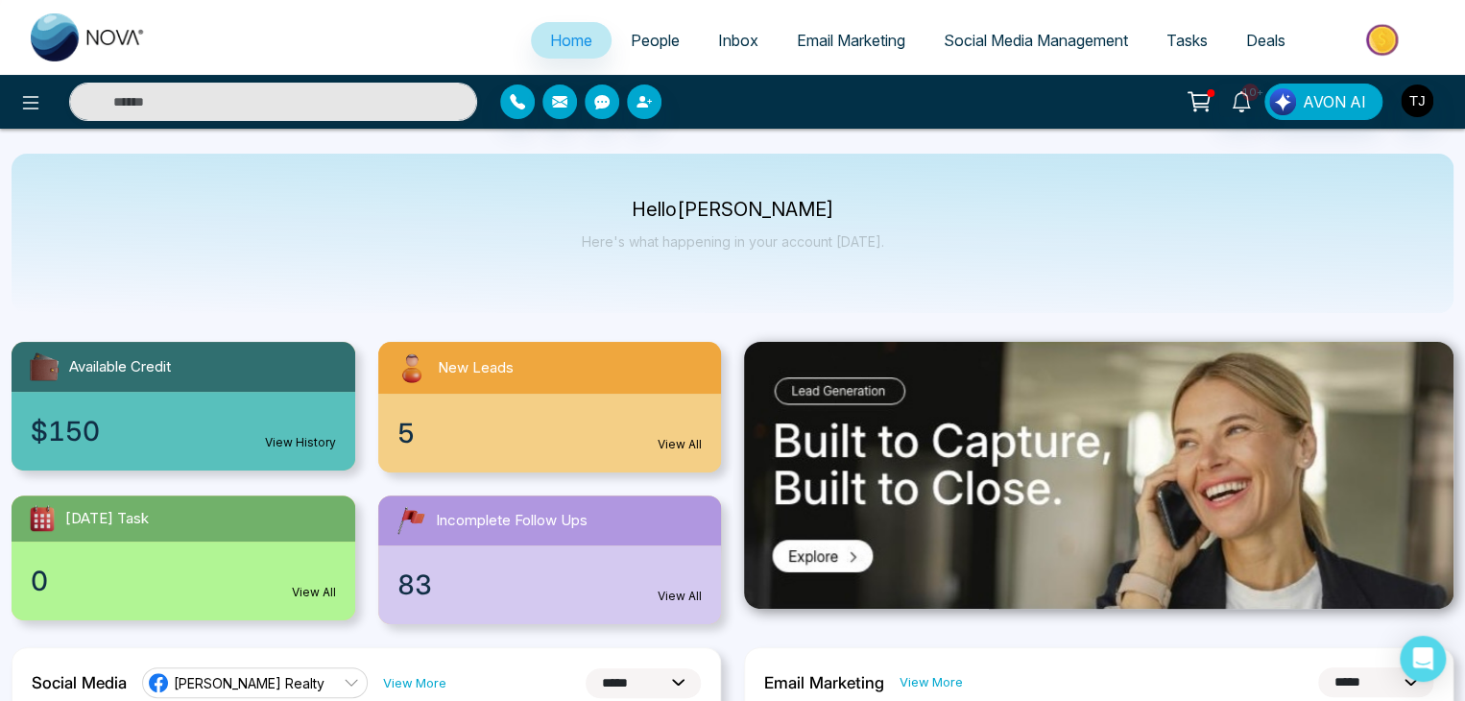
click at [737, 27] on link "Inbox" at bounding box center [738, 40] width 79 height 36
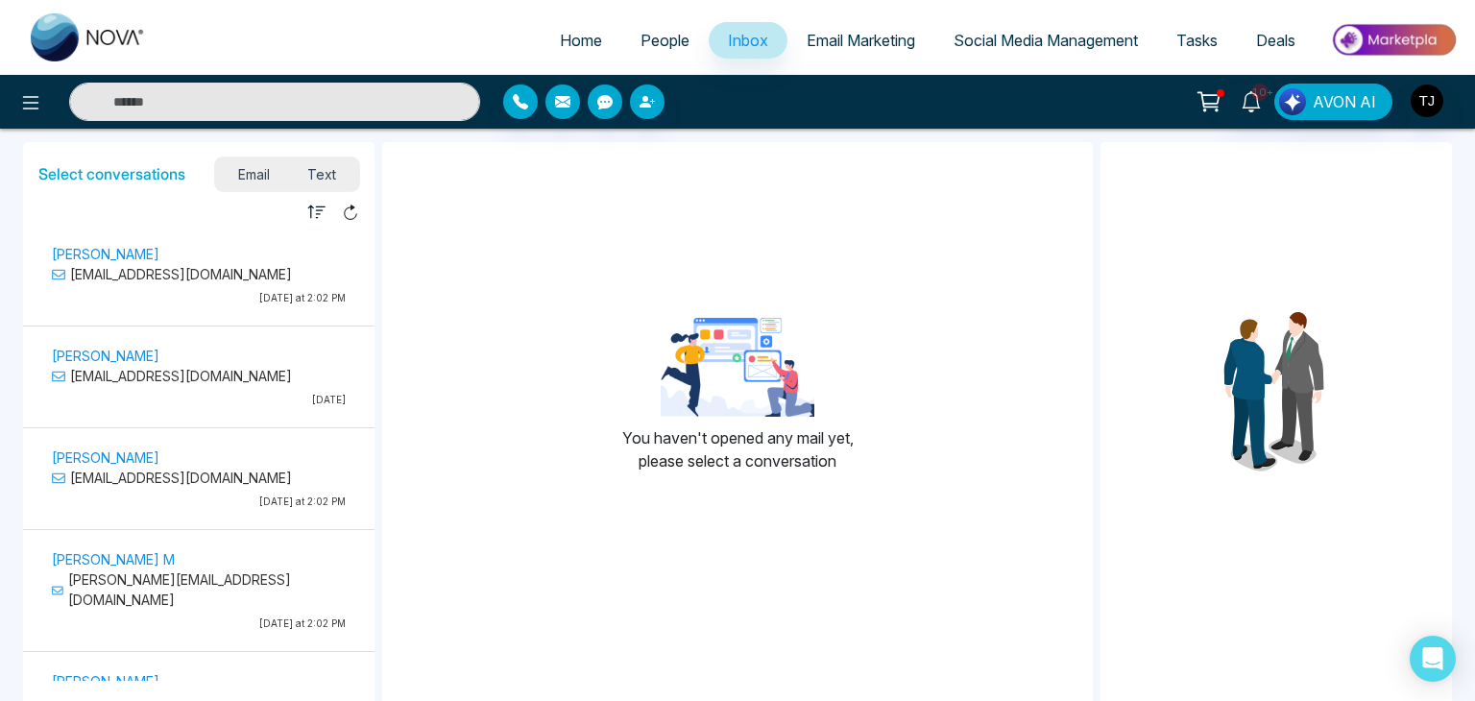
click at [808, 40] on span "Email Marketing" at bounding box center [861, 40] width 109 height 19
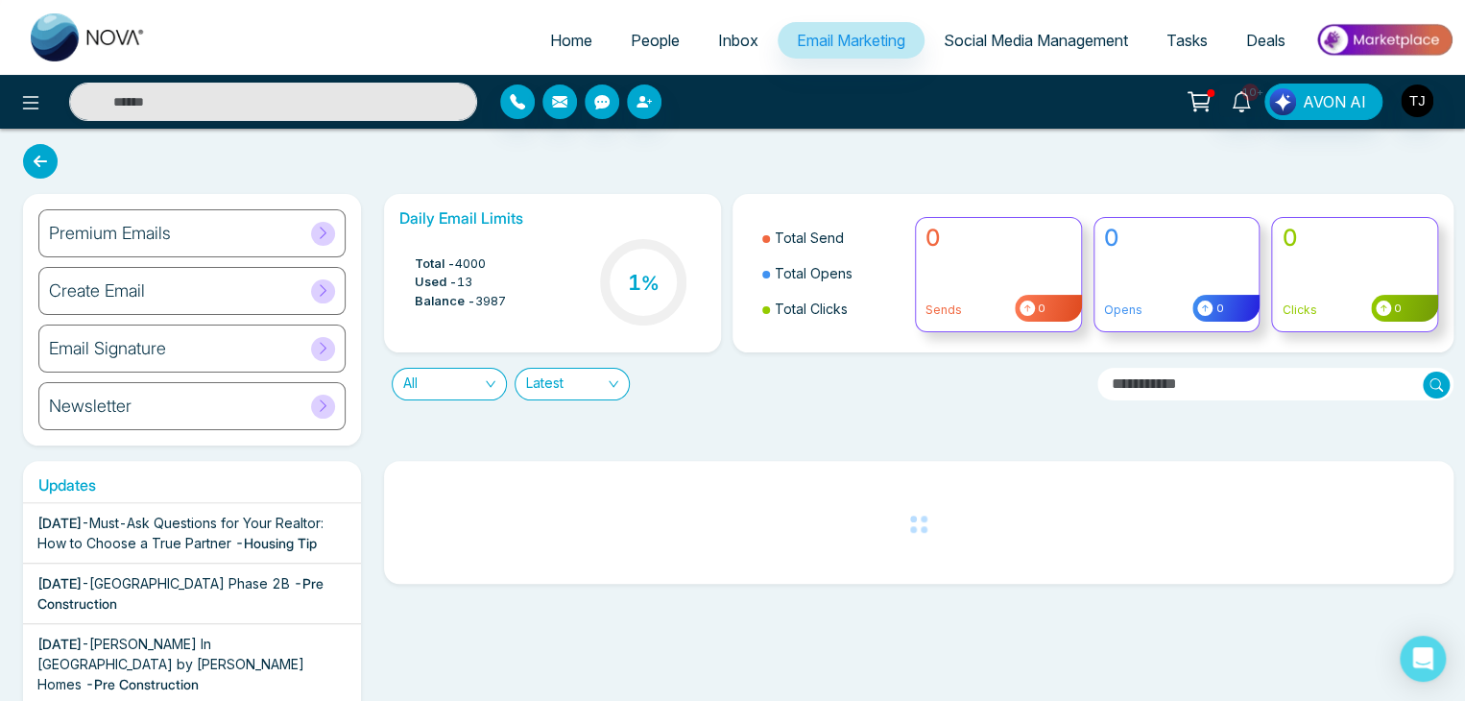
click at [1002, 39] on span "Social Media Management" at bounding box center [1036, 40] width 184 height 19
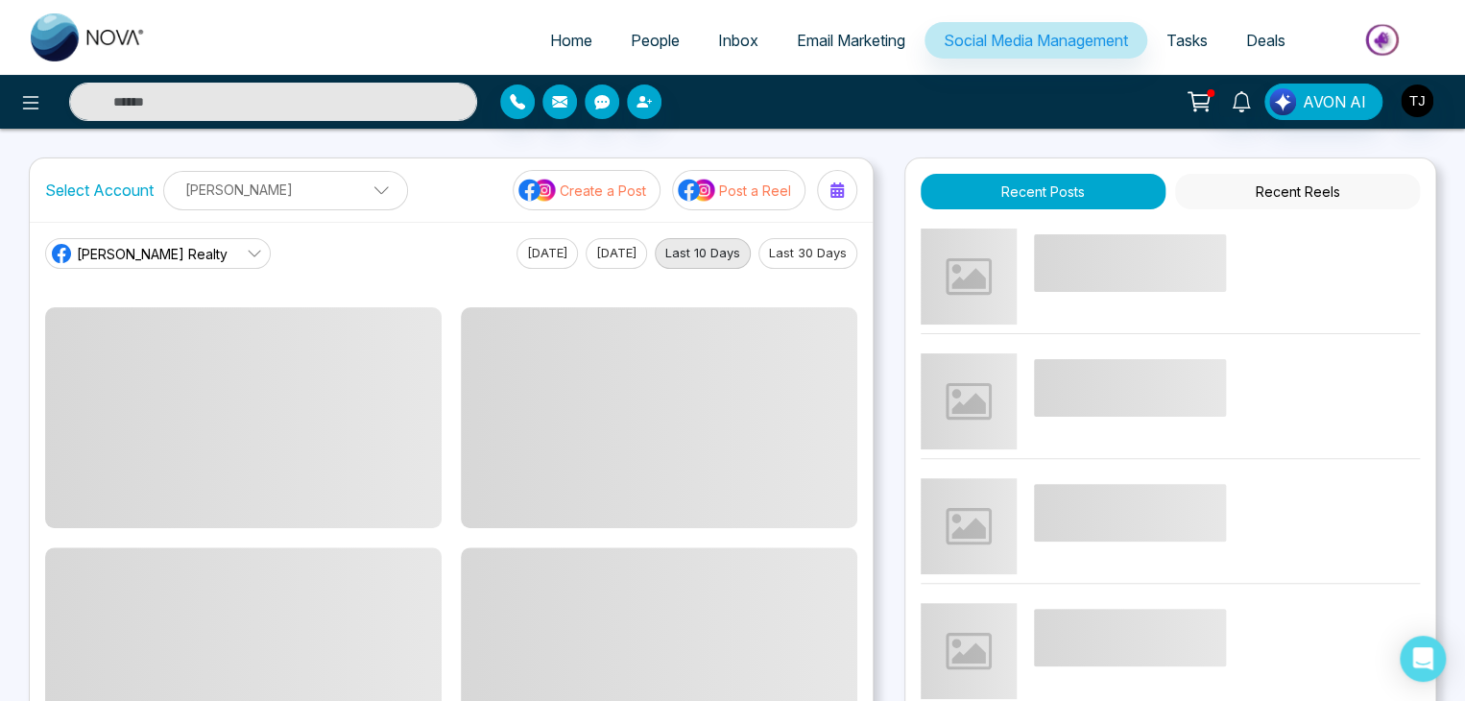
click at [1185, 34] on span "Tasks" at bounding box center [1187, 40] width 41 height 19
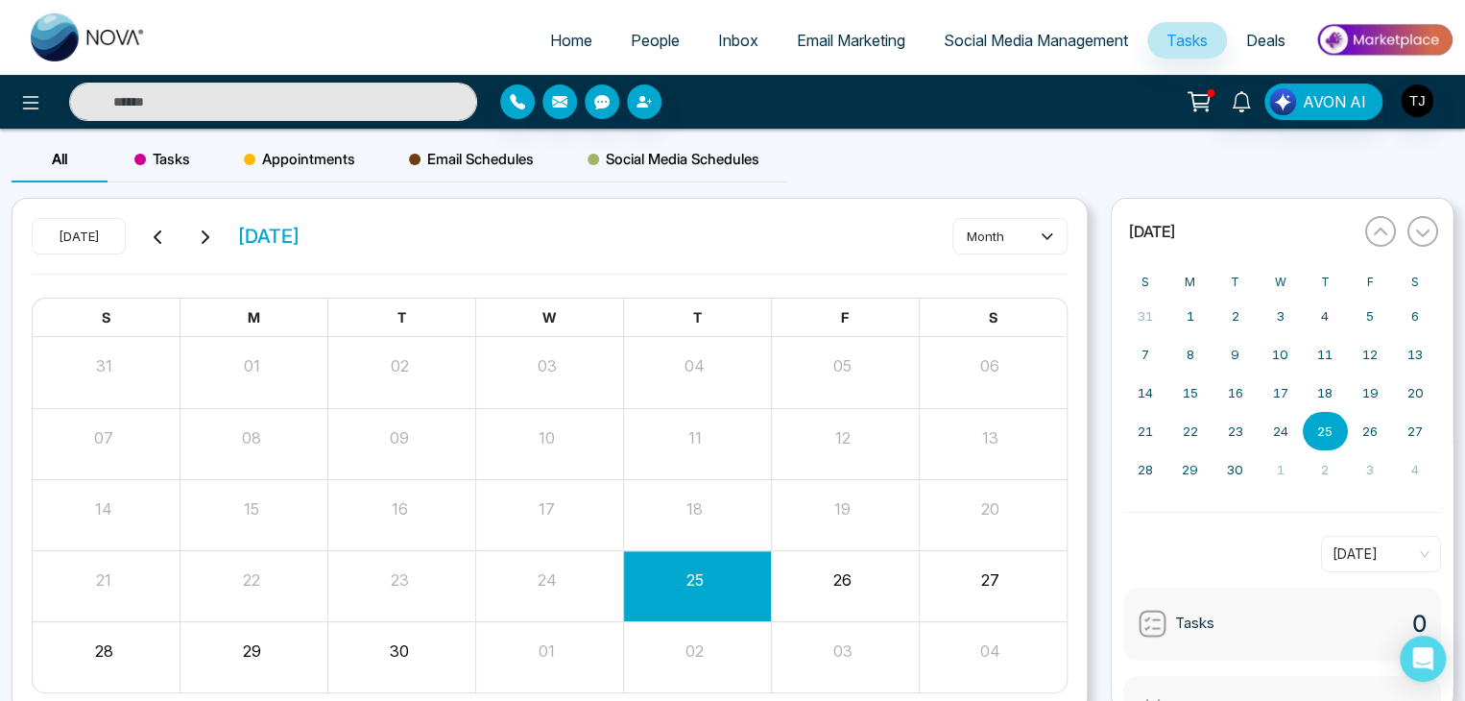
click at [1279, 36] on span "Deals" at bounding box center [1265, 40] width 39 height 19
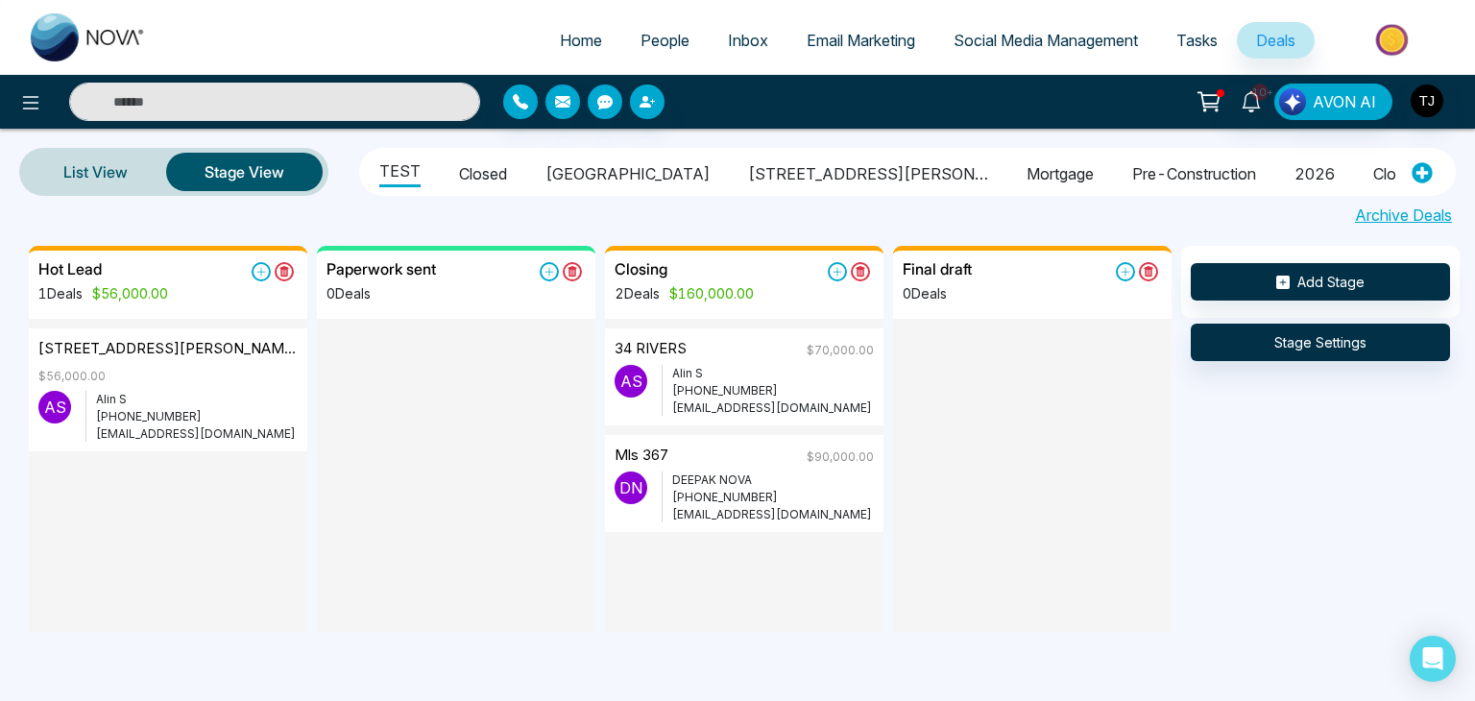
click at [580, 42] on span "Home" at bounding box center [581, 40] width 42 height 19
select select "*"
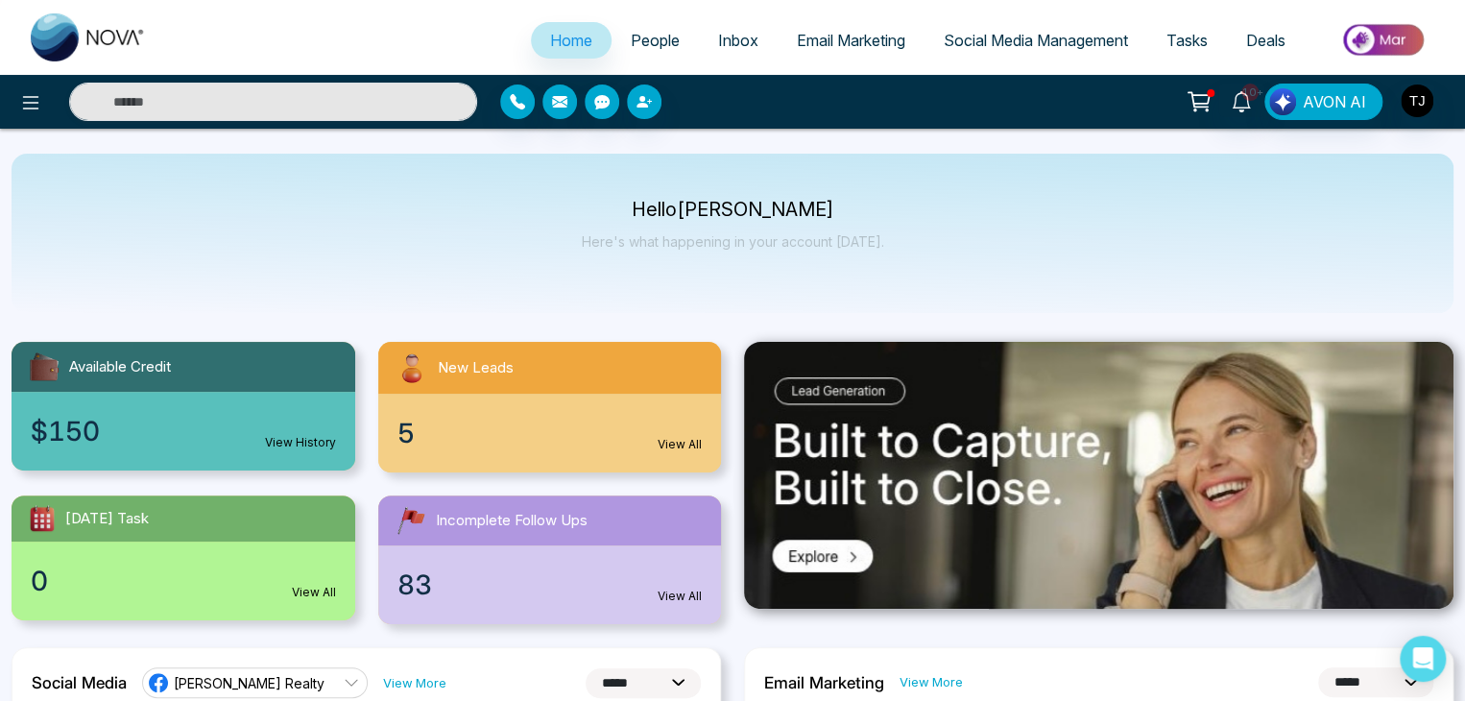
click at [8, 105] on div at bounding box center [244, 102] width 489 height 38
click at [13, 118] on div at bounding box center [244, 102] width 489 height 38
click at [24, 112] on icon at bounding box center [30, 102] width 23 height 23
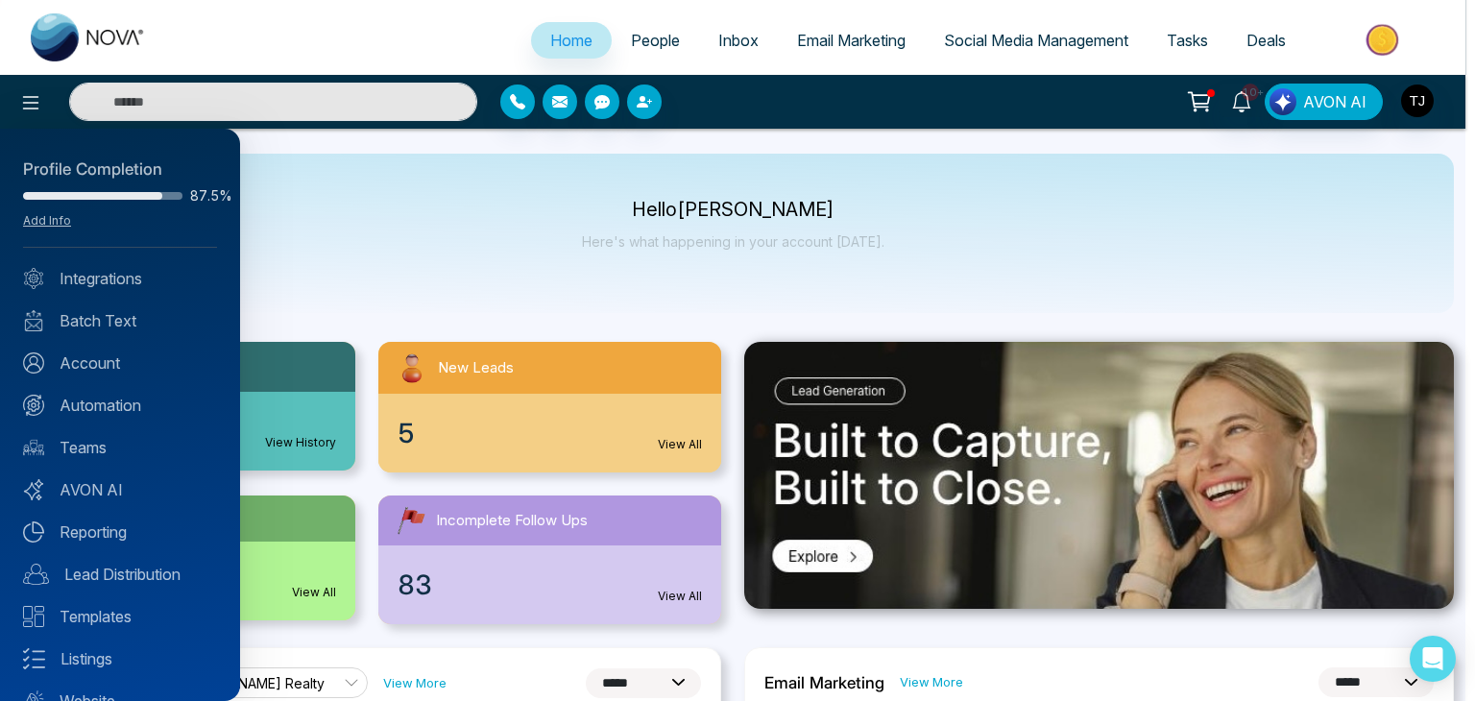
scroll to position [76, 0]
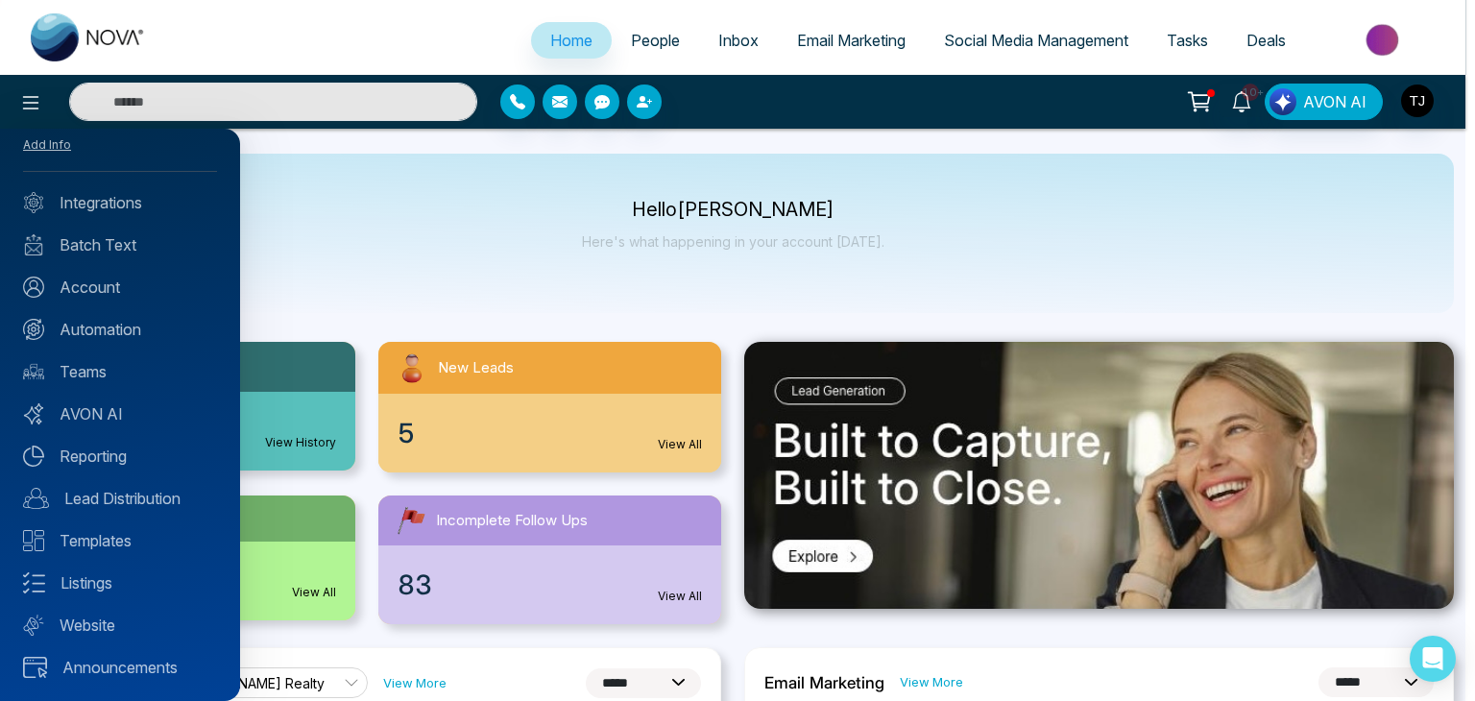
click at [370, 250] on div at bounding box center [737, 350] width 1475 height 701
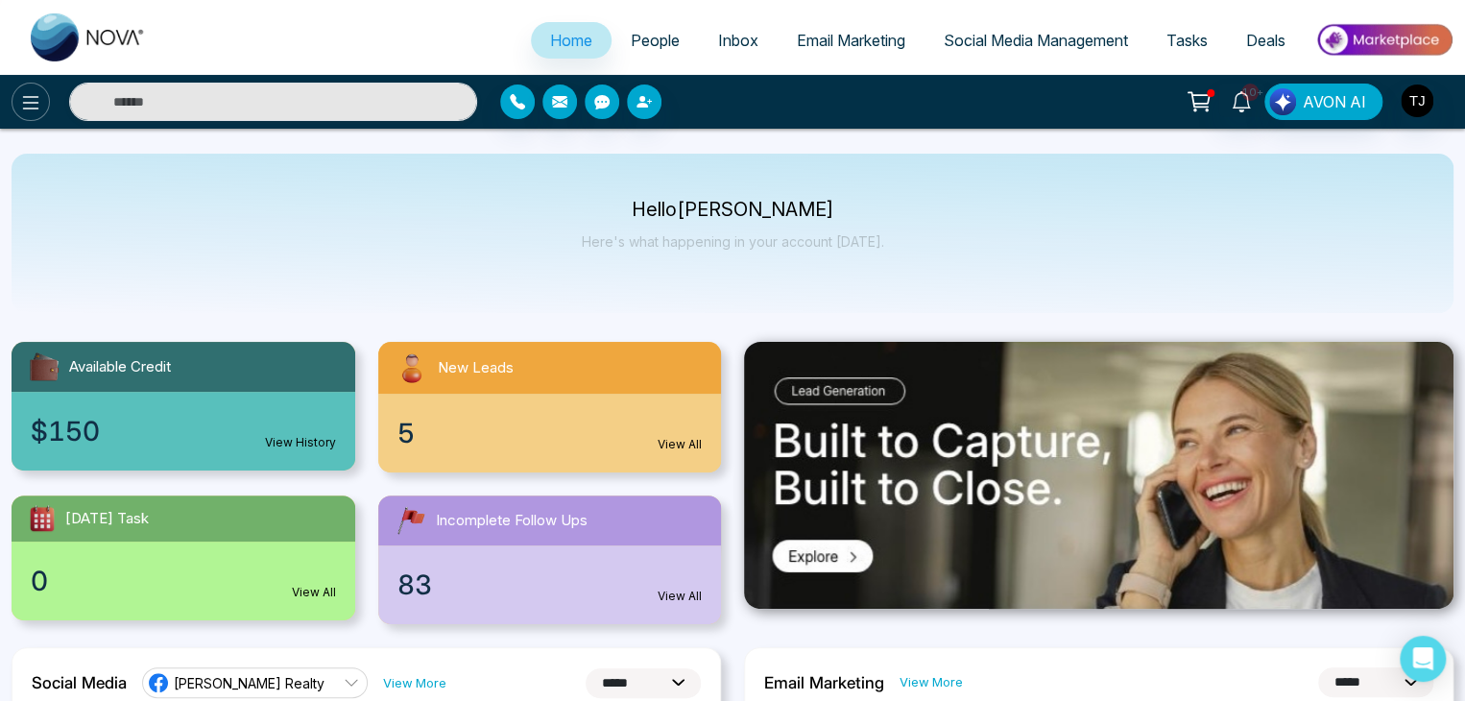
click at [18, 101] on button at bounding box center [31, 102] width 38 height 38
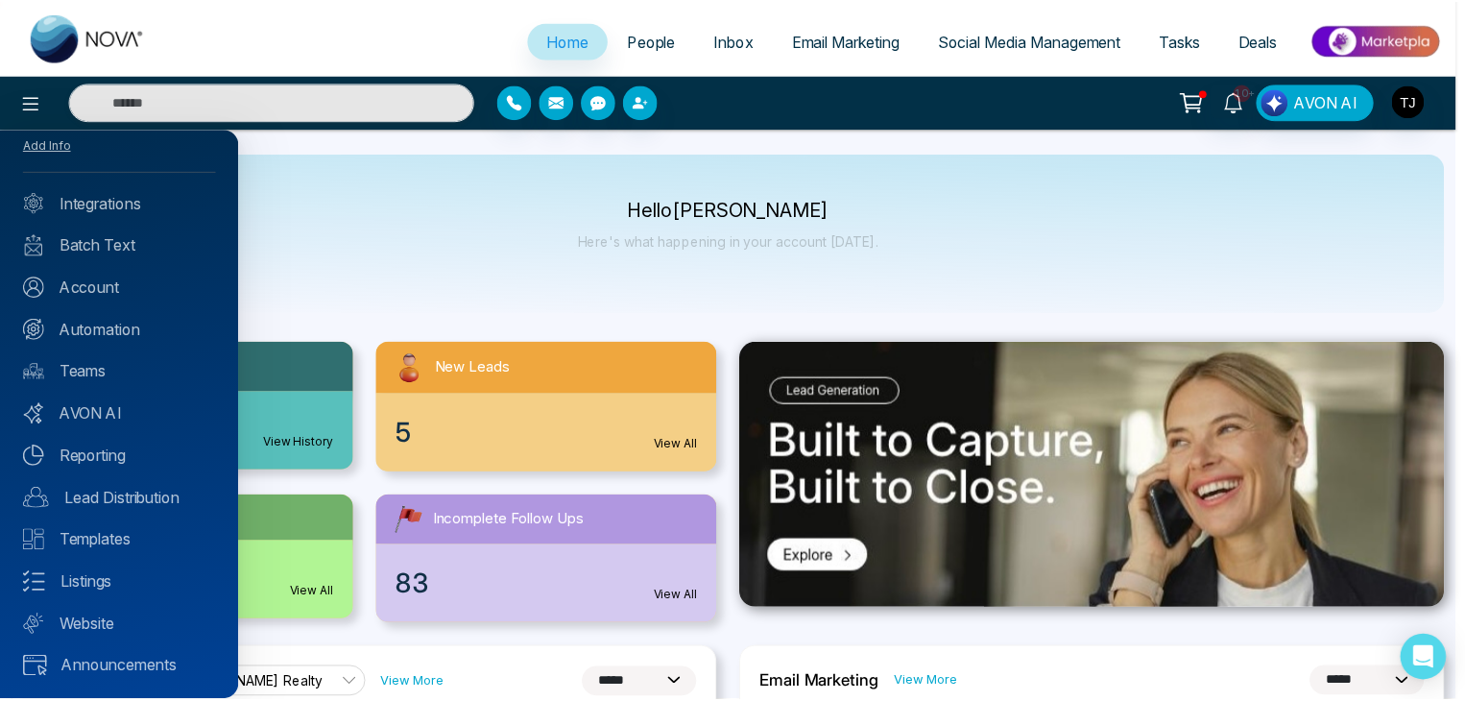
scroll to position [0, 0]
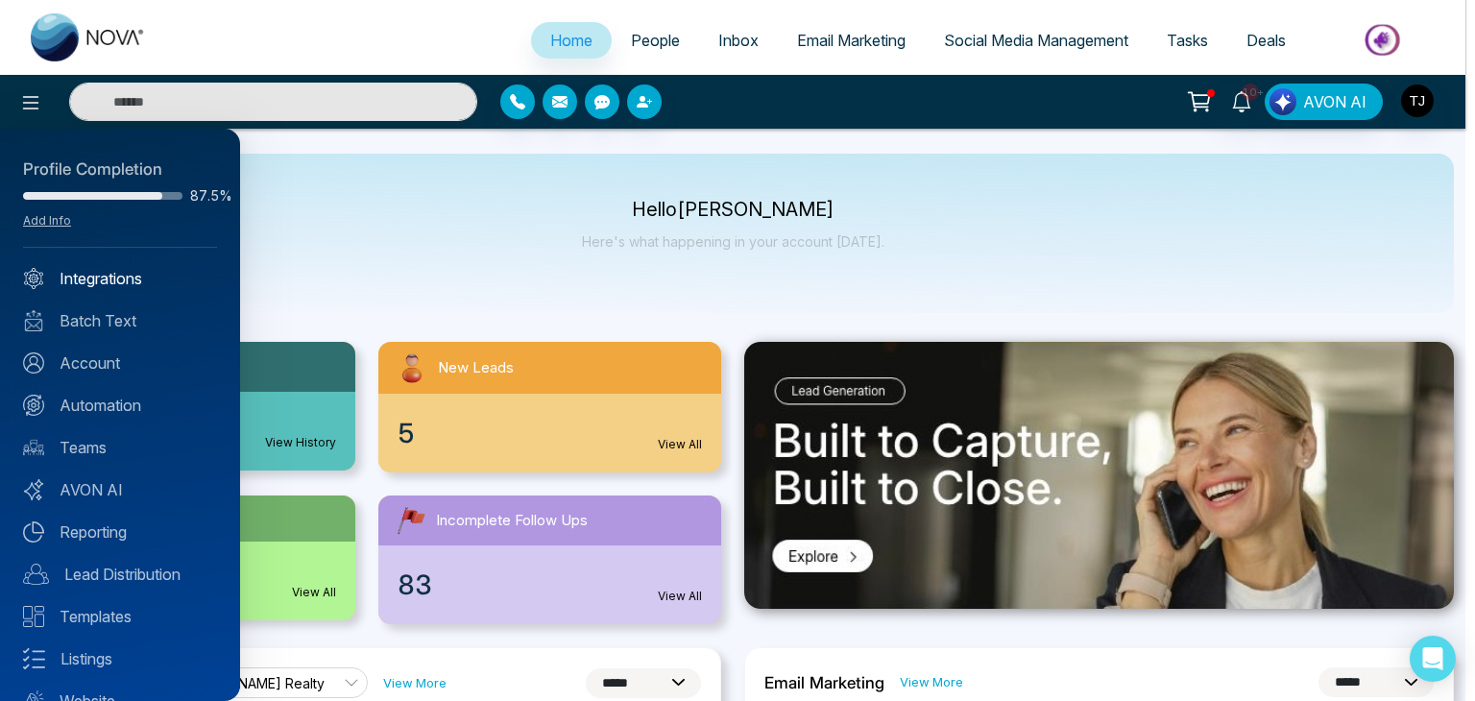
click at [148, 268] on link "Integrations" at bounding box center [120, 278] width 194 height 23
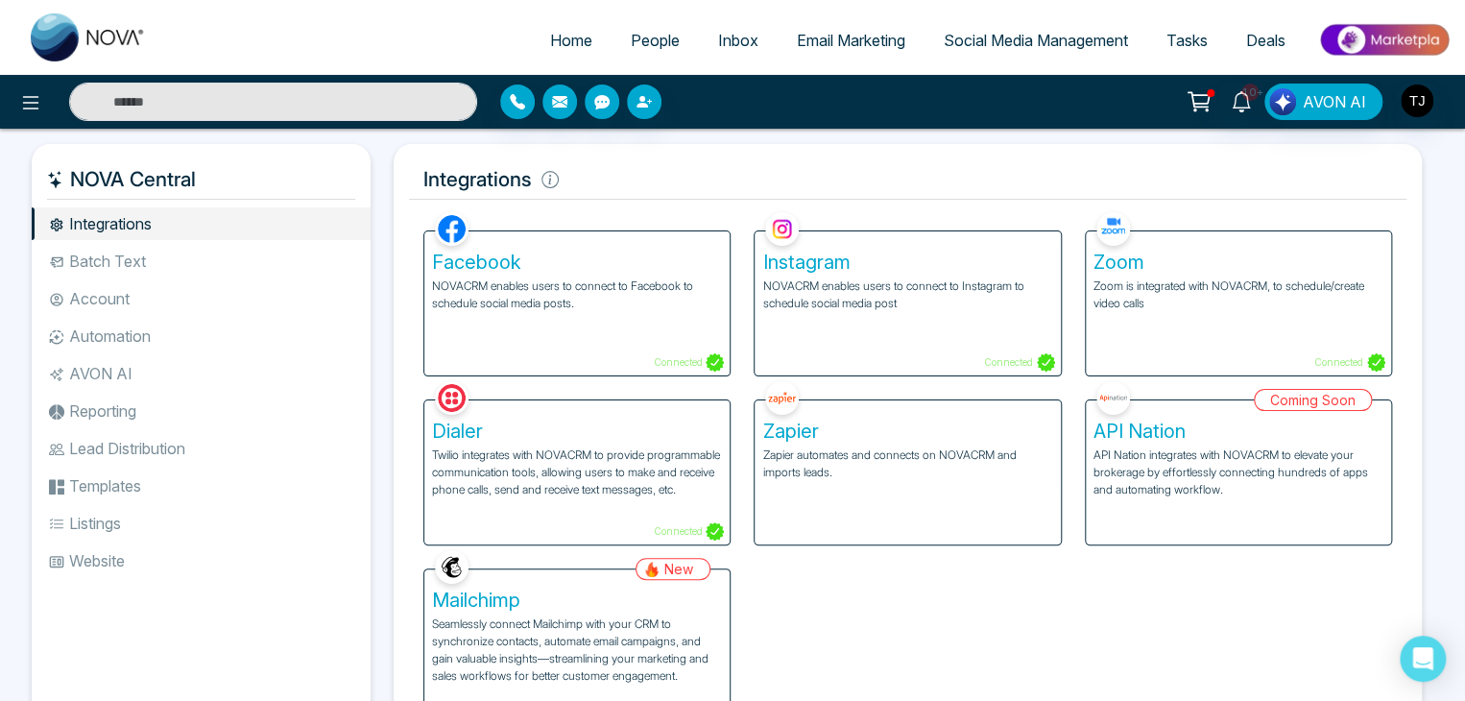
click at [158, 247] on li "Batch Text" at bounding box center [201, 261] width 339 height 33
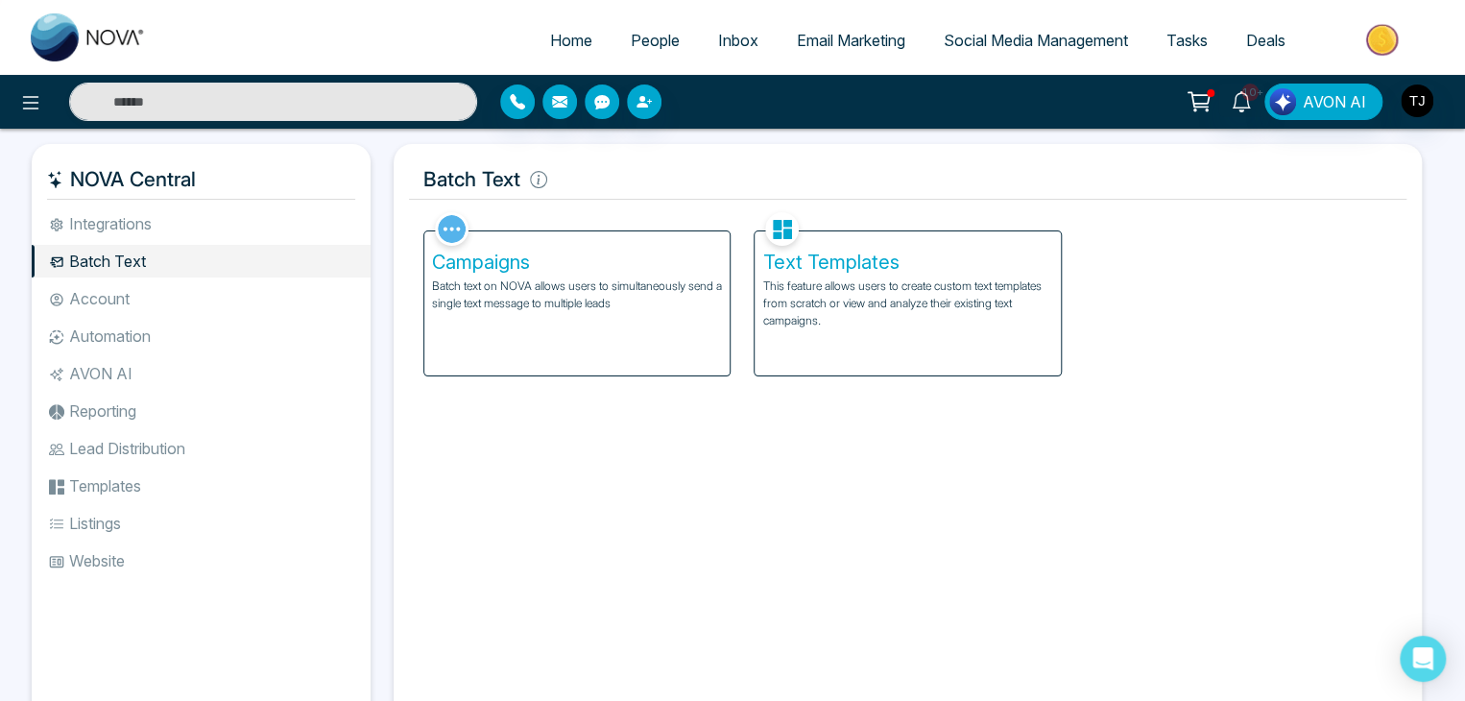
click at [170, 310] on li "Account" at bounding box center [201, 298] width 339 height 33
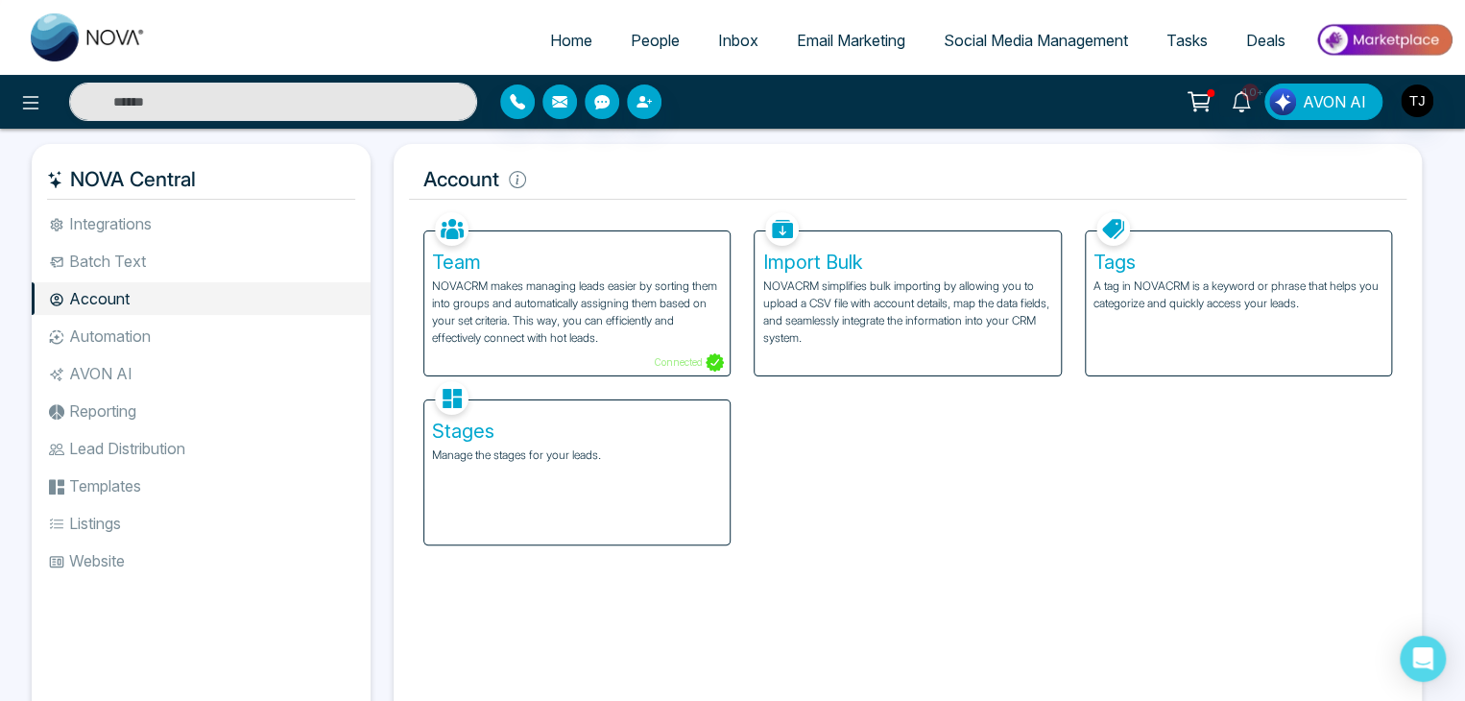
click at [177, 366] on li "AVON AI" at bounding box center [201, 373] width 339 height 33
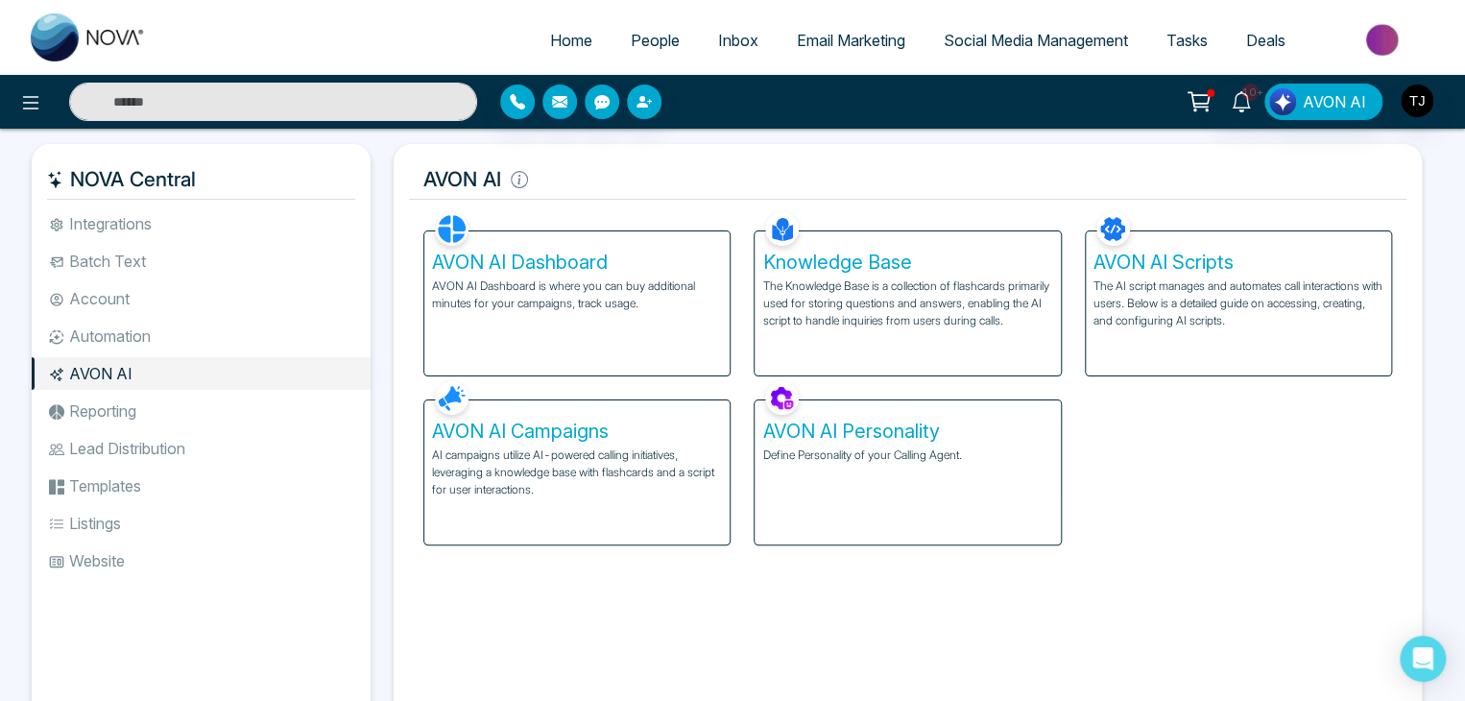
click at [193, 326] on li "Automation" at bounding box center [201, 336] width 339 height 33
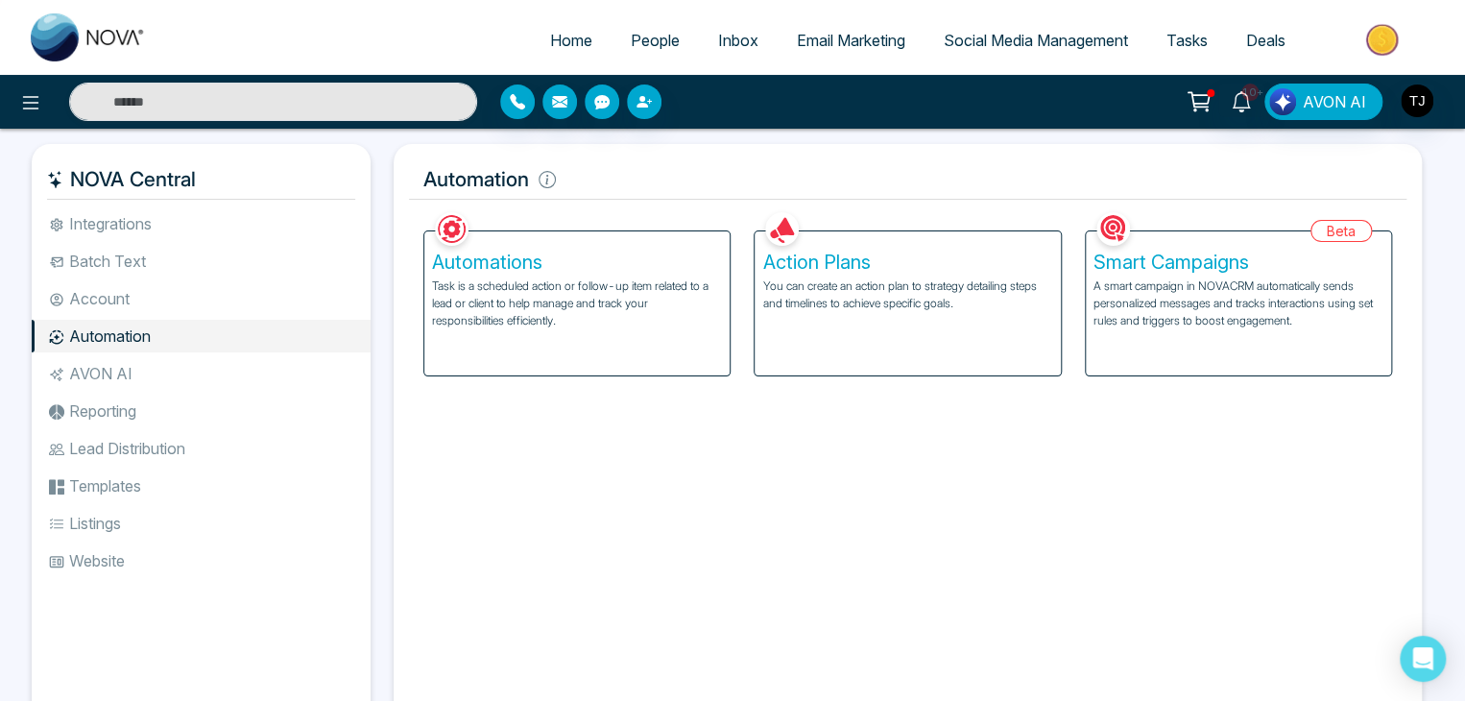
click at [189, 399] on li "Reporting" at bounding box center [201, 411] width 339 height 33
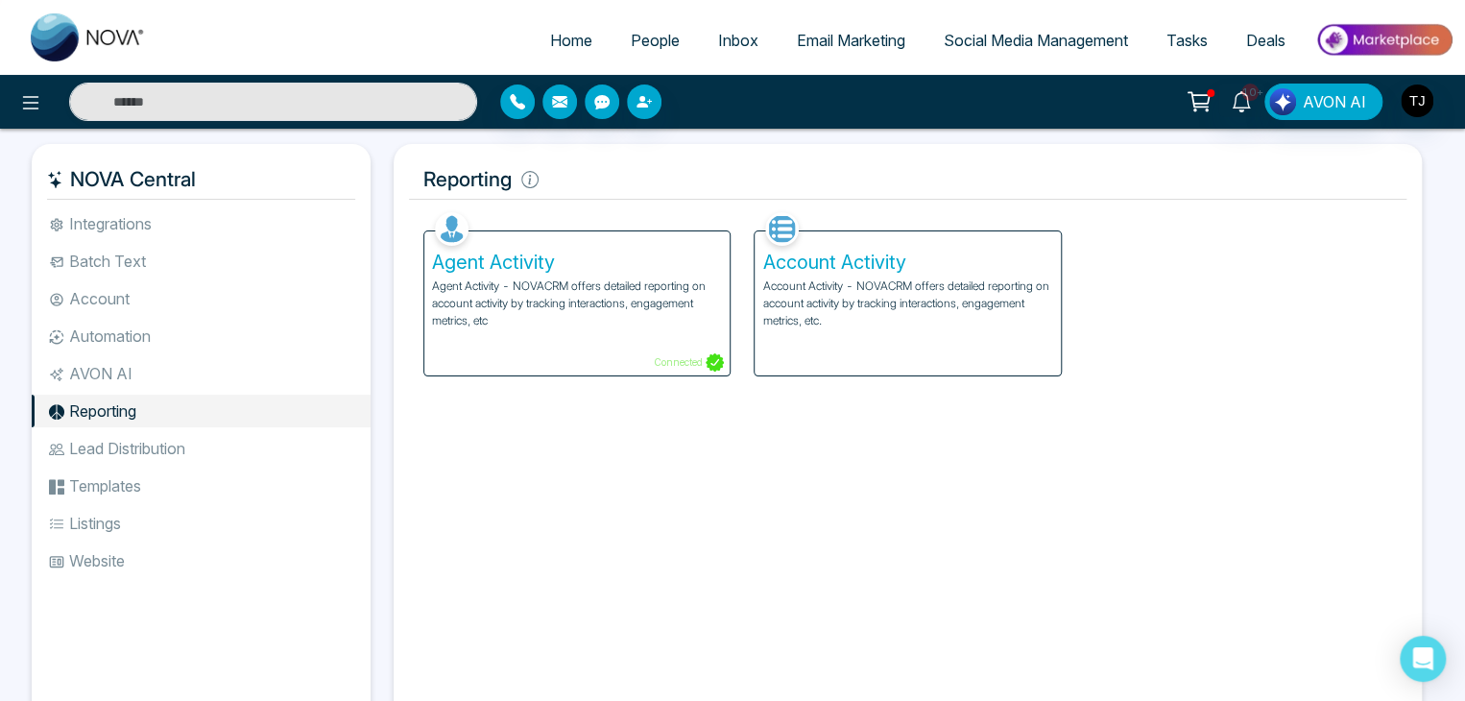
click at [203, 445] on li "Lead Distribution" at bounding box center [201, 448] width 339 height 33
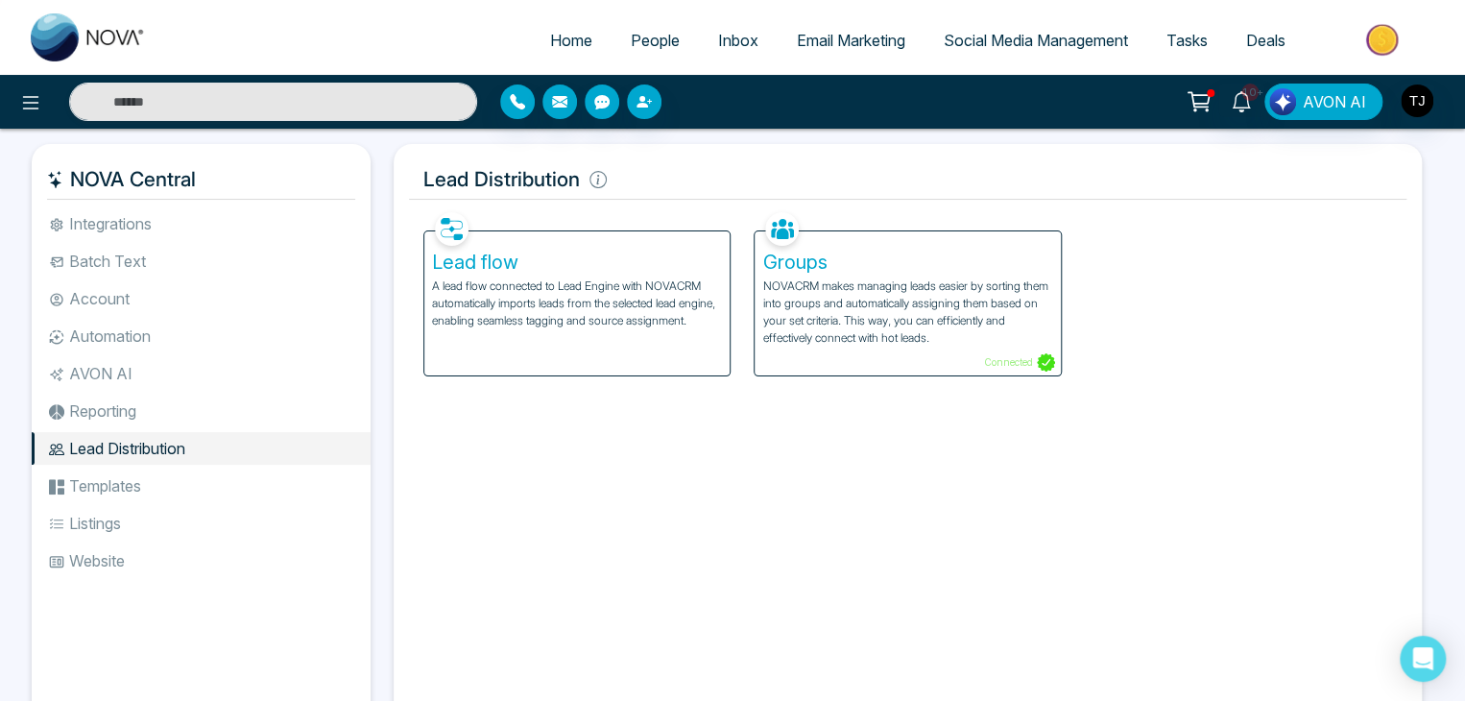
click at [209, 482] on li "Templates" at bounding box center [201, 486] width 339 height 33
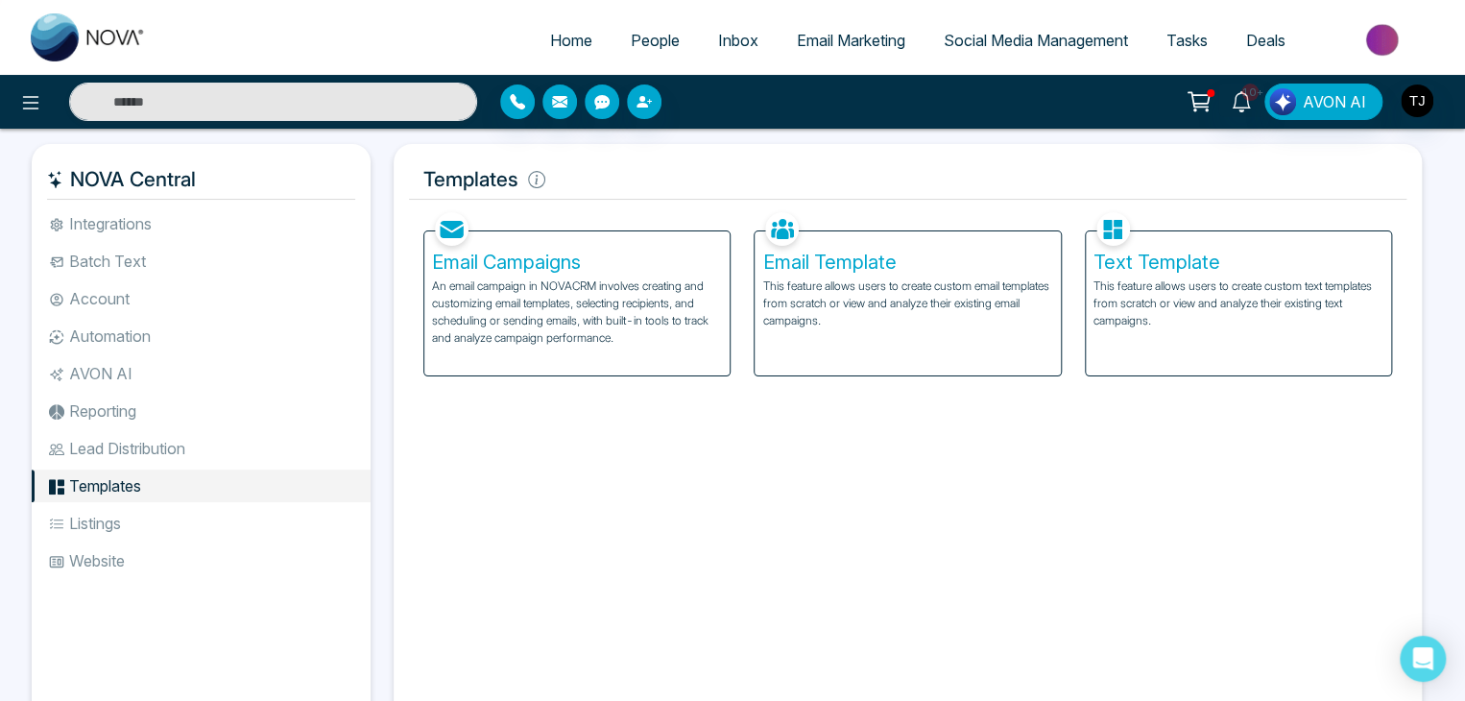
click at [221, 447] on li "Lead Distribution" at bounding box center [201, 448] width 339 height 33
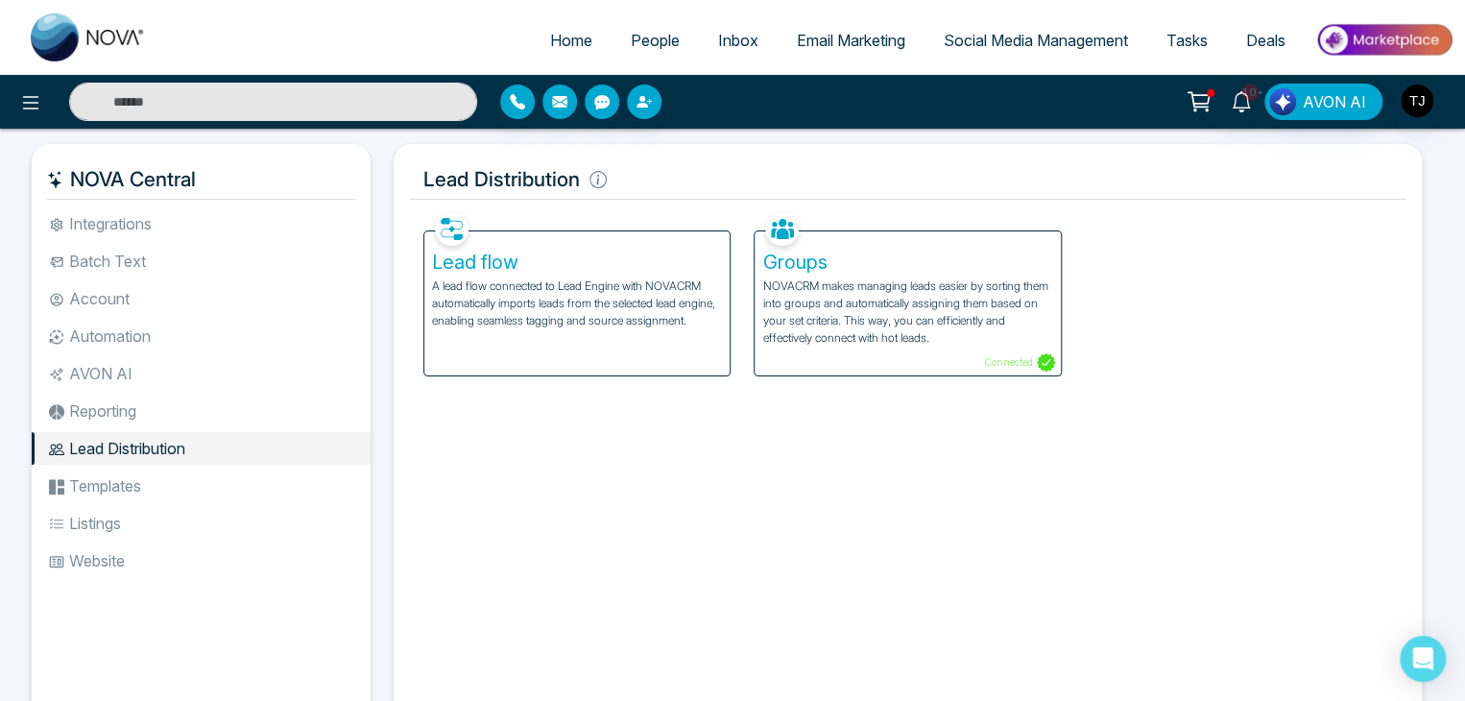
click at [223, 477] on li "Templates" at bounding box center [201, 486] width 339 height 33
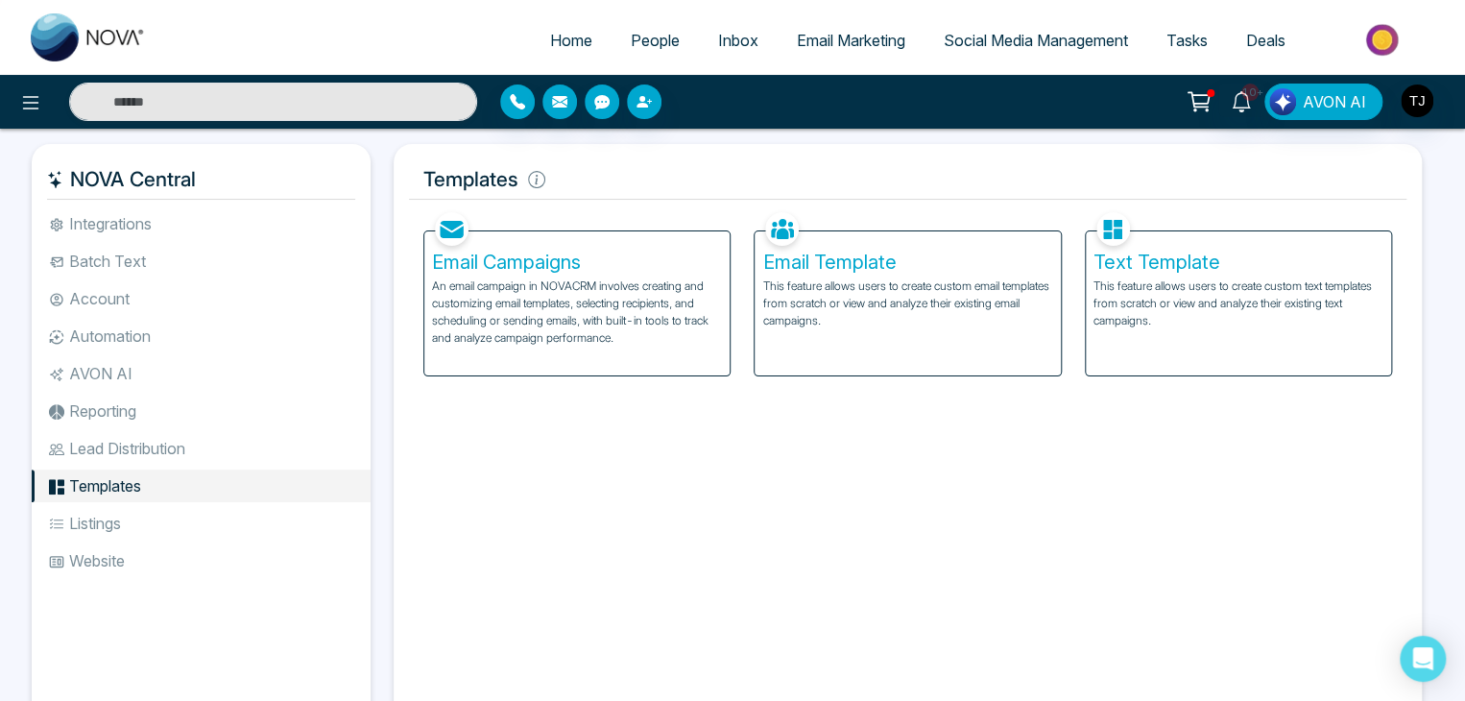
click at [220, 520] on li "Listings" at bounding box center [201, 523] width 339 height 33
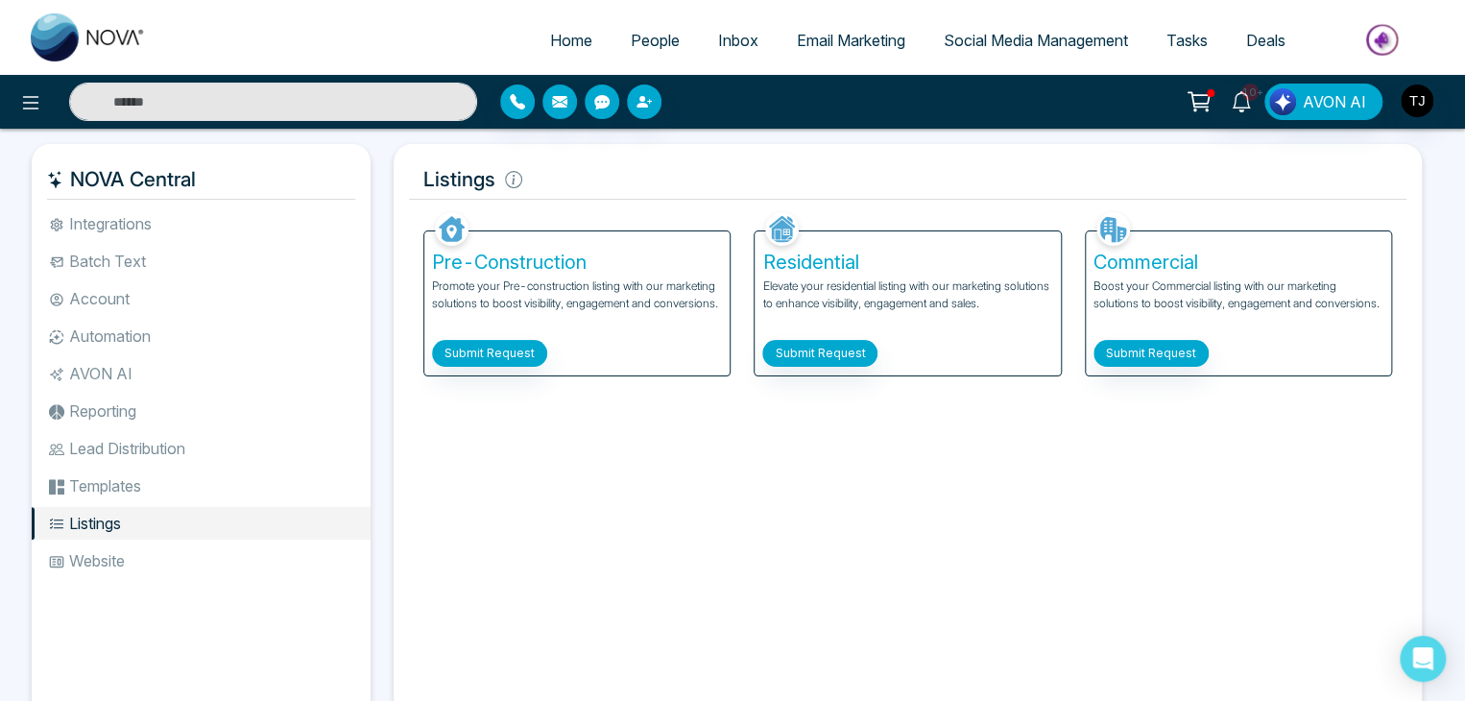
click at [223, 550] on li "Website" at bounding box center [201, 560] width 339 height 33
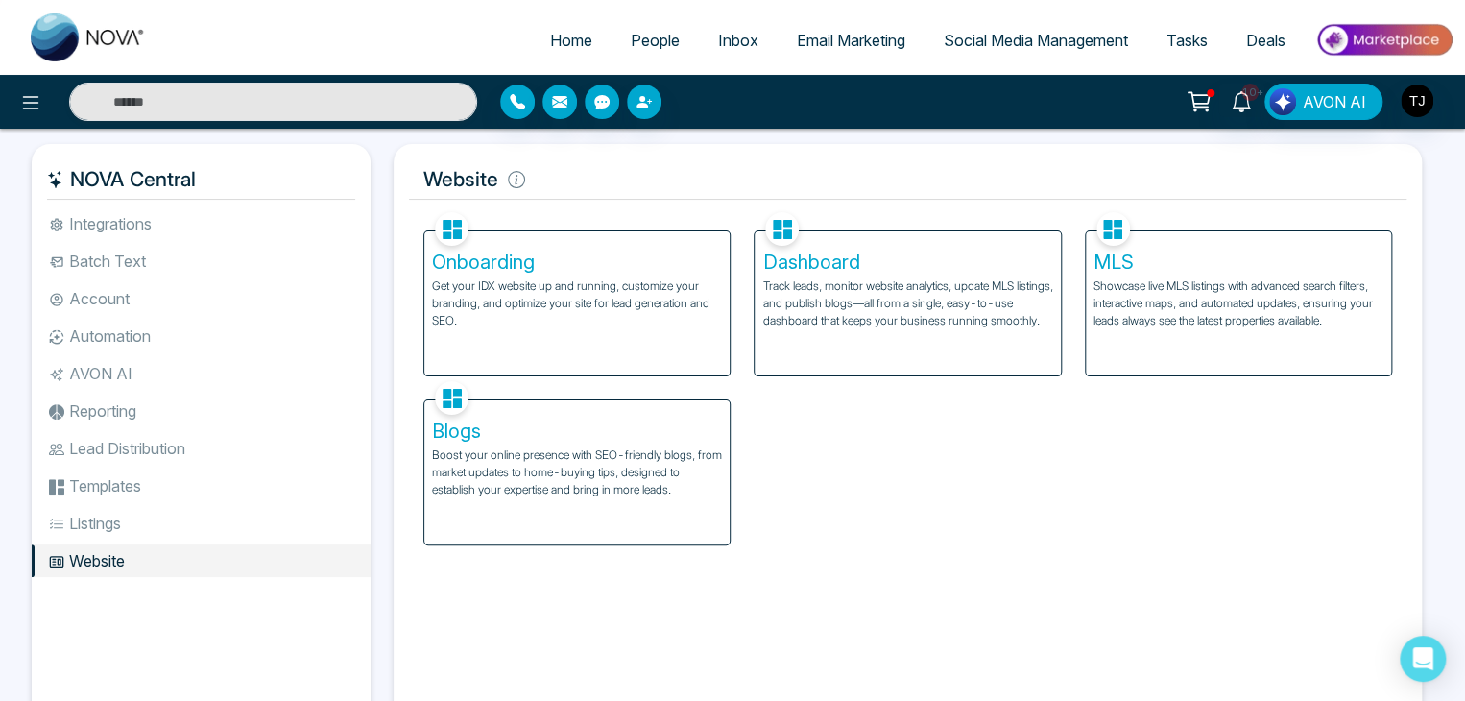
click at [255, 447] on li "Lead Distribution" at bounding box center [201, 448] width 339 height 33
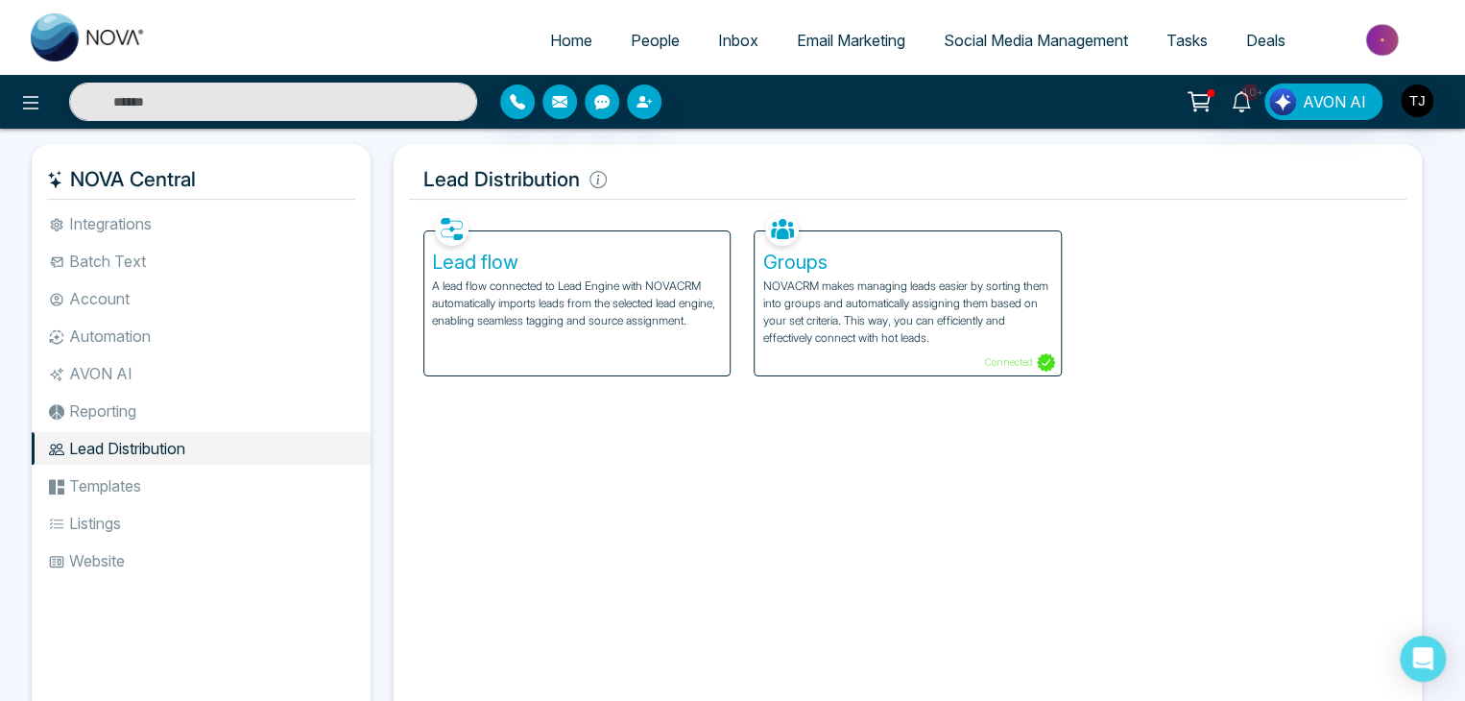
click at [288, 217] on li "Integrations" at bounding box center [201, 223] width 339 height 33
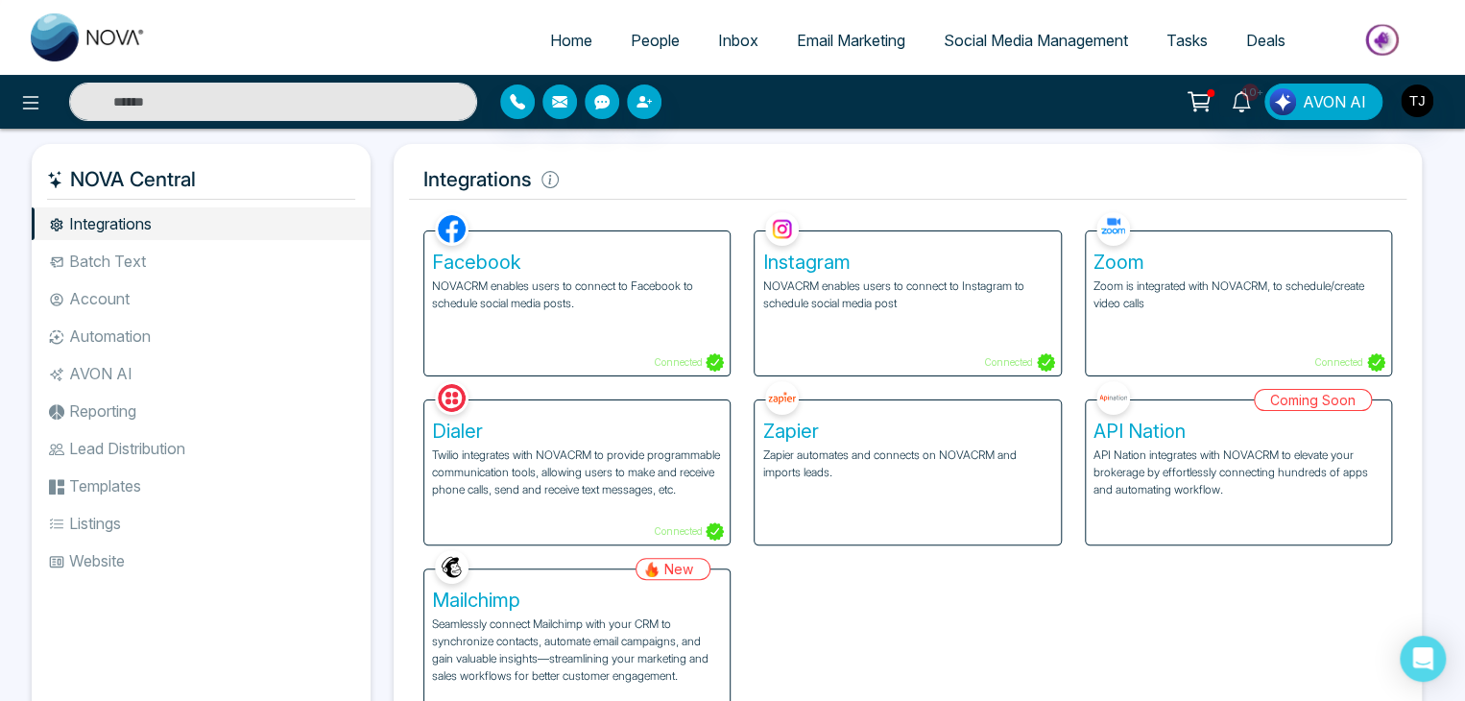
click at [574, 47] on span "Home" at bounding box center [571, 40] width 42 height 19
select select "*"
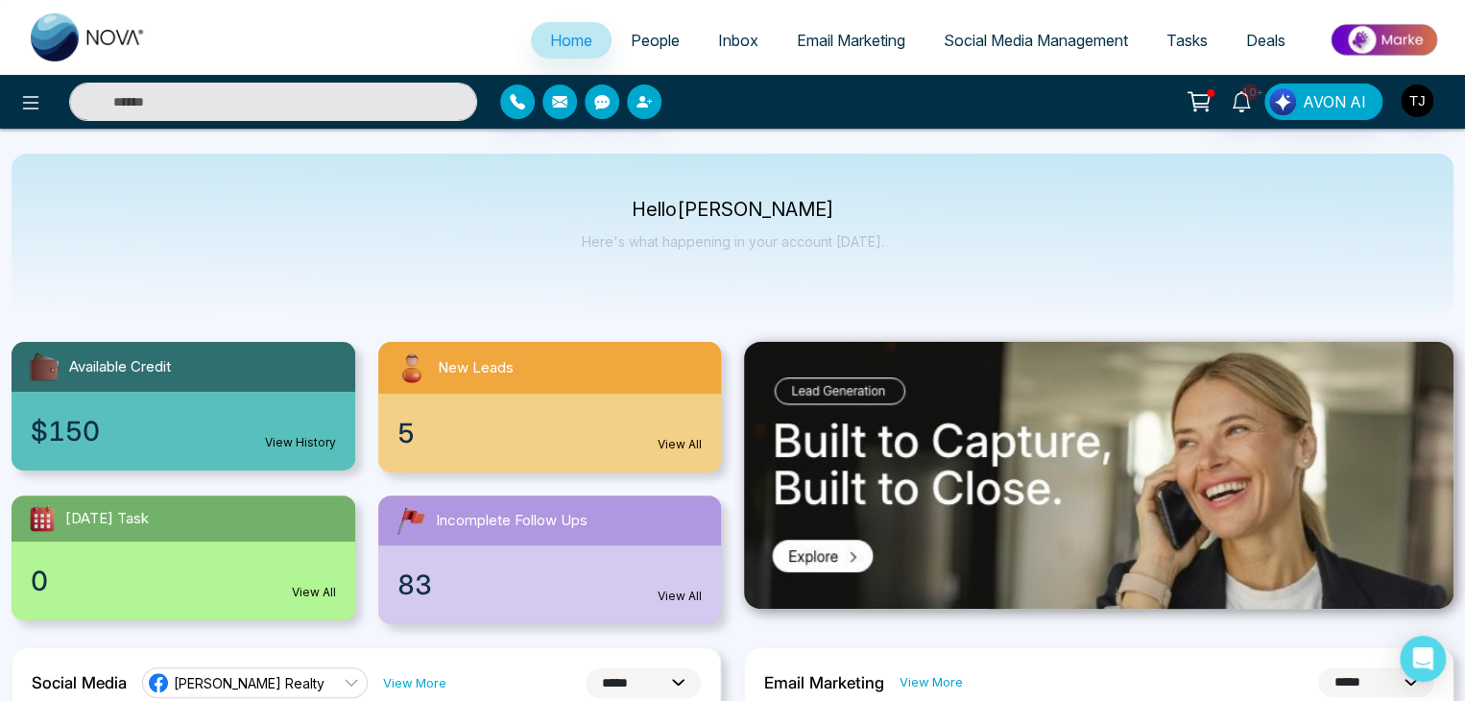
click at [715, 154] on div "Hello [PERSON_NAME] Here's what happening in your account [DATE]." at bounding box center [733, 233] width 1442 height 159
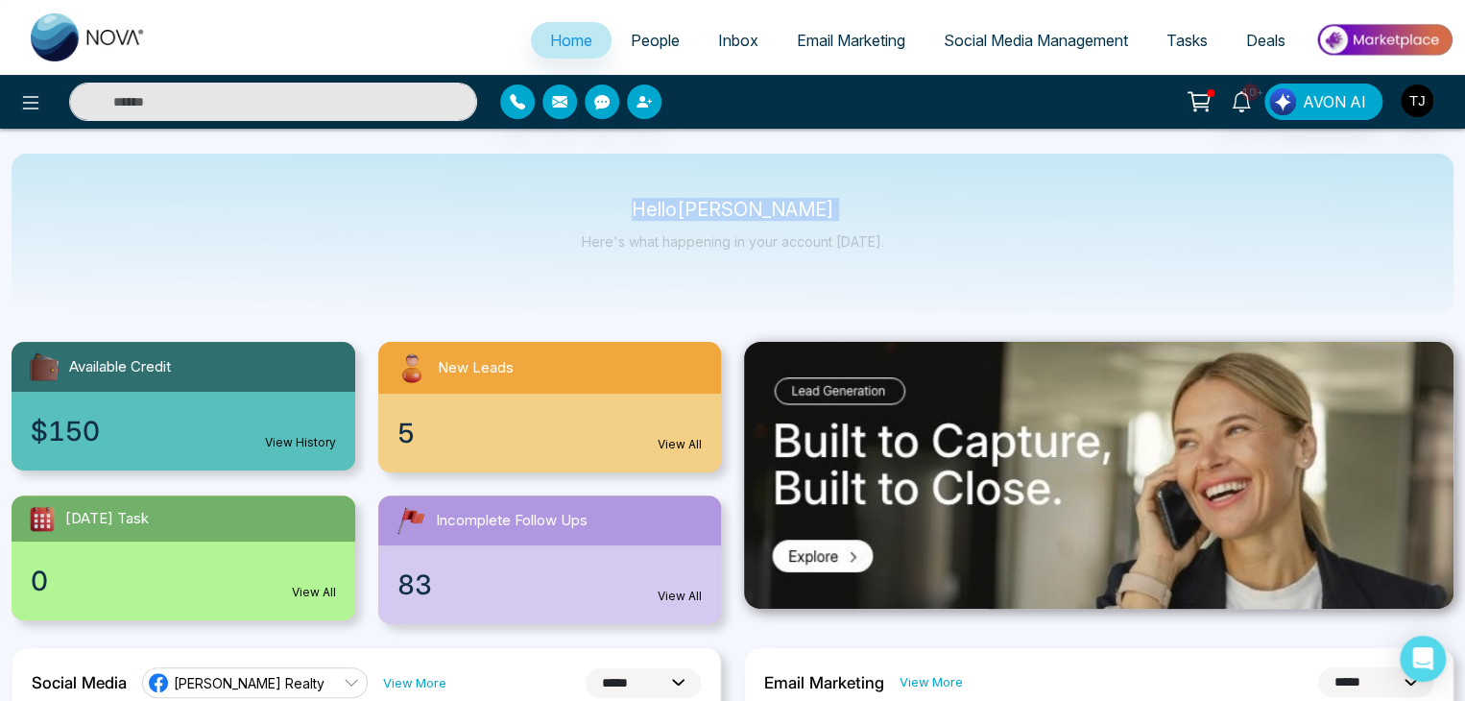
click at [715, 154] on div "Hello [PERSON_NAME] Here's what happening in your account [DATE]." at bounding box center [733, 233] width 1442 height 159
select select "*"
click at [30, 102] on icon at bounding box center [31, 102] width 16 height 13
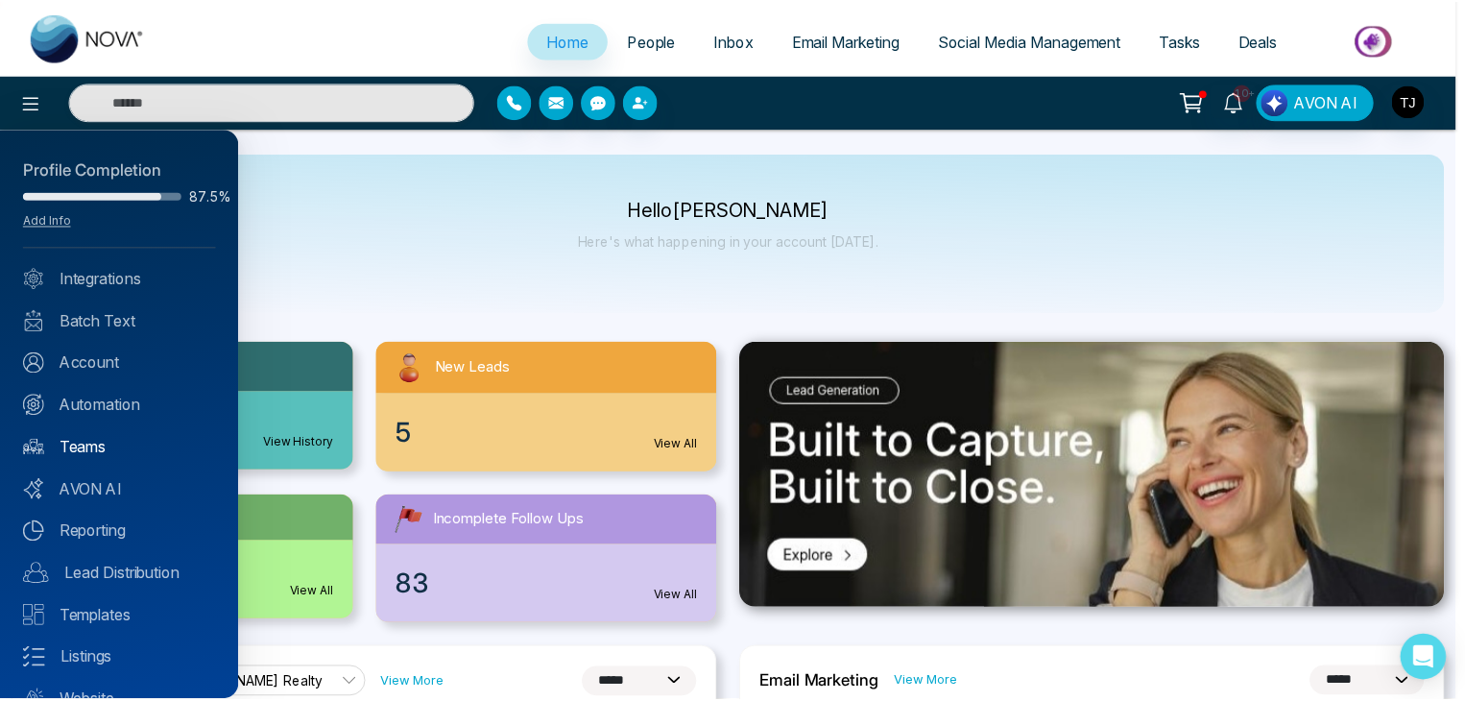
scroll to position [76, 0]
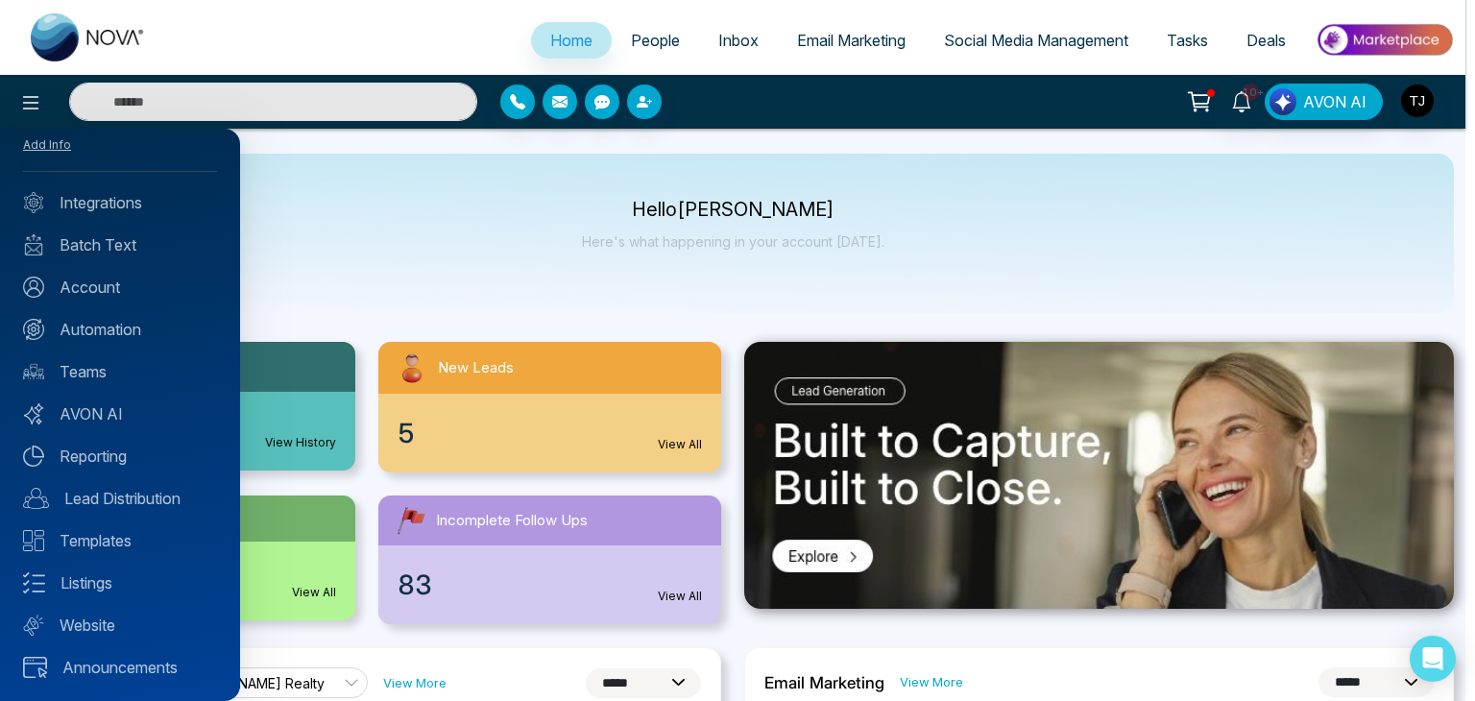
click at [380, 254] on div at bounding box center [737, 350] width 1475 height 701
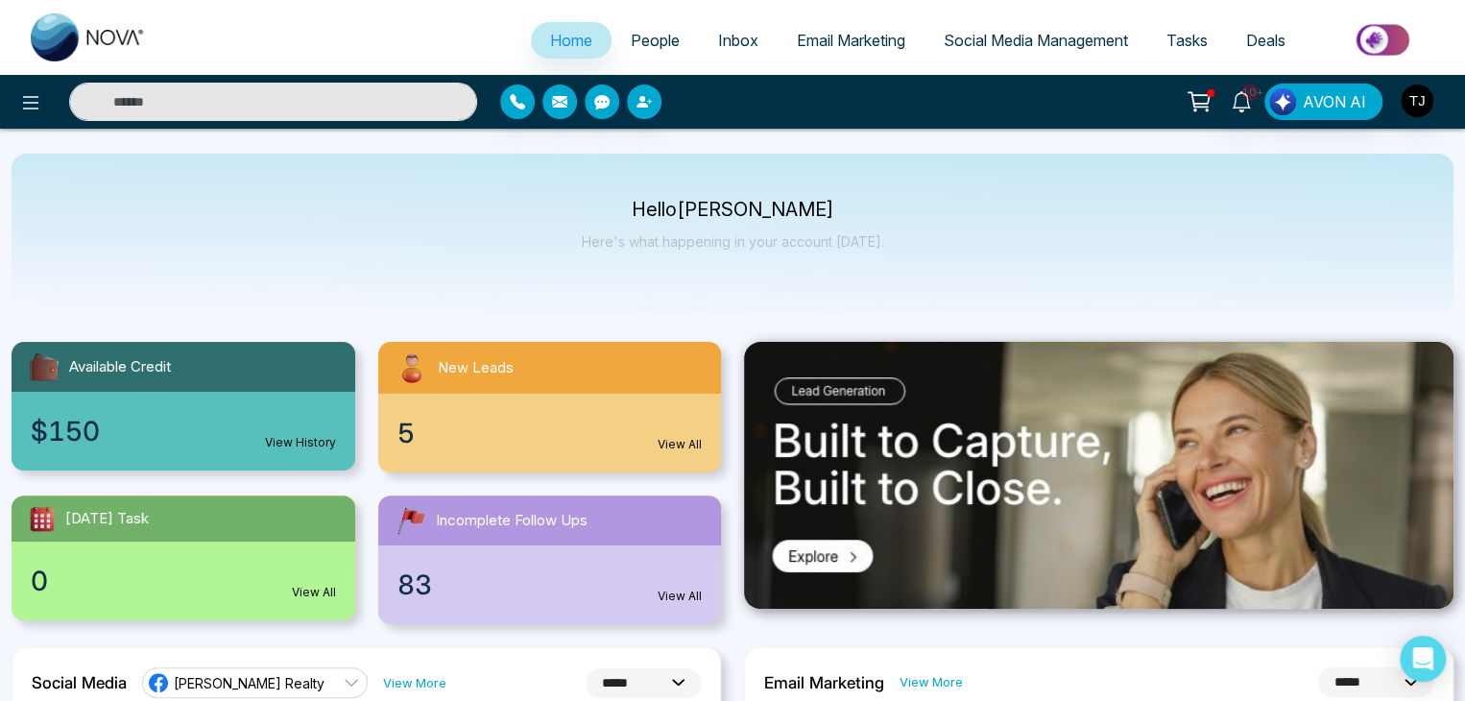
click at [667, 46] on link "People" at bounding box center [655, 40] width 87 height 36
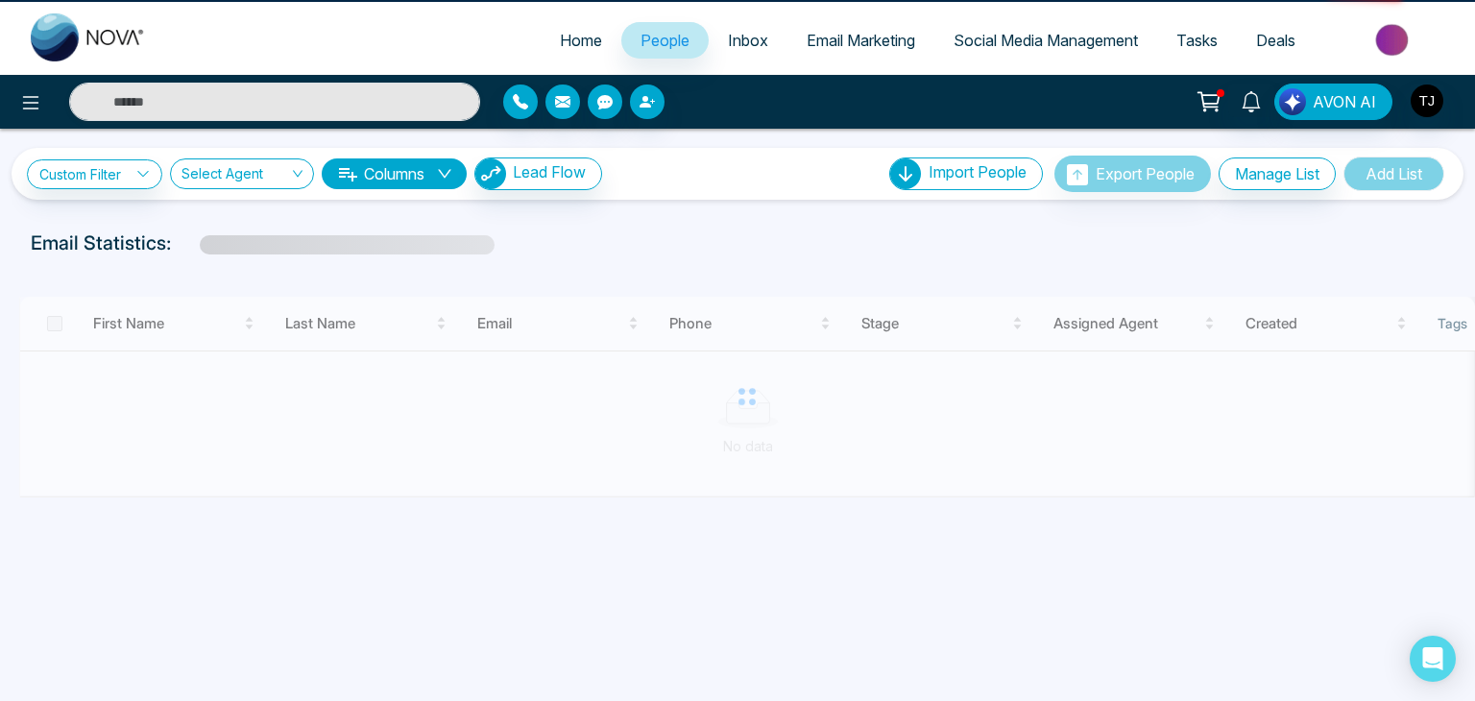
click at [767, 35] on link "Inbox" at bounding box center [748, 40] width 79 height 36
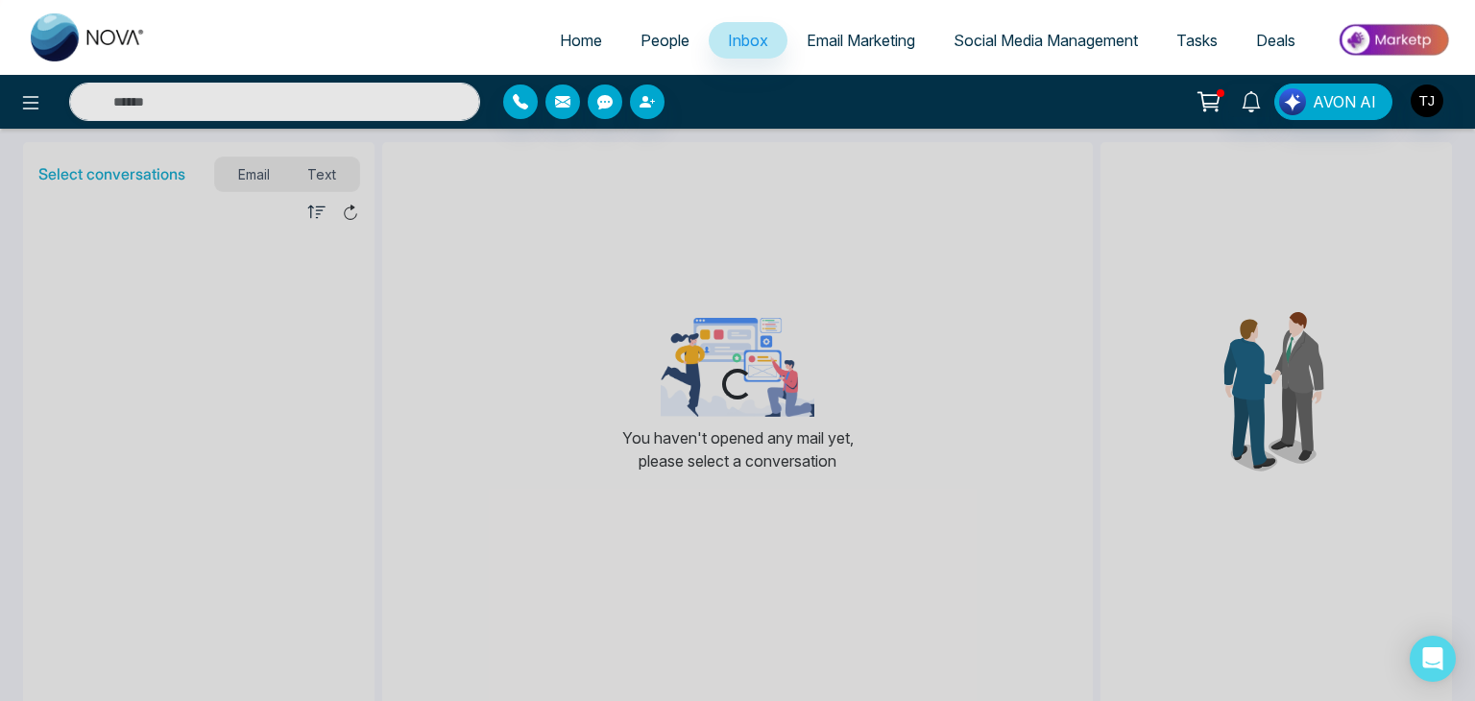
click at [652, 41] on span "People" at bounding box center [665, 40] width 49 height 19
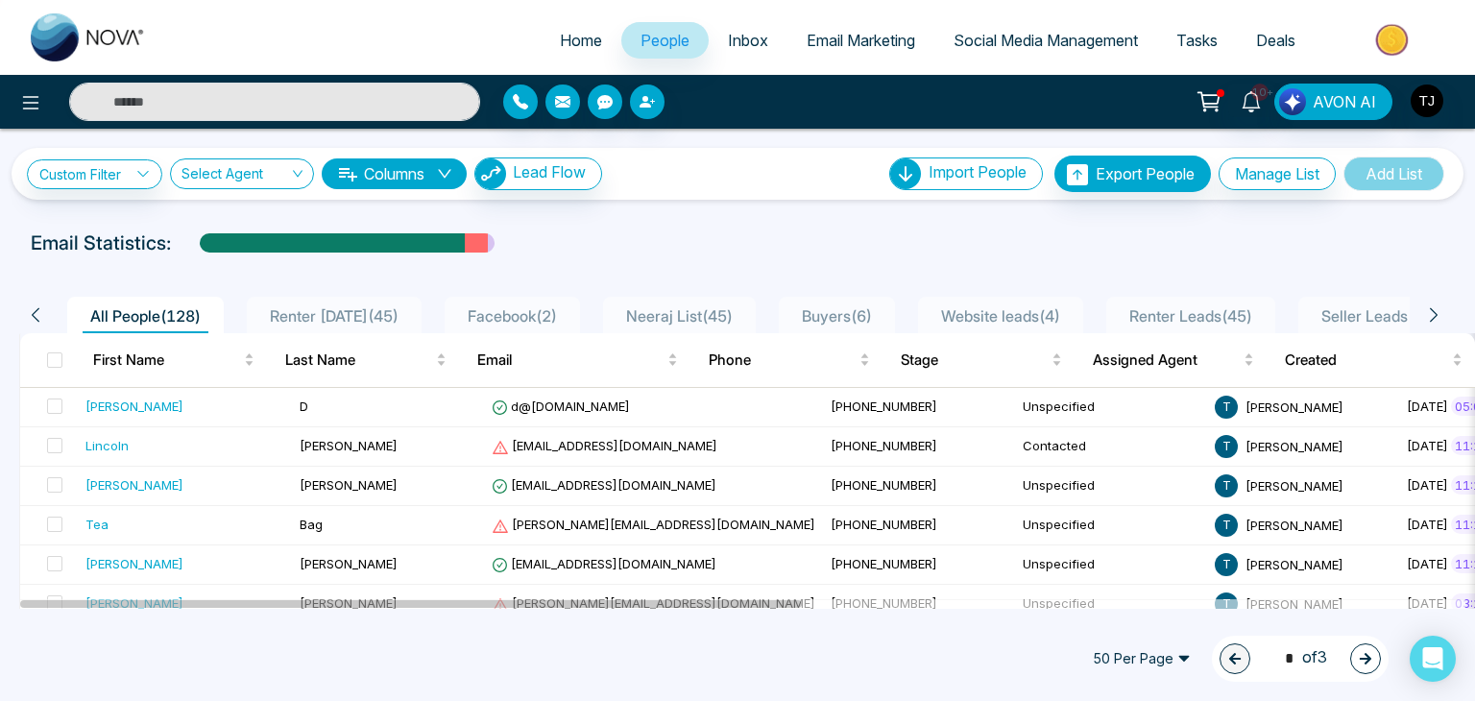
click at [560, 37] on span "Home" at bounding box center [581, 40] width 42 height 19
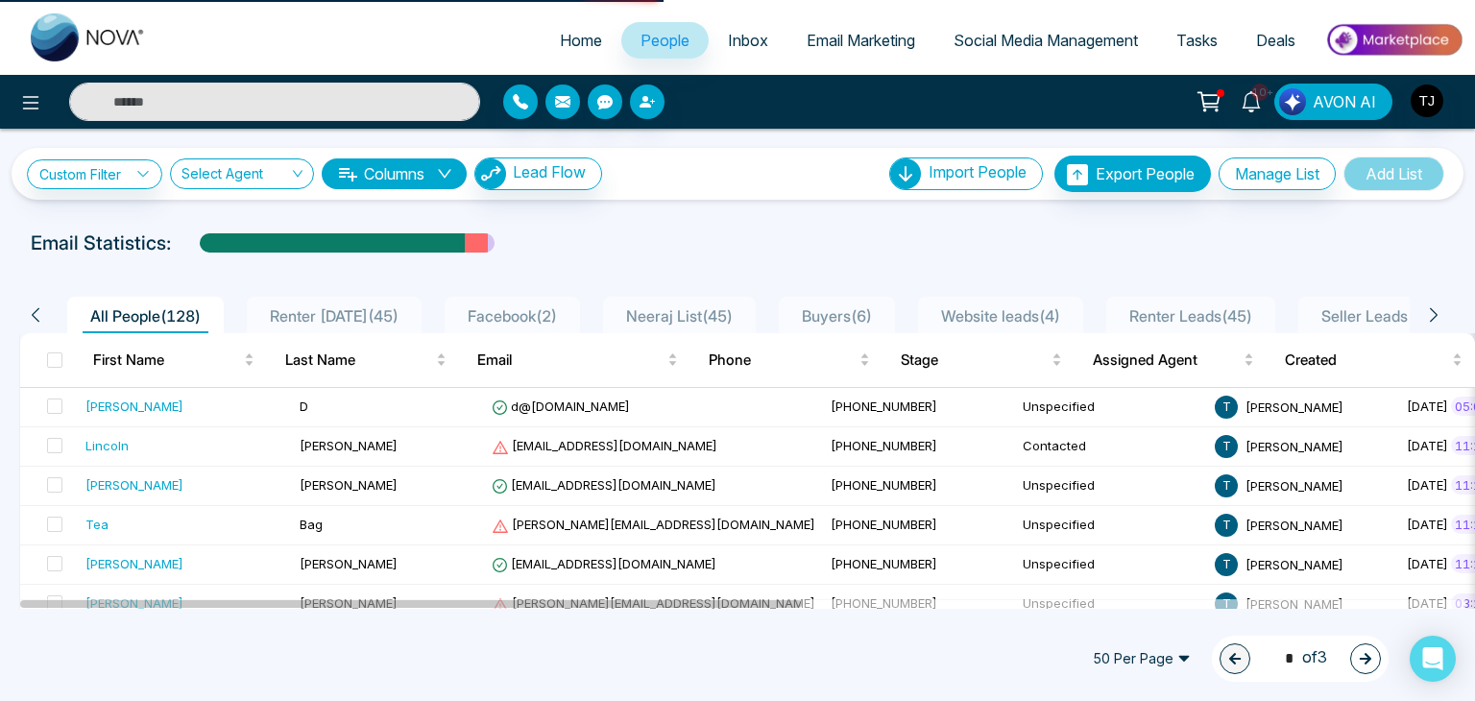
select select "*"
